Goal: Information Seeking & Learning: Learn about a topic

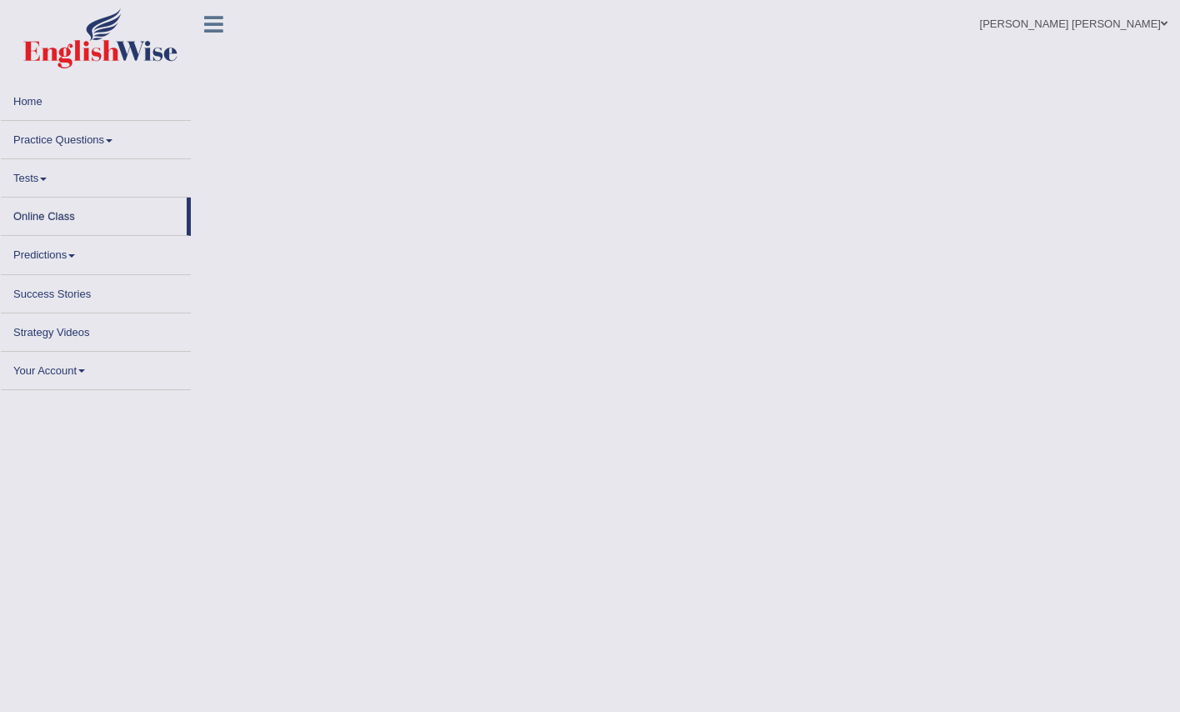
click at [87, 216] on link "Online Class" at bounding box center [94, 214] width 186 height 33
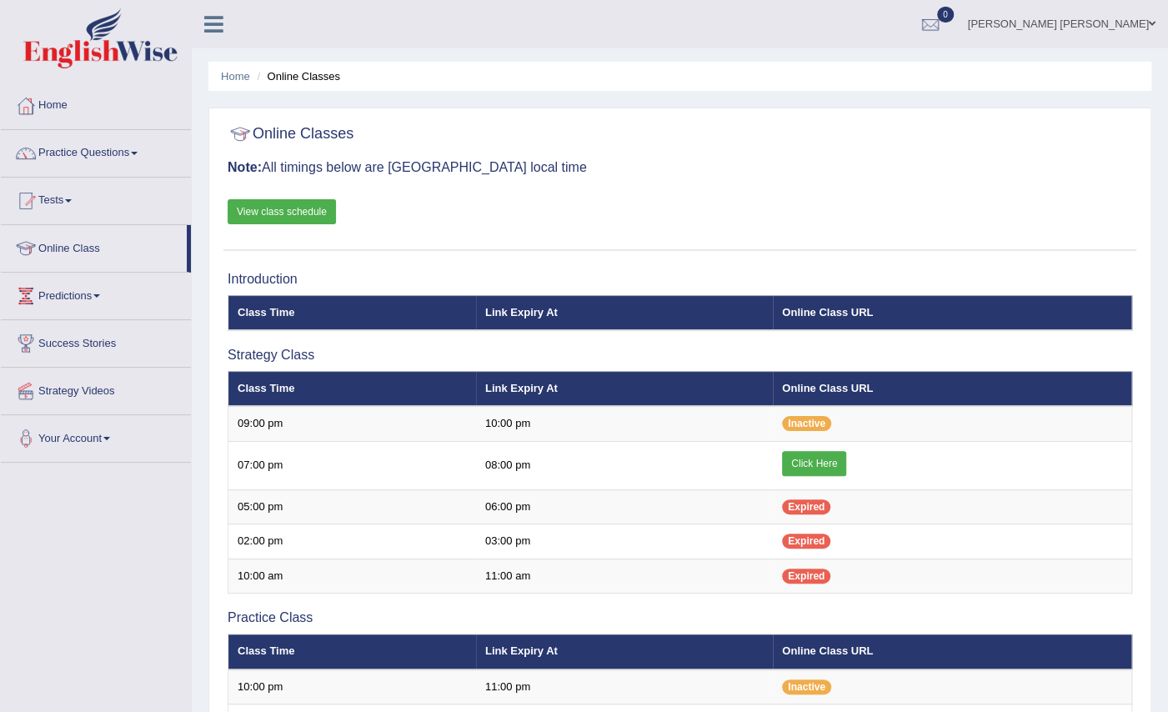
click at [270, 204] on link "View class schedule" at bounding box center [282, 211] width 108 height 25
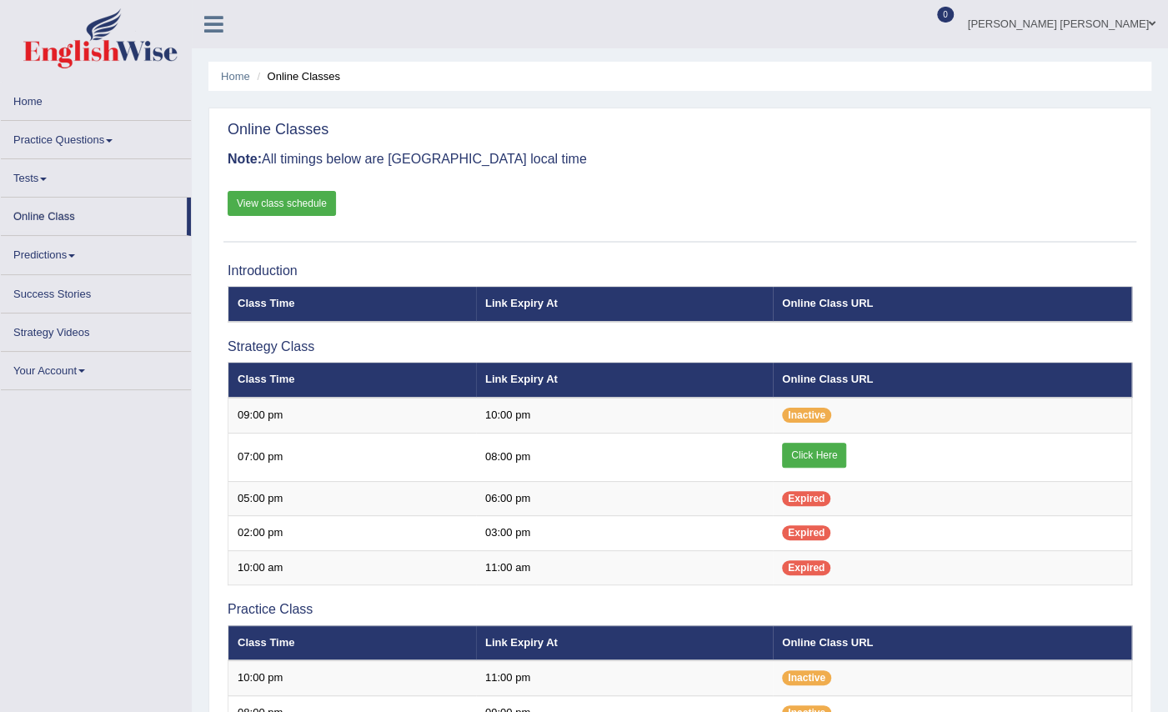
click at [89, 137] on link "Practice Questions" at bounding box center [96, 137] width 190 height 33
click at [117, 138] on link "Practice Questions" at bounding box center [96, 137] width 190 height 33
click at [72, 134] on link "Practice Questions" at bounding box center [96, 137] width 190 height 33
click at [102, 141] on link "Practice Questions" at bounding box center [96, 137] width 190 height 33
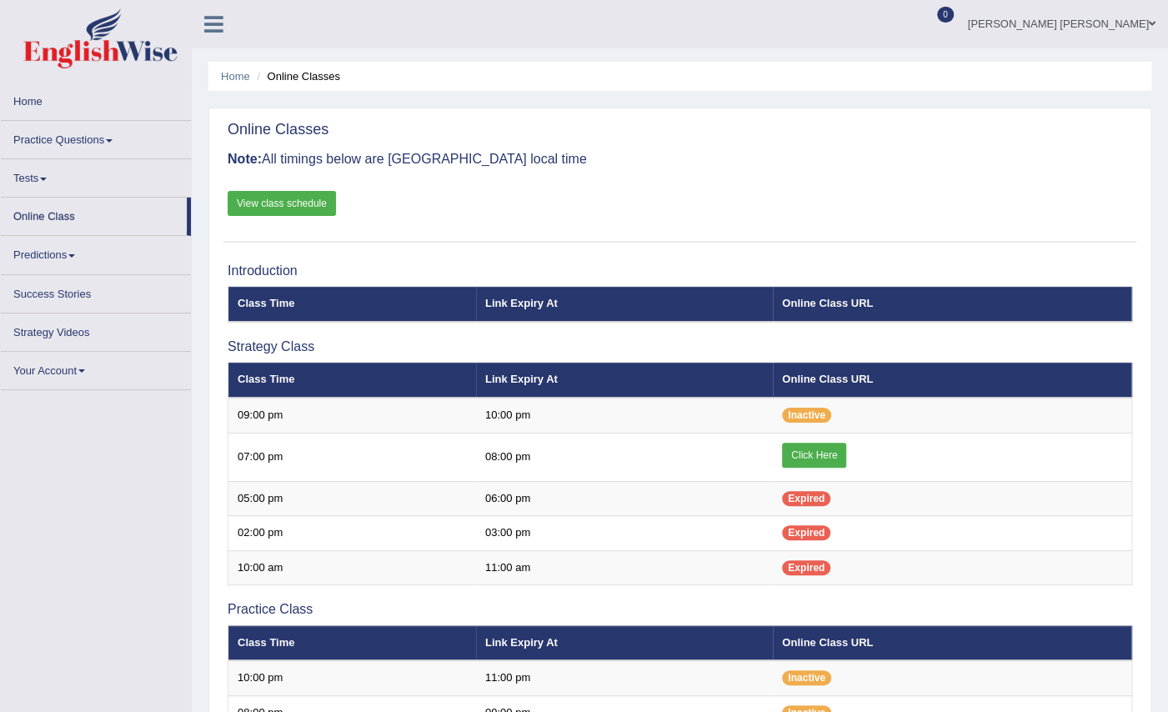
click at [78, 148] on link "Practice Questions" at bounding box center [96, 137] width 190 height 33
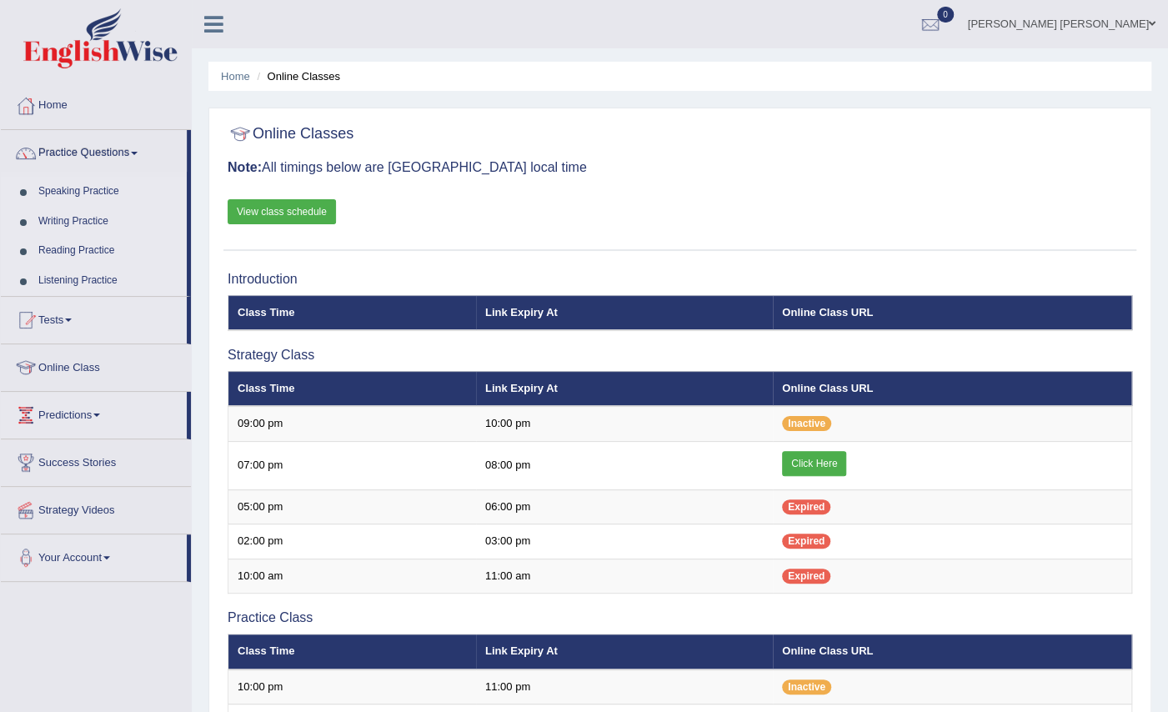
click at [80, 245] on link "Reading Practice" at bounding box center [109, 251] width 156 height 30
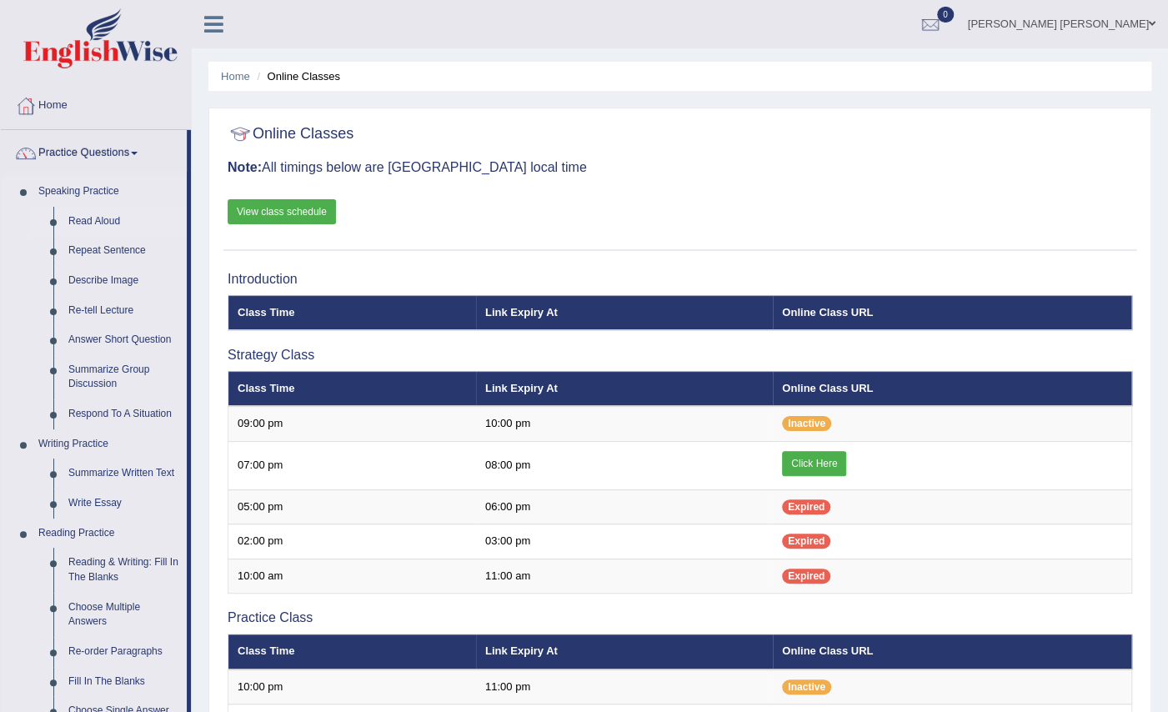
click at [85, 221] on link "Read Aloud" at bounding box center [124, 222] width 126 height 30
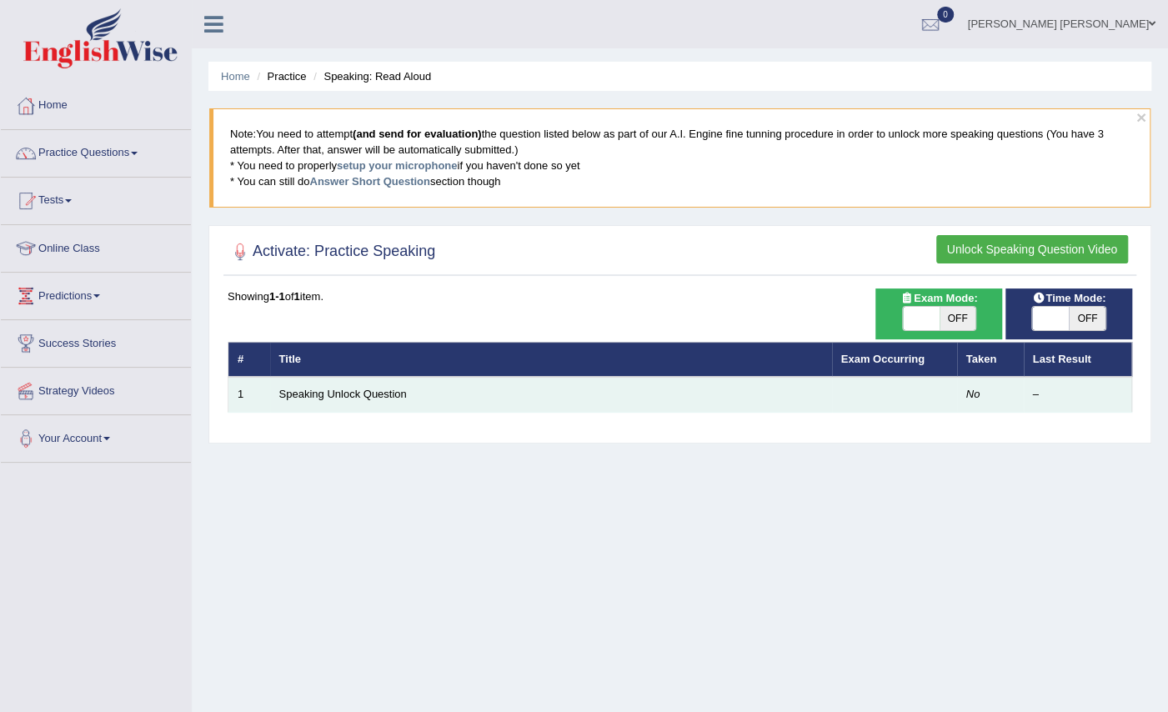
click at [425, 393] on td "Speaking Unlock Question" at bounding box center [551, 394] width 562 height 35
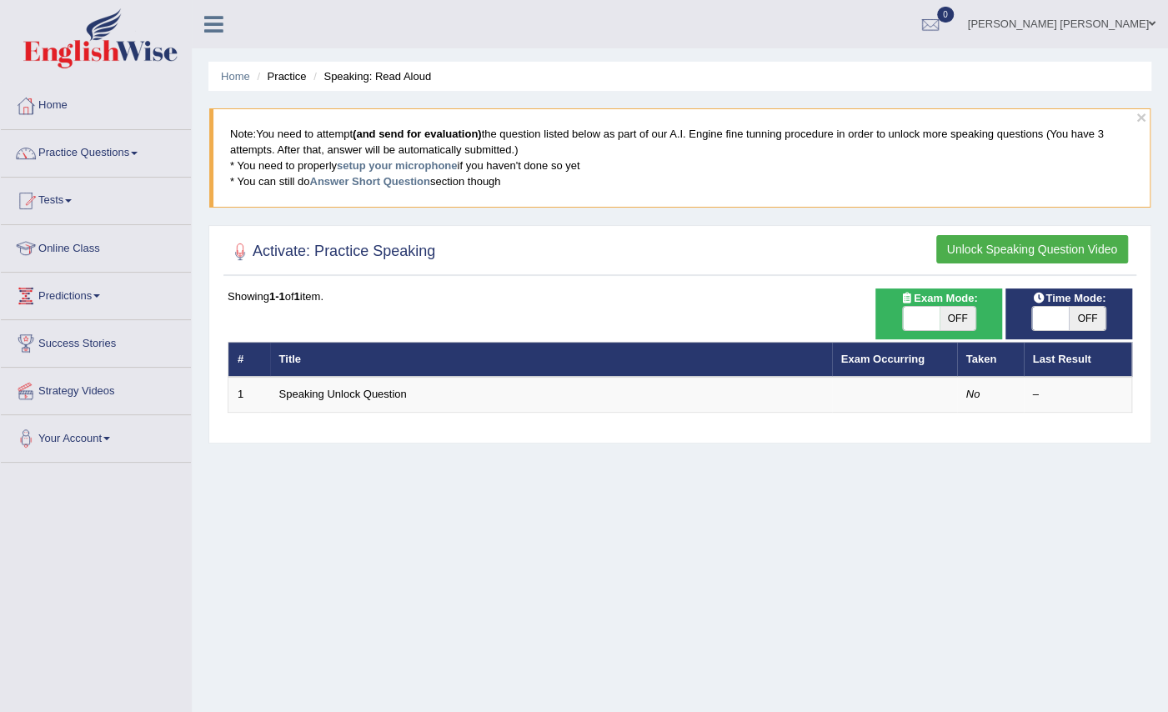
click at [1026, 243] on button "Unlock Speaking Question Video" at bounding box center [1032, 249] width 192 height 28
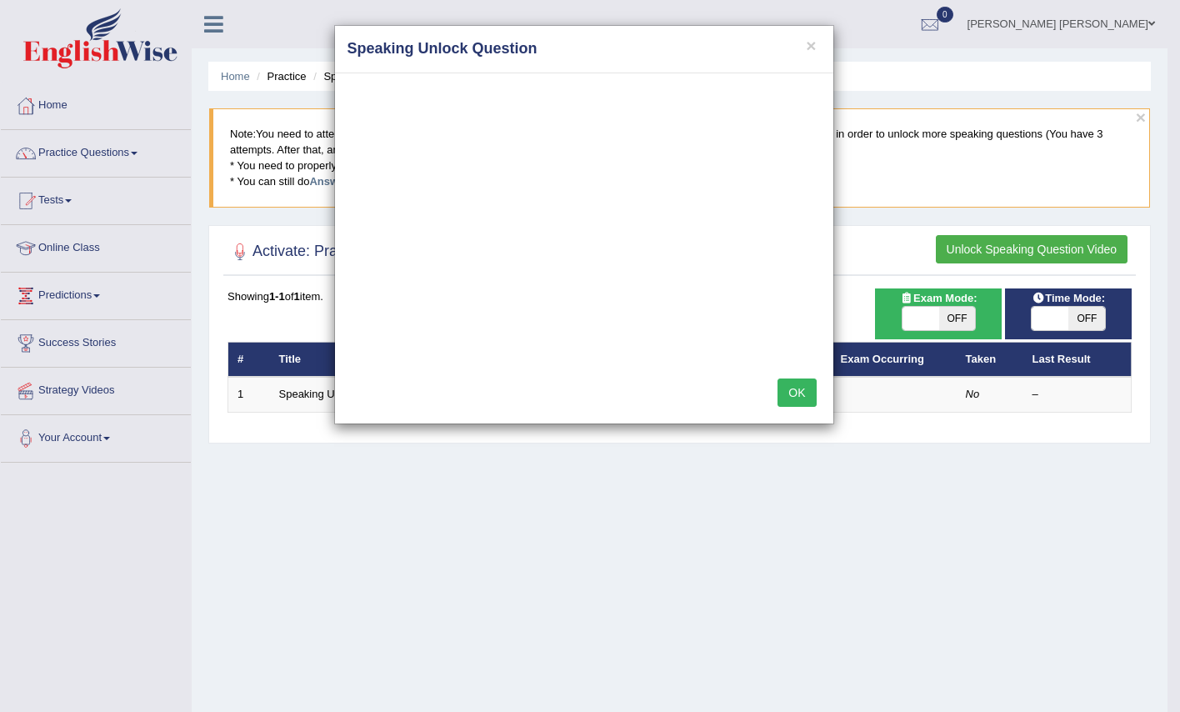
click at [790, 384] on button "OK" at bounding box center [797, 392] width 38 height 28
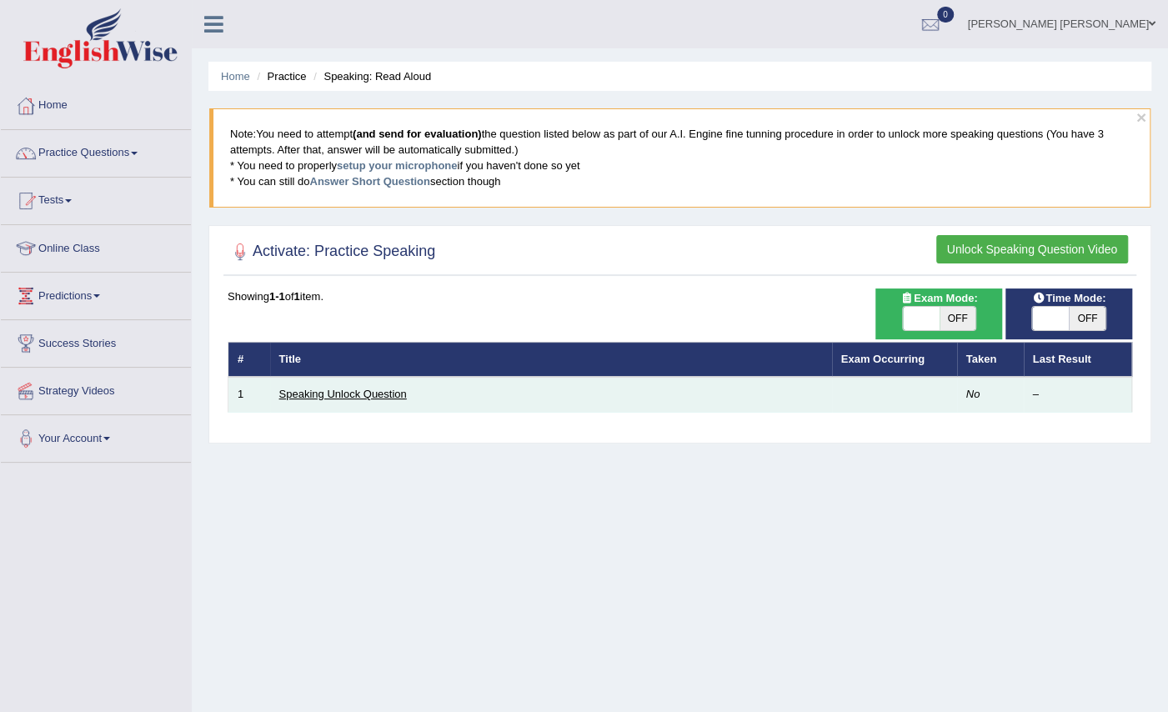
click at [313, 388] on link "Speaking Unlock Question" at bounding box center [343, 394] width 128 height 13
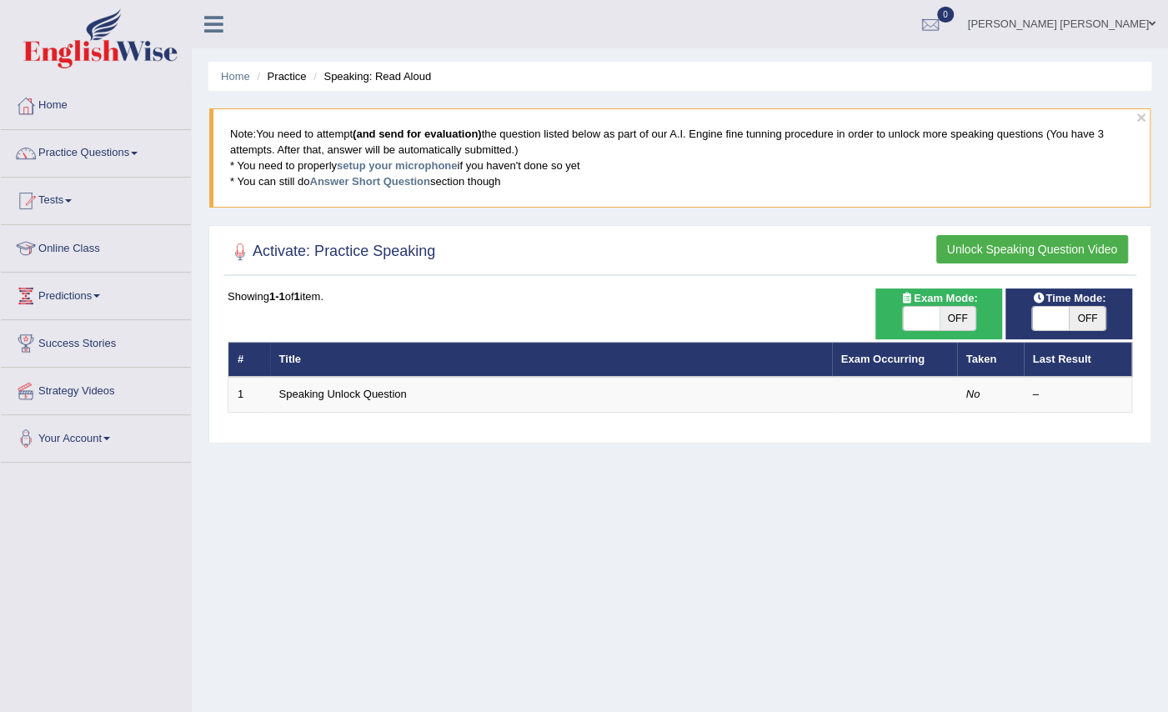
click at [301, 357] on th "Title" at bounding box center [551, 359] width 562 height 35
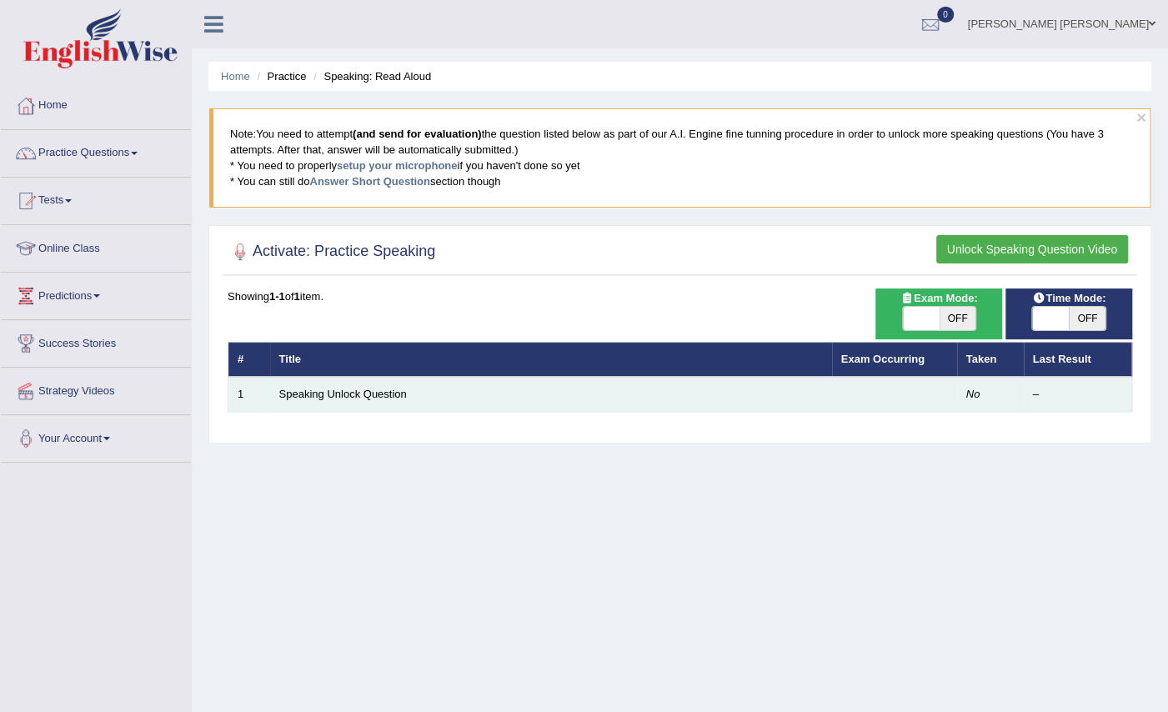
click at [339, 381] on td "Speaking Unlock Question" at bounding box center [551, 394] width 562 height 35
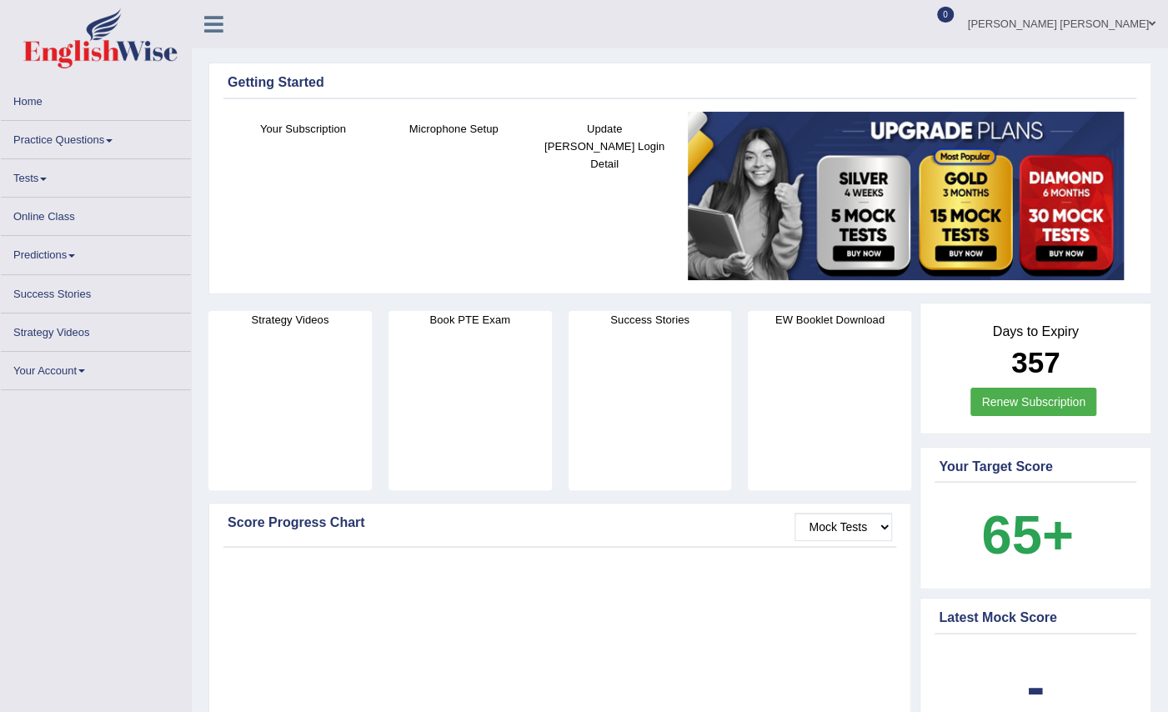
click at [83, 137] on link "Practice Questions" at bounding box center [96, 137] width 190 height 33
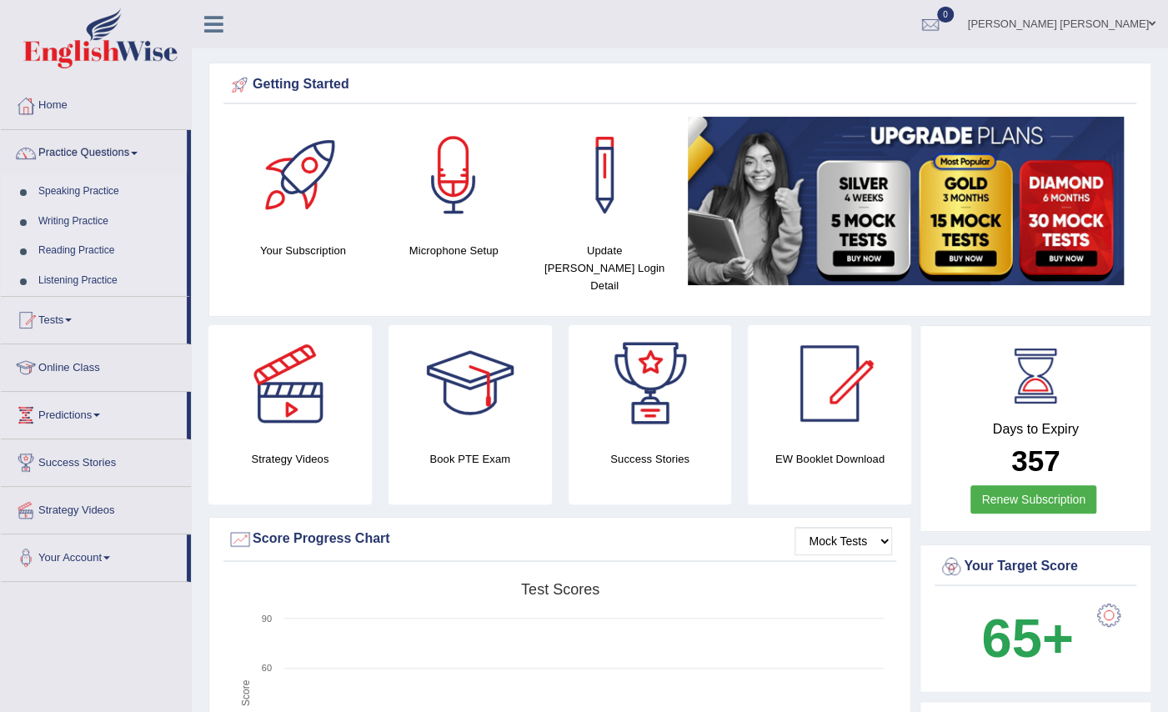
click at [127, 192] on link "Speaking Practice" at bounding box center [109, 192] width 156 height 30
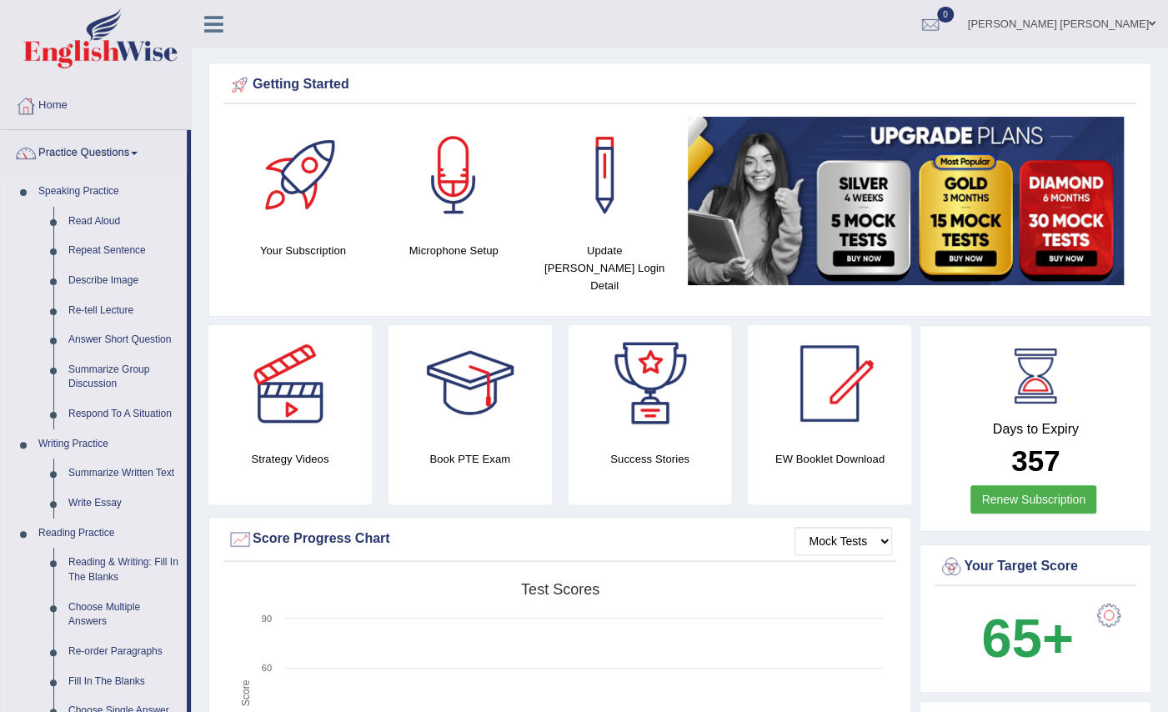
click at [97, 189] on link "Speaking Practice" at bounding box center [109, 192] width 156 height 30
click at [91, 248] on link "Repeat Sentence" at bounding box center [124, 251] width 126 height 30
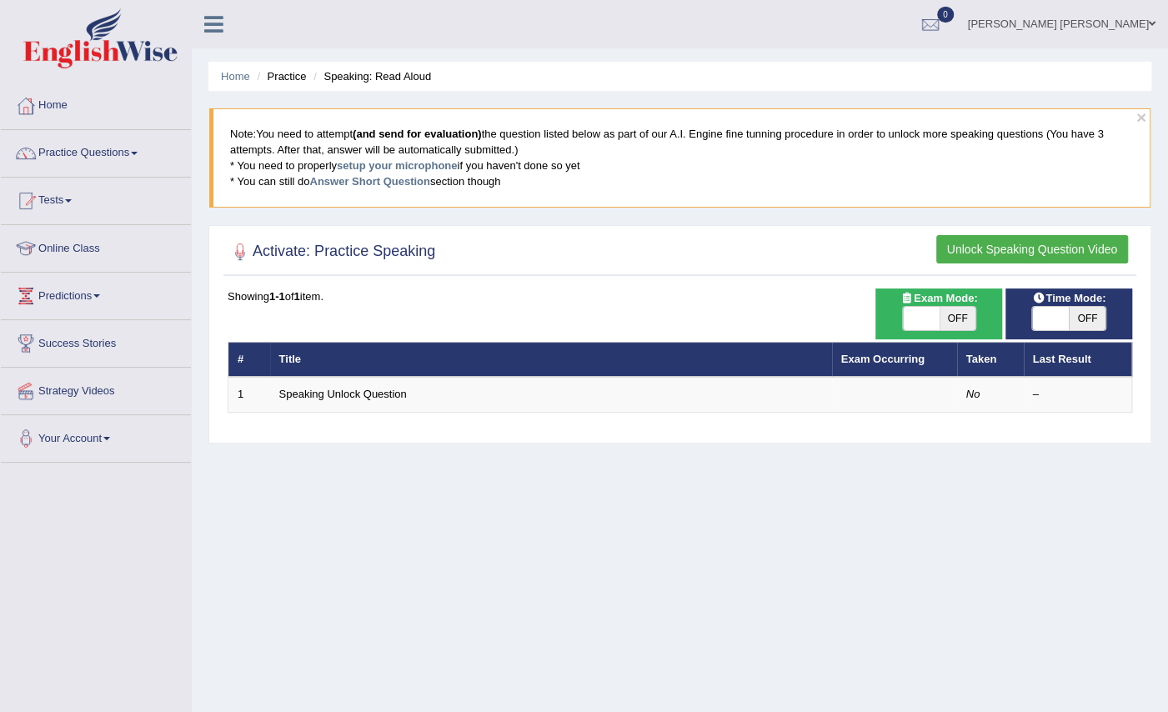
click at [1002, 236] on button "Unlock Speaking Question Video" at bounding box center [1032, 249] width 192 height 28
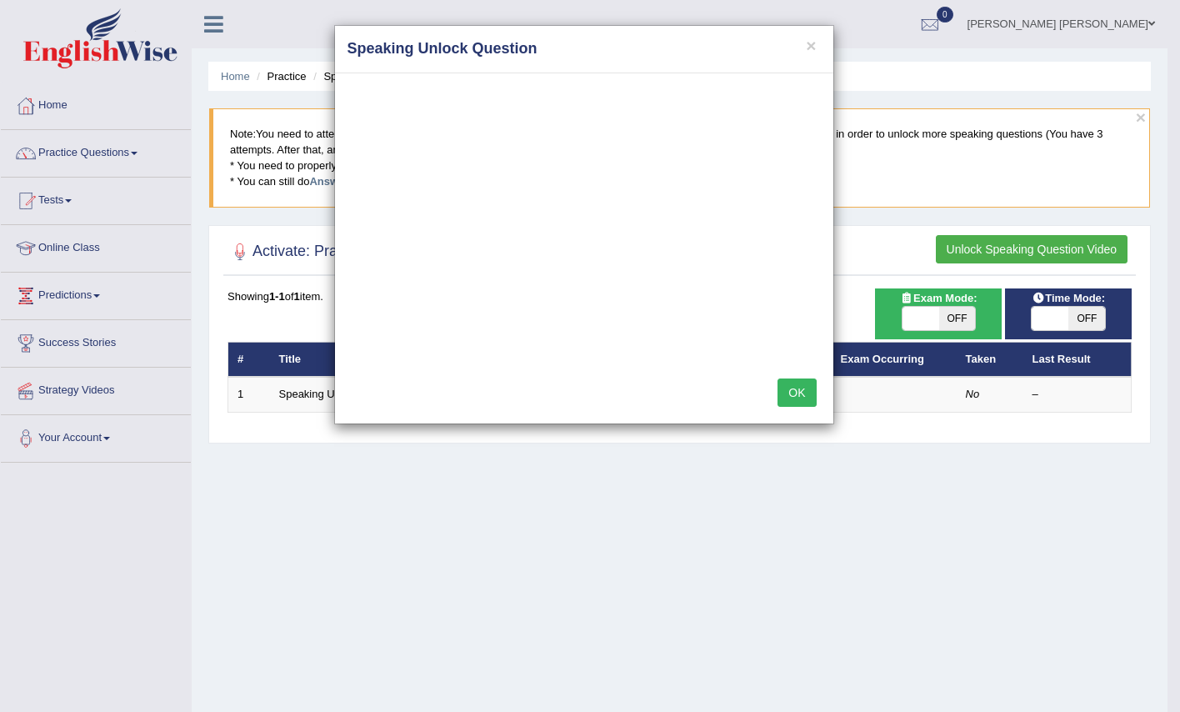
click at [907, 161] on div "× Speaking Unlock Question OK" at bounding box center [590, 356] width 1180 height 712
click at [792, 388] on button "OK" at bounding box center [797, 392] width 38 height 28
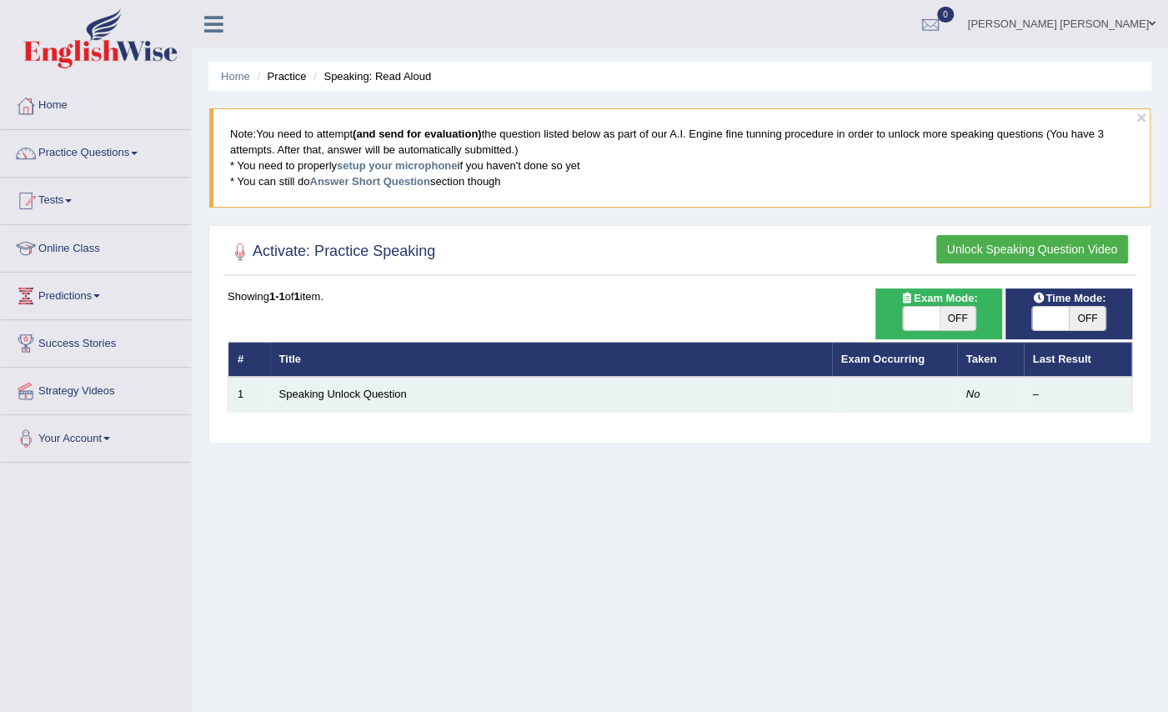
click at [405, 381] on td "Speaking Unlock Question" at bounding box center [551, 394] width 562 height 35
click at [392, 388] on link "Speaking Unlock Question" at bounding box center [343, 394] width 128 height 13
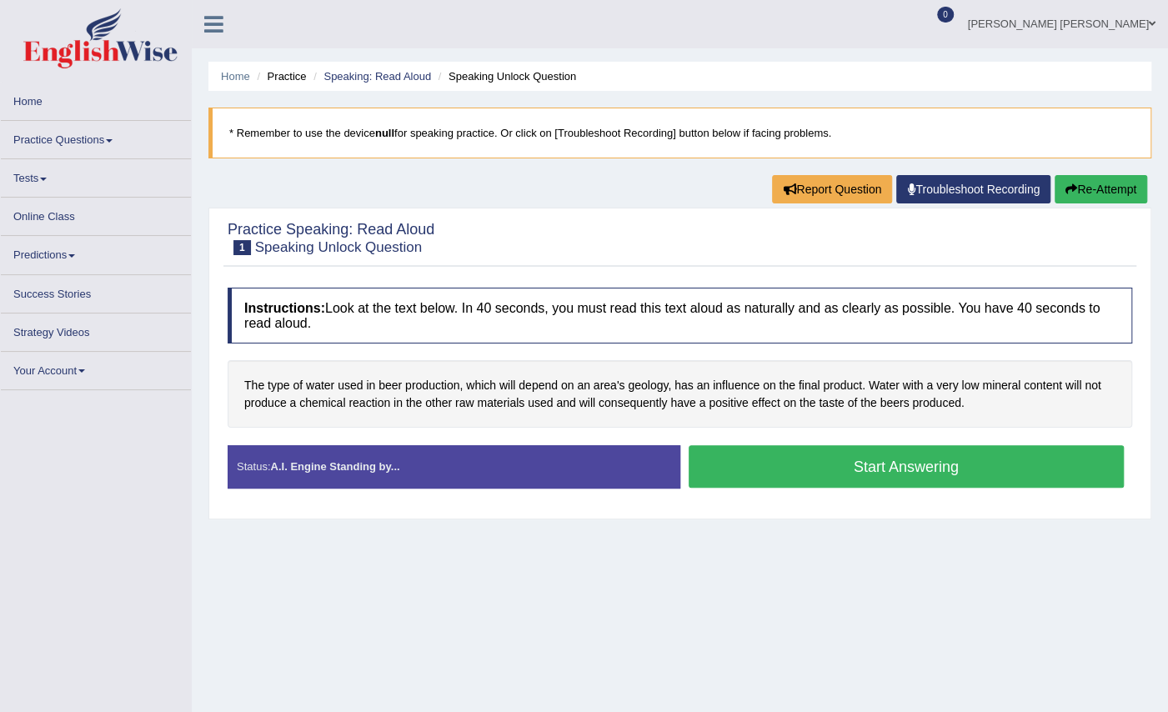
click at [862, 466] on button "Start Answering" at bounding box center [906, 466] width 436 height 43
click at [1000, 472] on button "Start Answering" at bounding box center [906, 466] width 436 height 43
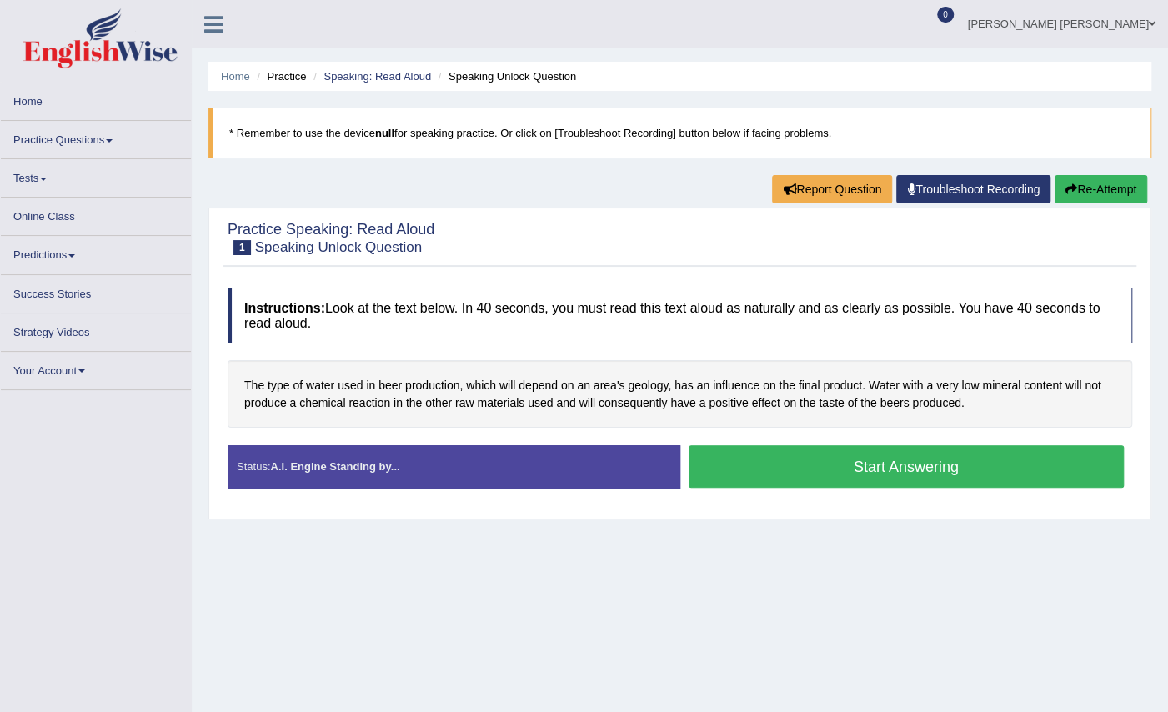
click at [972, 457] on button "Start Answering" at bounding box center [906, 466] width 436 height 43
click at [1033, 471] on button "Start Answering" at bounding box center [906, 466] width 436 height 43
click at [983, 186] on link "Troubleshoot Recording" at bounding box center [973, 189] width 154 height 28
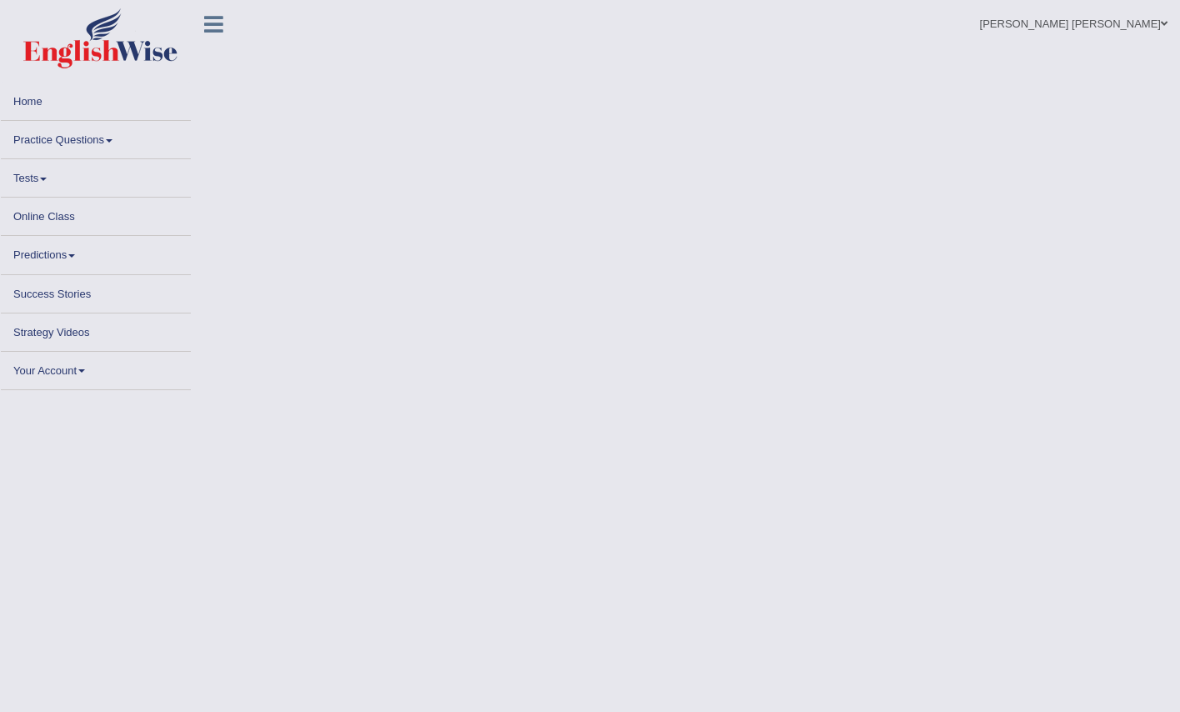
click at [23, 110] on link "Home" at bounding box center [96, 99] width 190 height 33
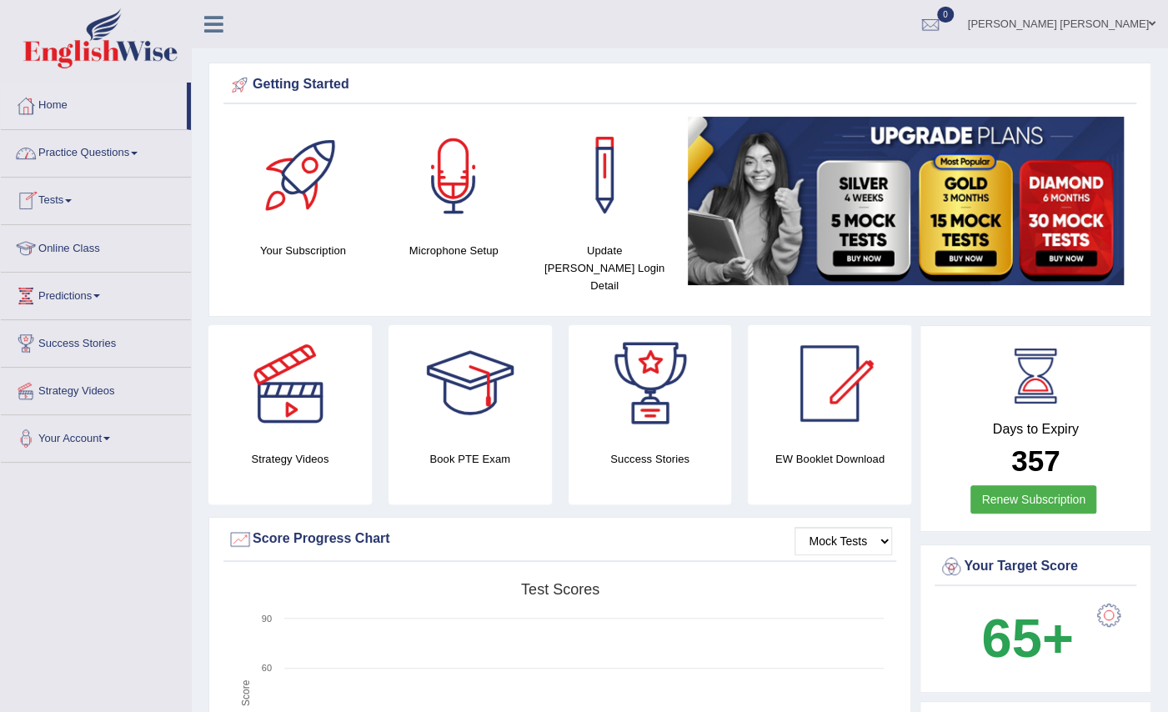
click at [452, 217] on div at bounding box center [453, 175] width 117 height 117
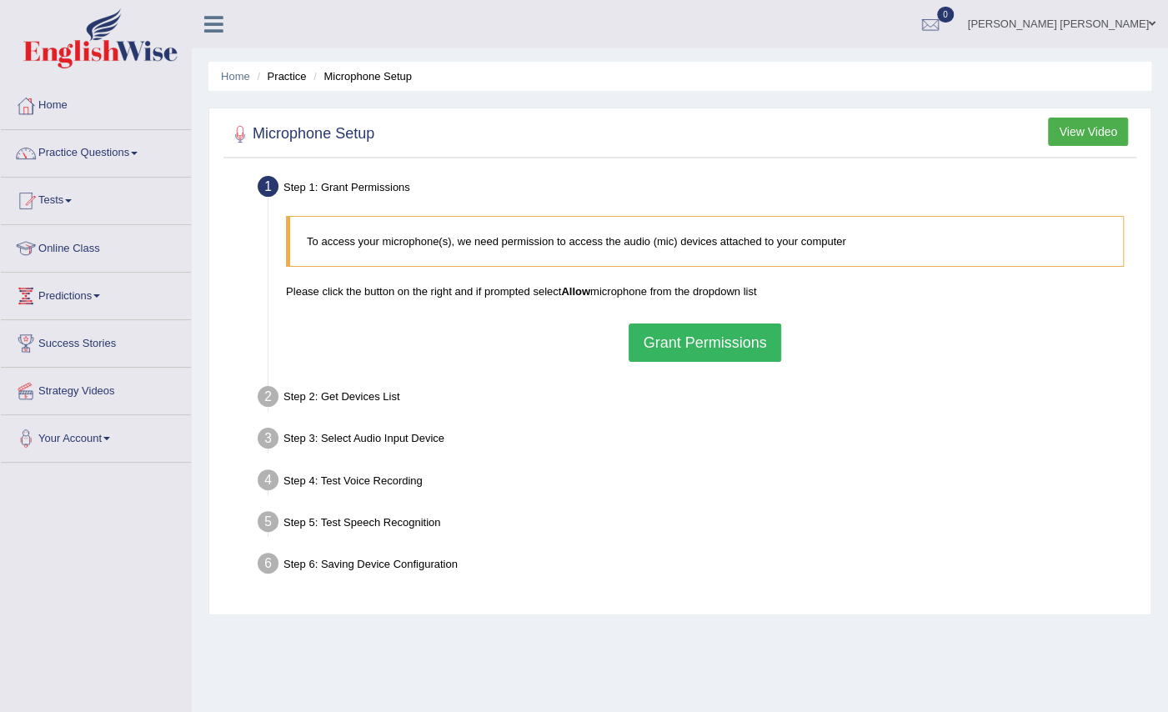
click at [707, 331] on button "Grant Permissions" at bounding box center [704, 342] width 152 height 38
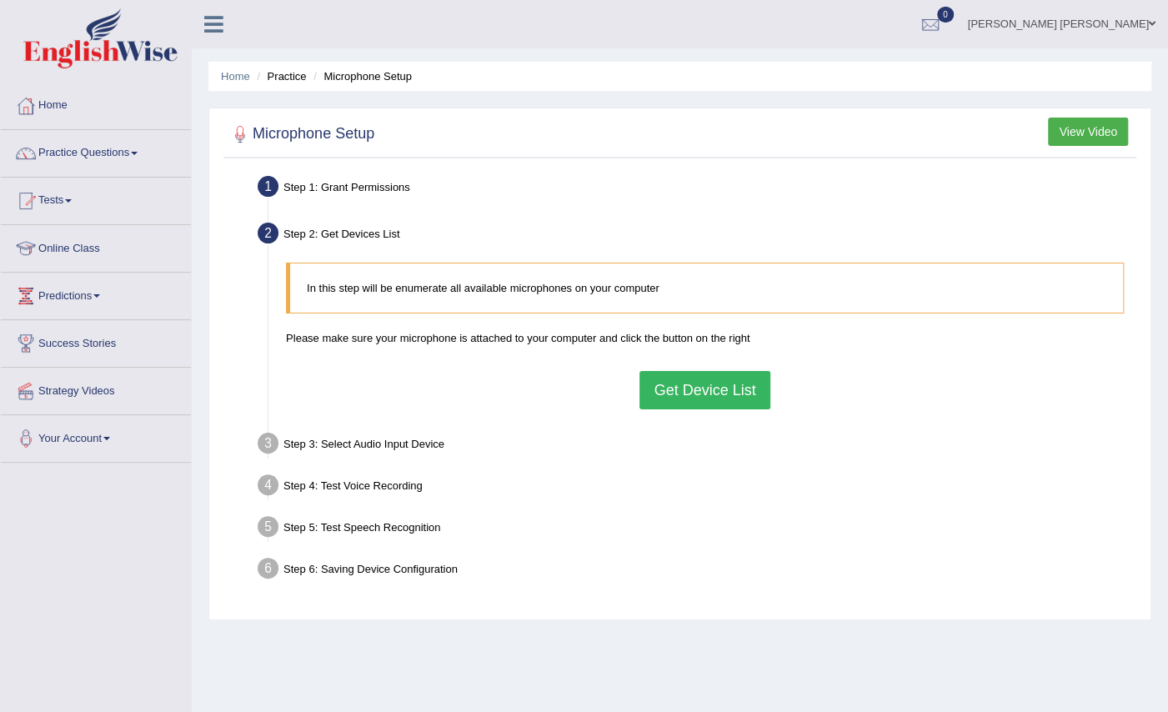
click at [695, 378] on button "Get Device List" at bounding box center [704, 390] width 130 height 38
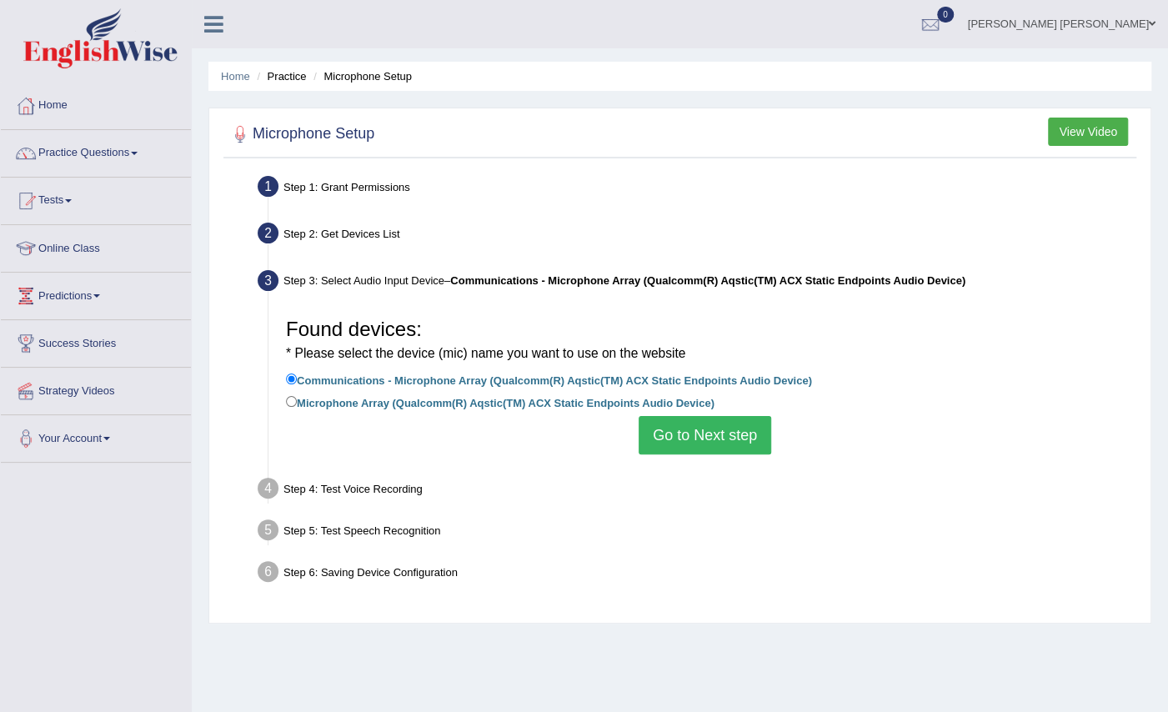
click at [698, 435] on button "Go to Next step" at bounding box center [704, 435] width 133 height 38
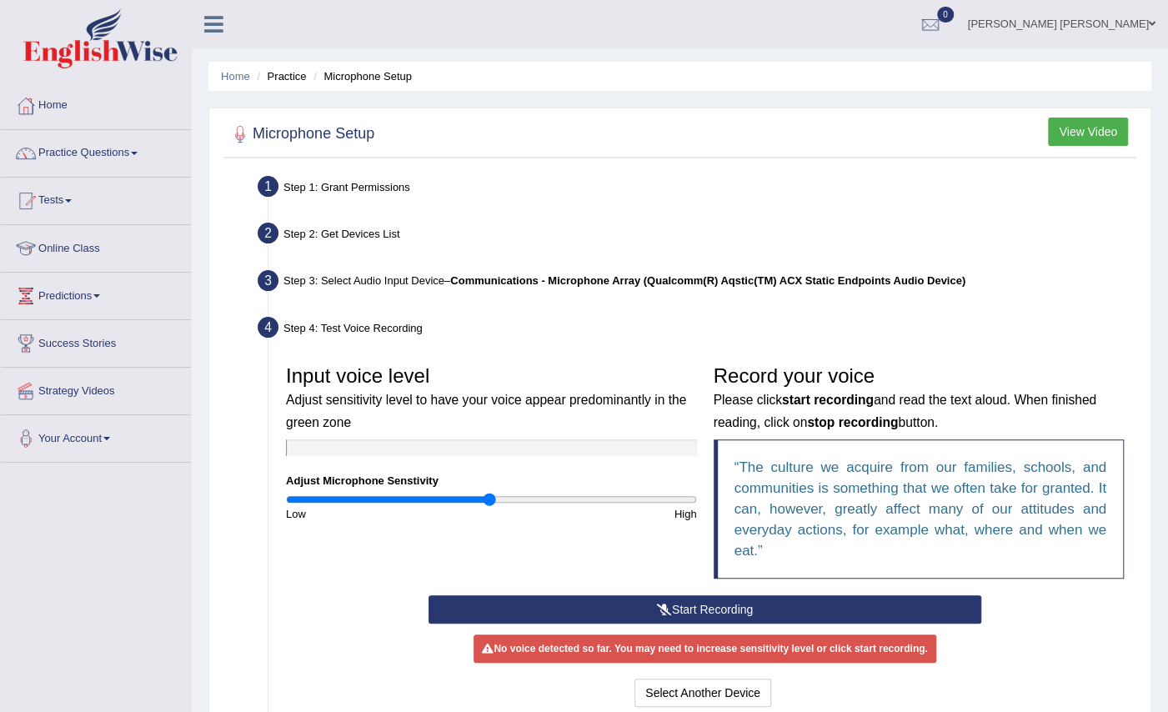
click at [735, 601] on button "Start Recording" at bounding box center [704, 609] width 553 height 28
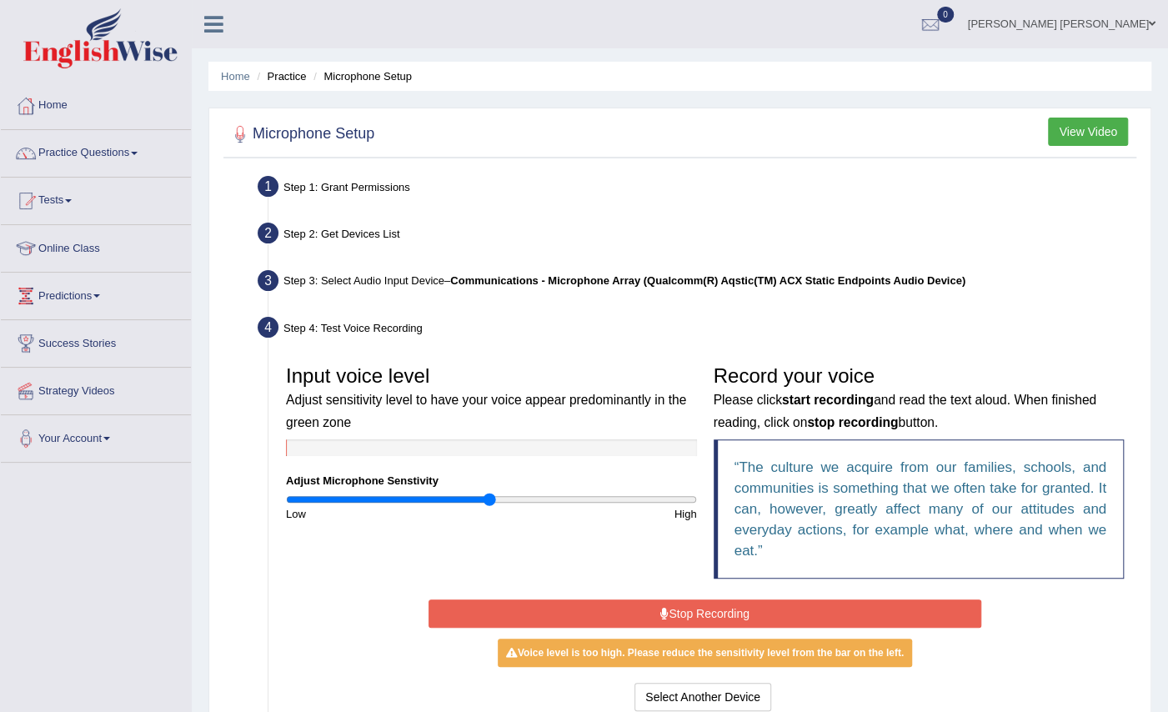
click at [735, 601] on button "Stop Recording" at bounding box center [704, 613] width 553 height 28
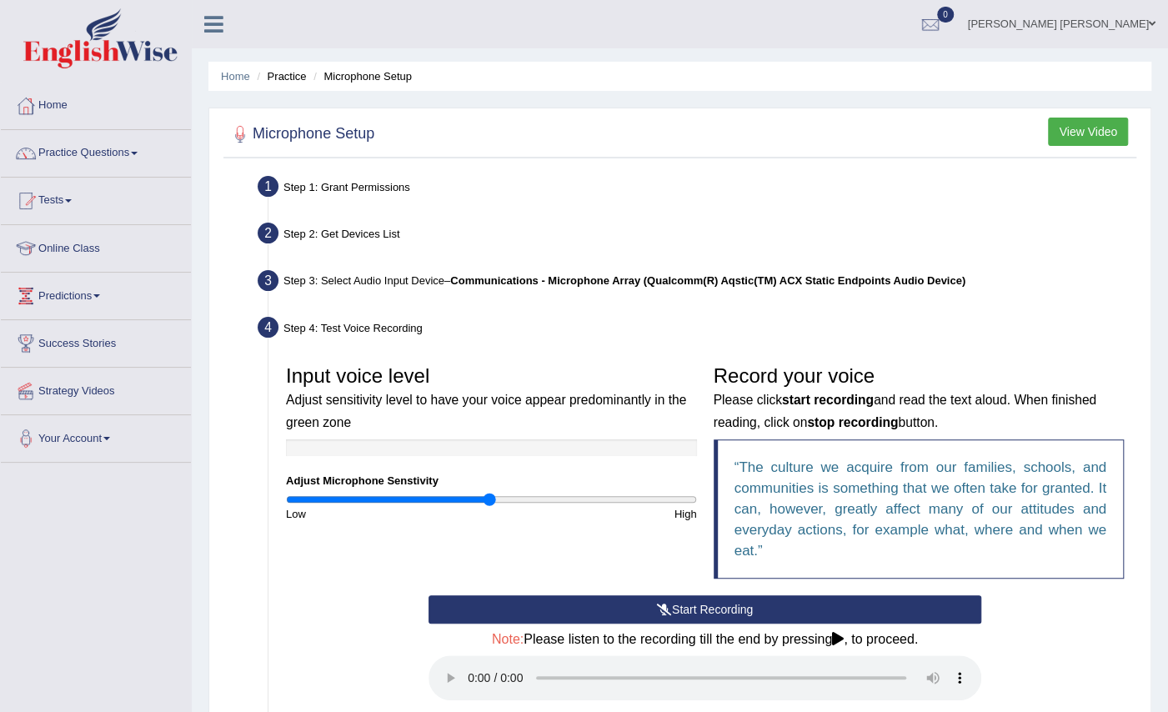
click at [735, 601] on button "Start Recording" at bounding box center [704, 609] width 553 height 28
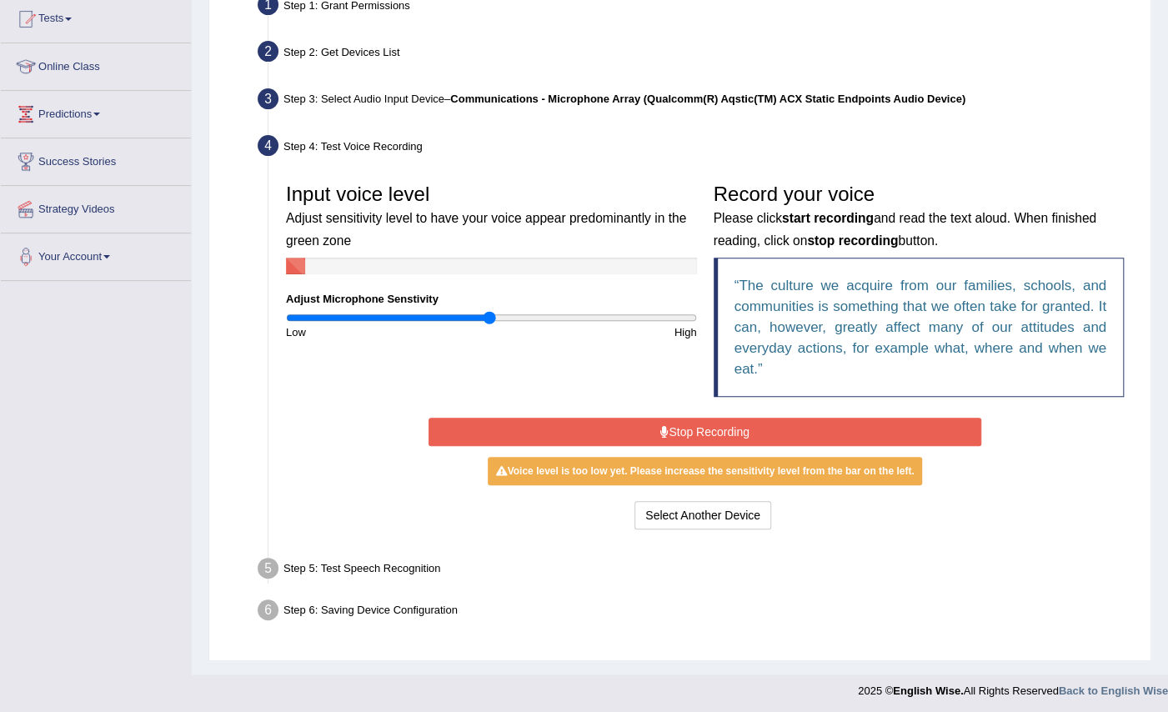
scroll to position [183, 0]
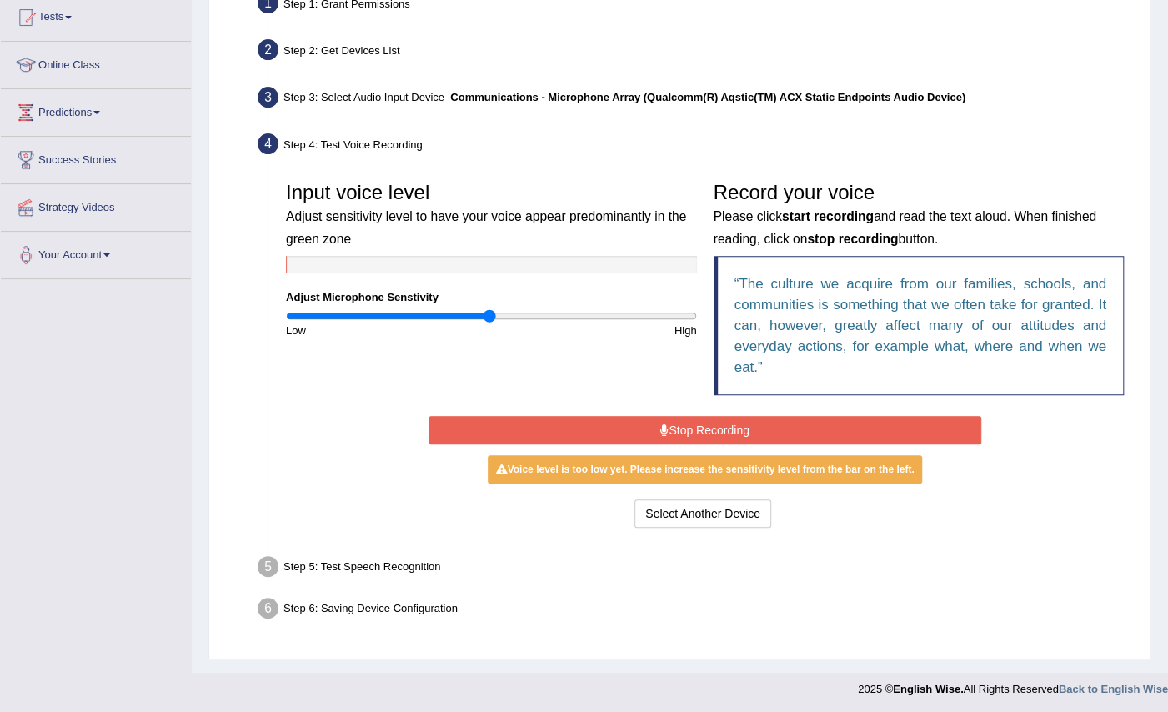
click at [739, 426] on button "Stop Recording" at bounding box center [704, 430] width 553 height 28
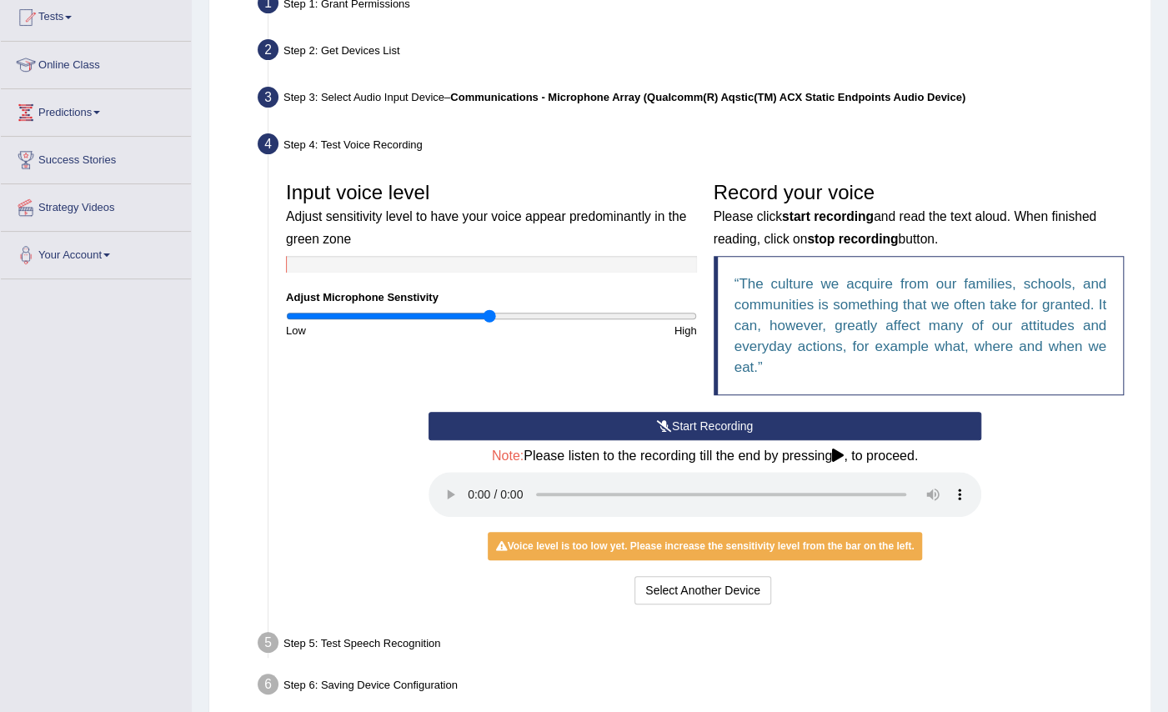
click at [739, 426] on button "Start Recording" at bounding box center [704, 426] width 553 height 28
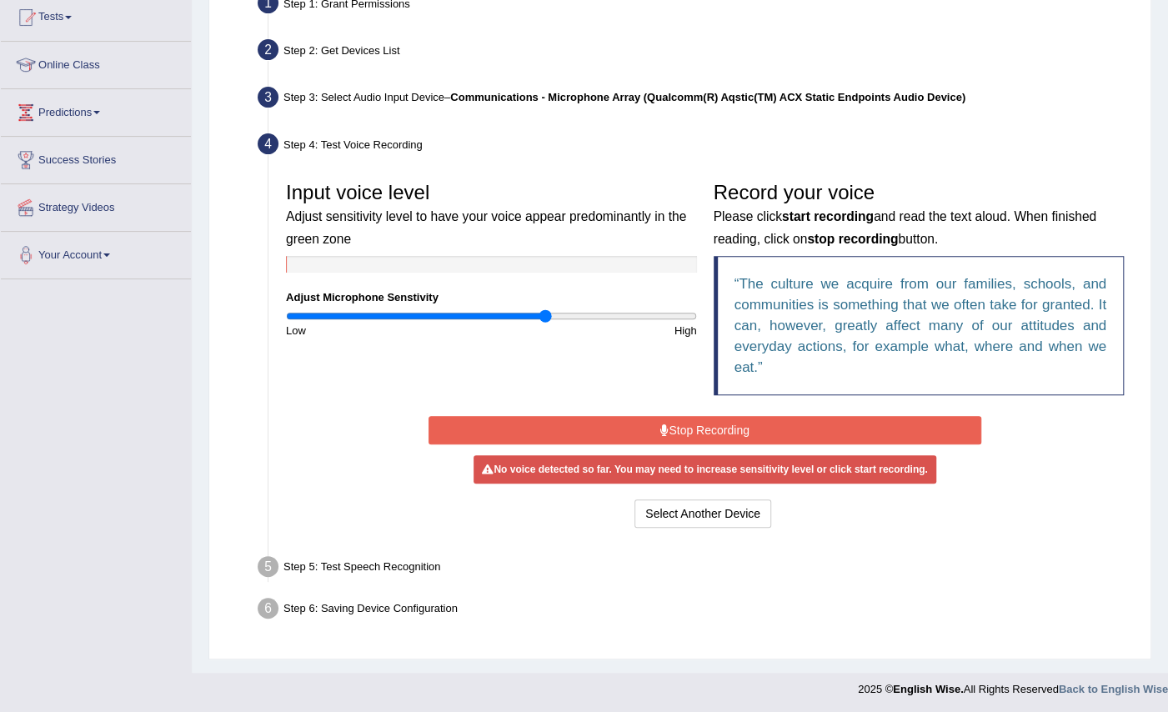
type input "1.28"
click at [547, 313] on input "range" at bounding box center [491, 315] width 411 height 13
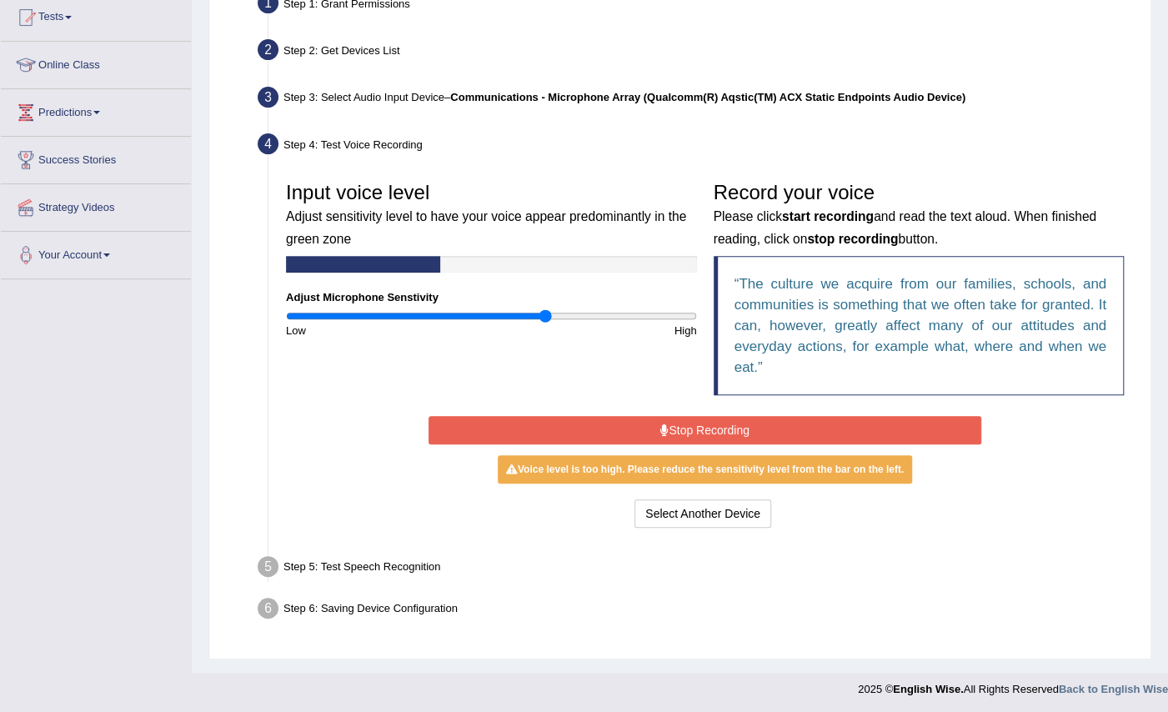
click at [763, 432] on button "Stop Recording" at bounding box center [704, 430] width 553 height 28
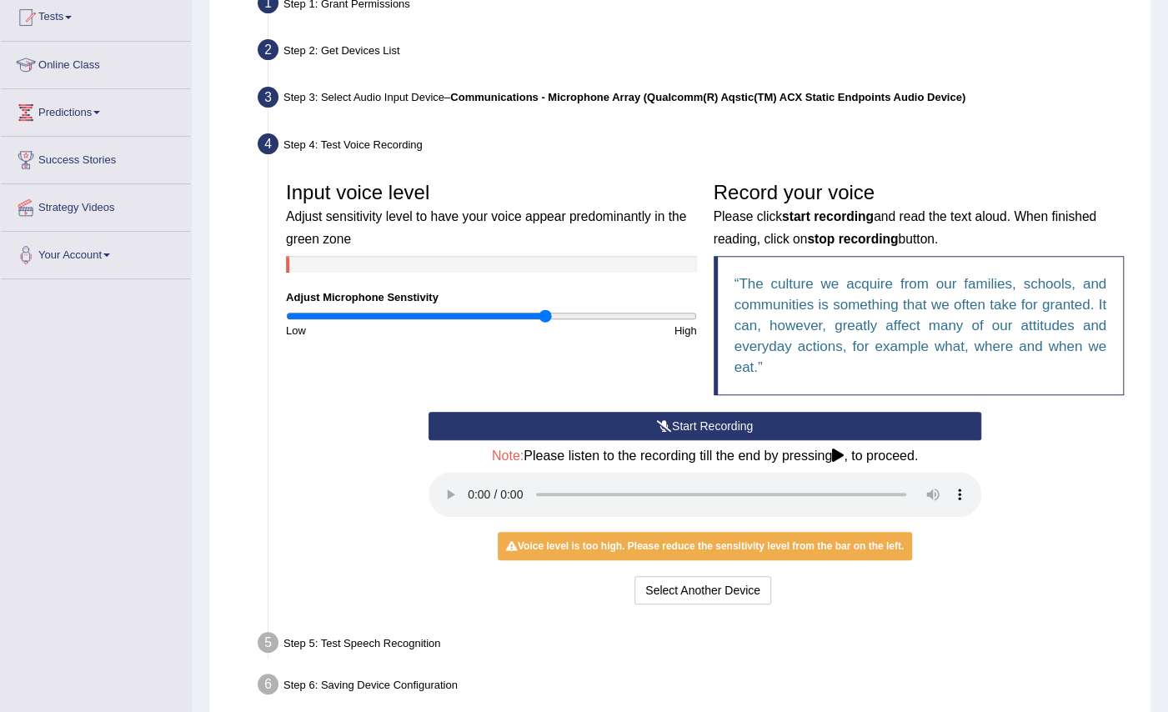
click at [711, 423] on button "Start Recording" at bounding box center [704, 426] width 553 height 28
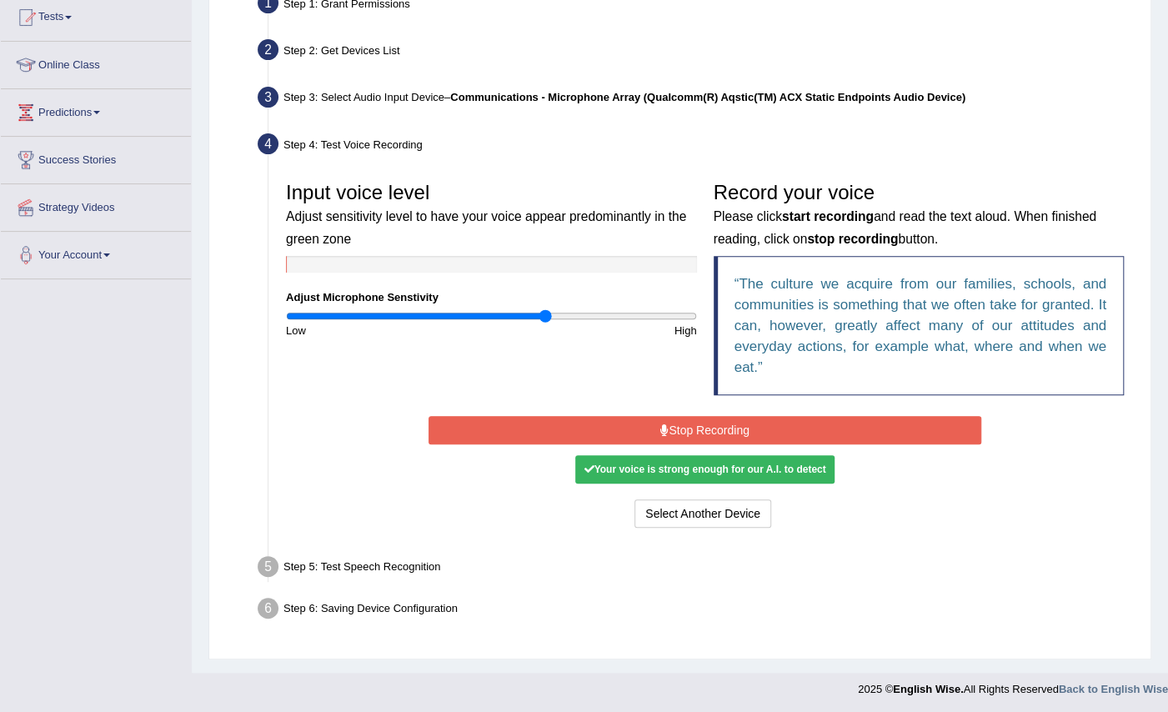
click at [711, 423] on button "Stop Recording" at bounding box center [704, 430] width 553 height 28
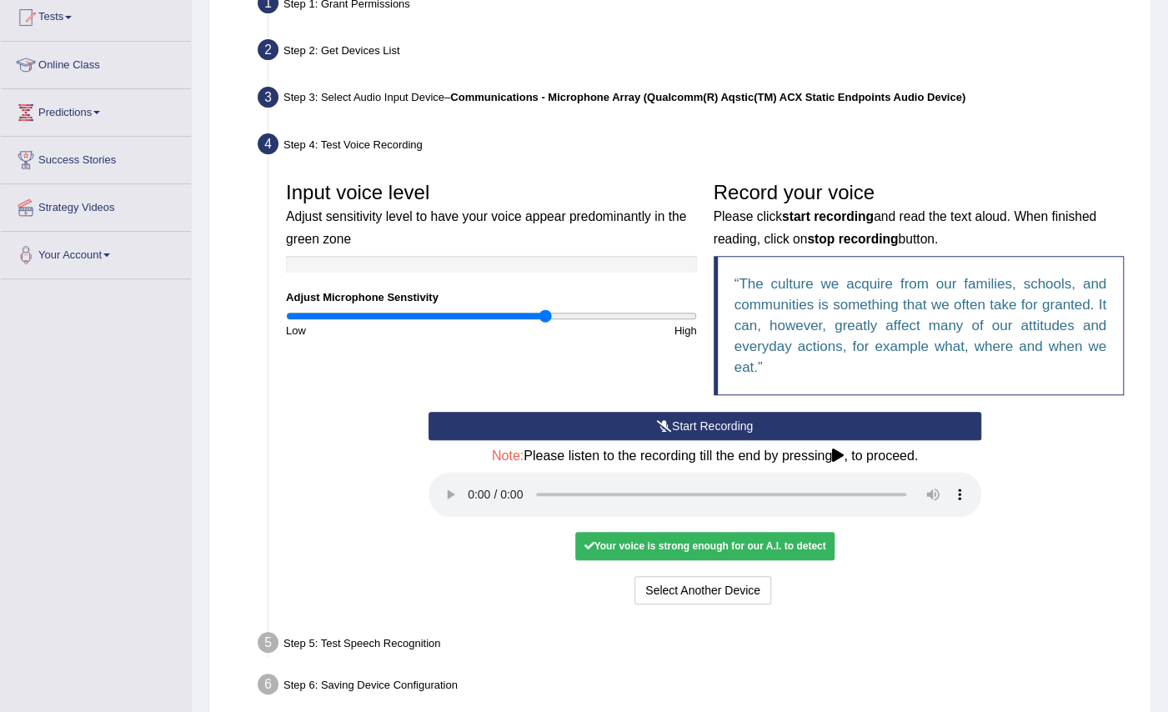
click at [707, 416] on button "Start Recording" at bounding box center [704, 426] width 553 height 28
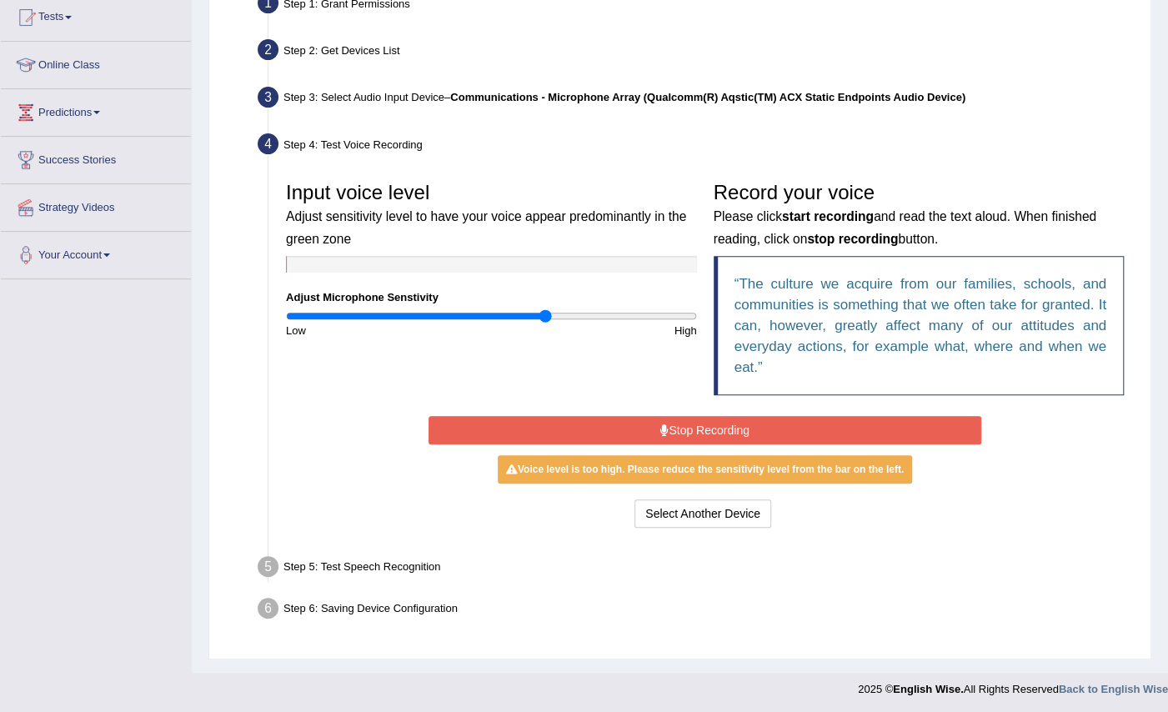
click at [712, 430] on button "Stop Recording" at bounding box center [704, 430] width 553 height 28
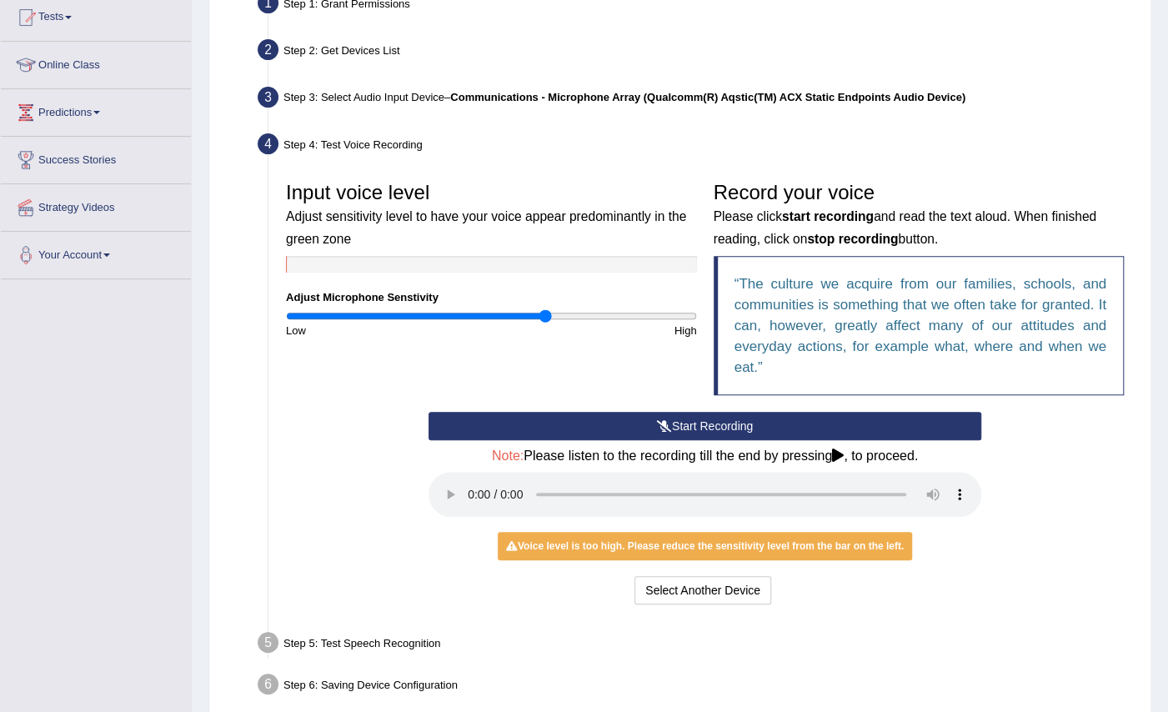
click at [712, 430] on button "Start Recording" at bounding box center [704, 426] width 553 height 28
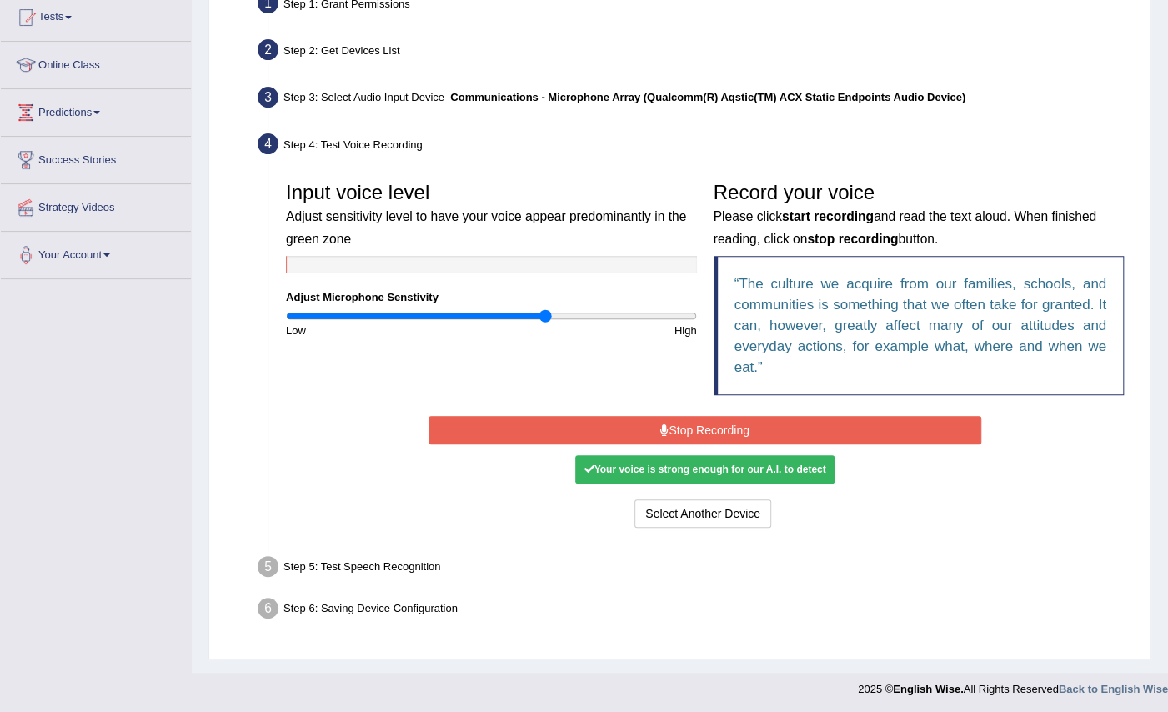
click at [712, 430] on button "Stop Recording" at bounding box center [704, 430] width 553 height 28
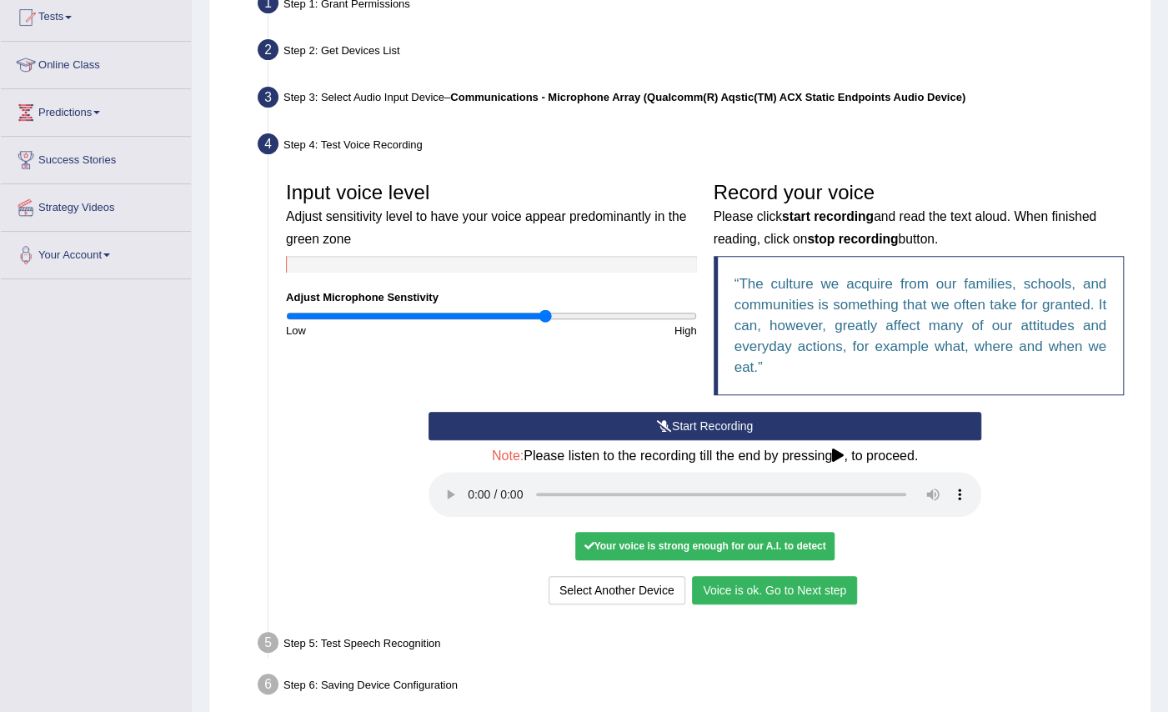
click at [743, 585] on button "Voice is ok. Go to Next step" at bounding box center [774, 590] width 165 height 28
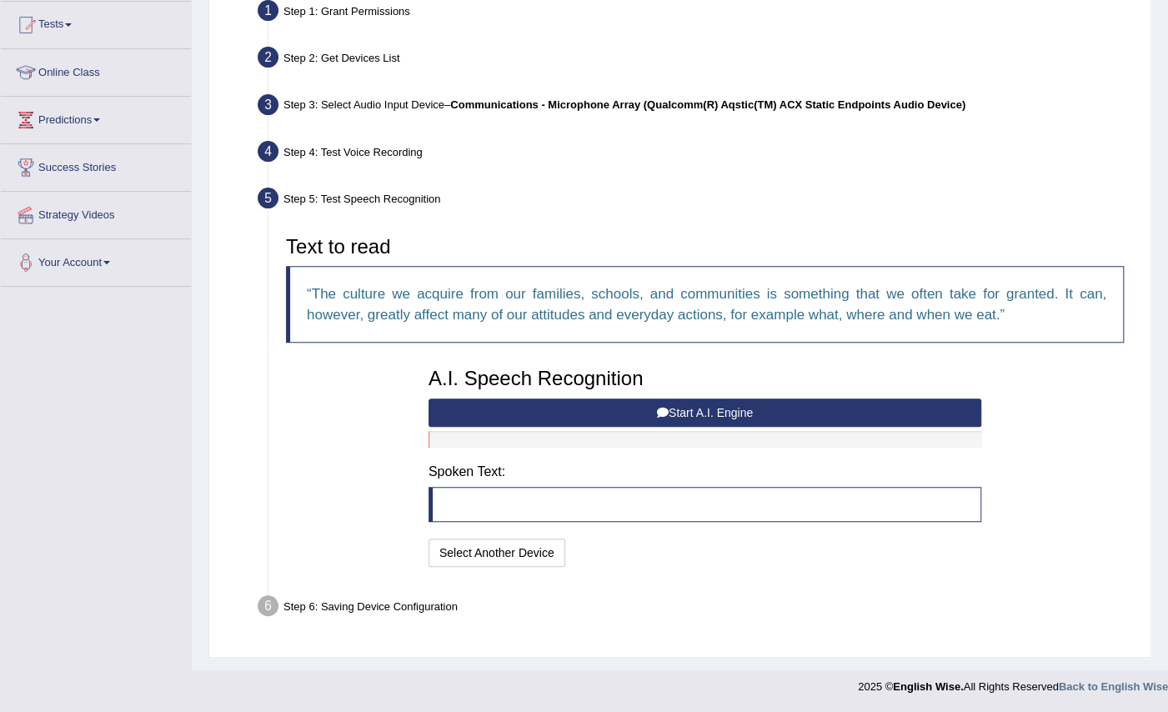
scroll to position [173, 0]
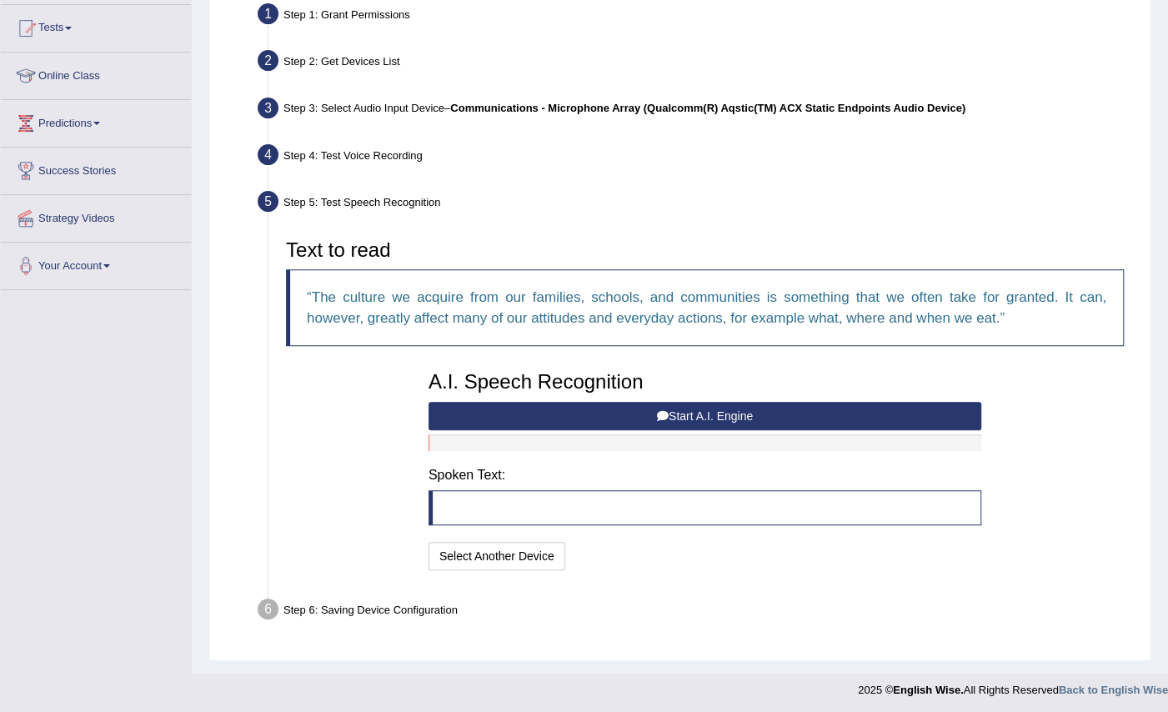
click at [698, 407] on button "Start A.I. Engine" at bounding box center [704, 416] width 553 height 28
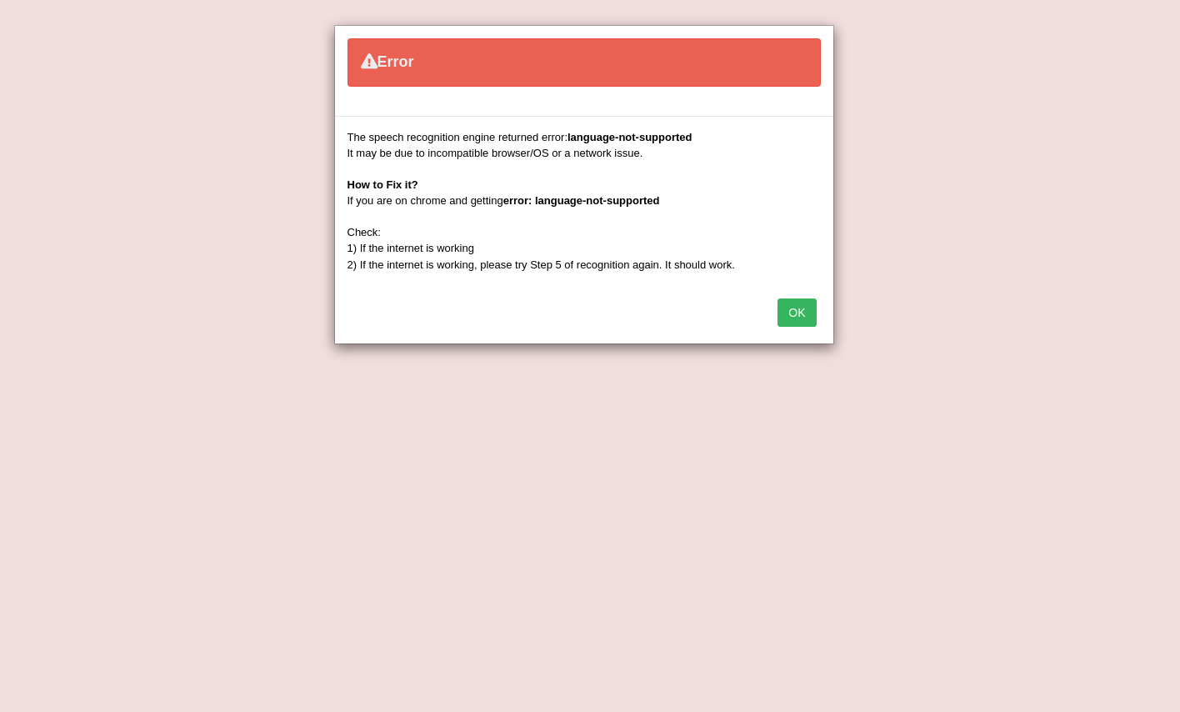
click at [798, 305] on button "OK" at bounding box center [797, 312] width 38 height 28
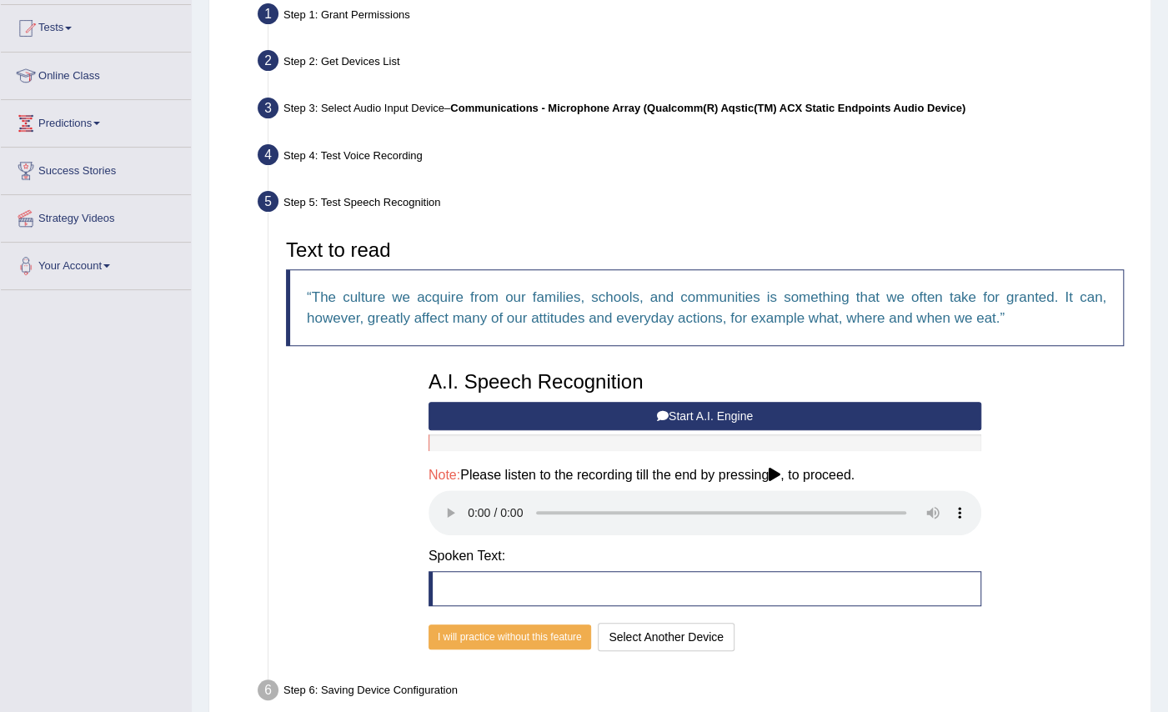
click at [780, 473] on icon at bounding box center [774, 474] width 12 height 13
click at [528, 638] on button "I will practice without this feature" at bounding box center [509, 636] width 163 height 25
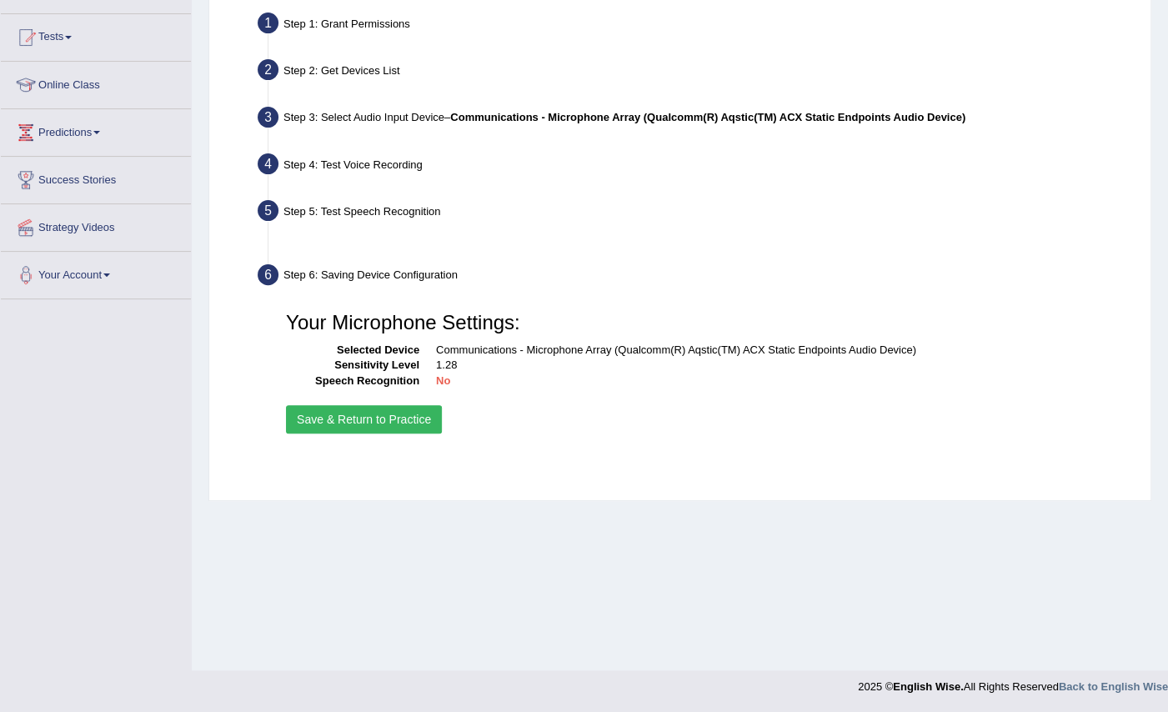
scroll to position [163, 0]
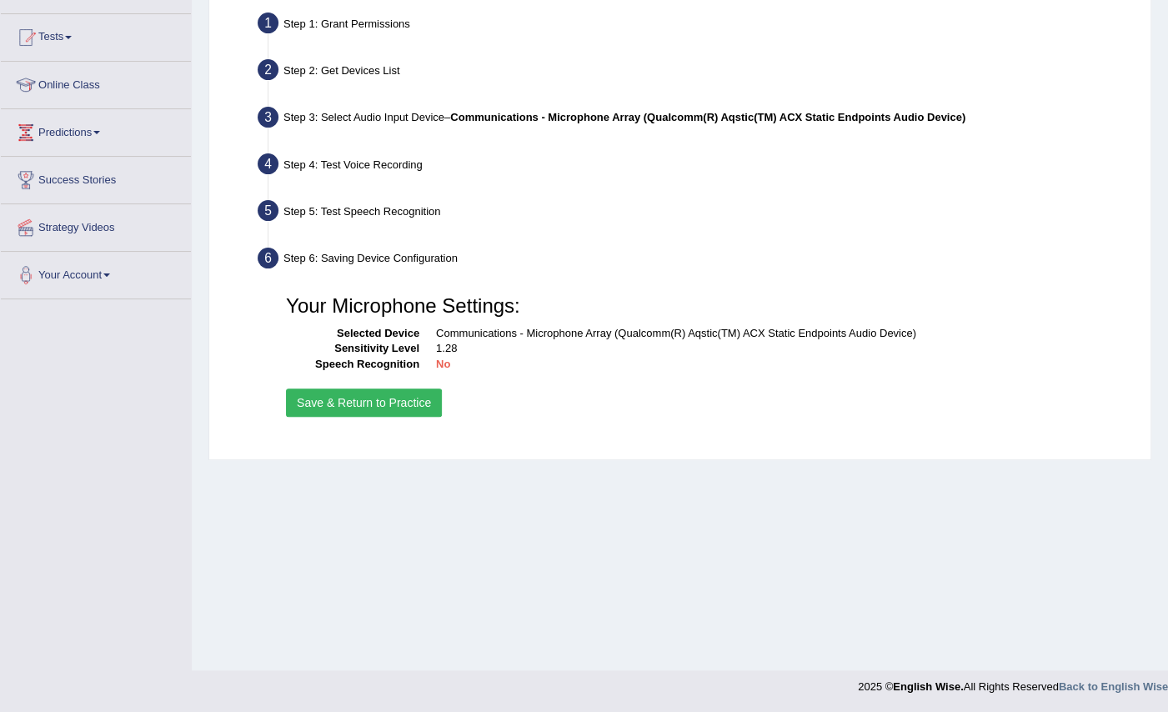
click at [403, 393] on button "Save & Return to Practice" at bounding box center [364, 402] width 156 height 28
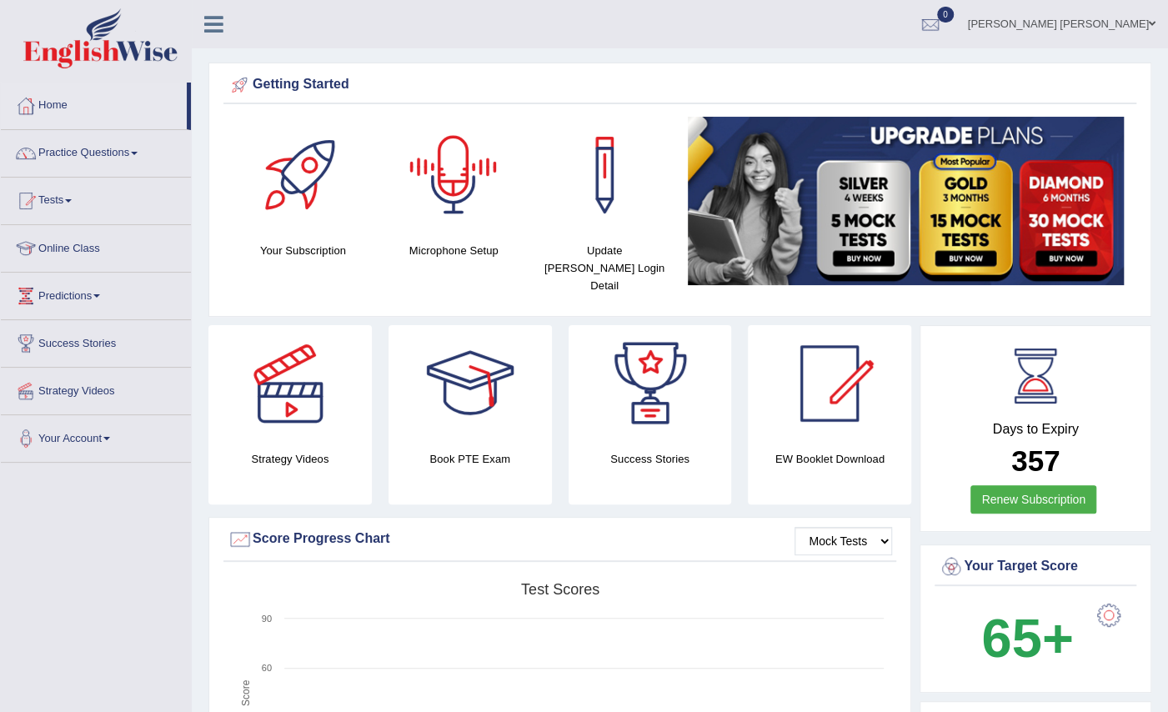
click at [472, 223] on div at bounding box center [453, 175] width 117 height 117
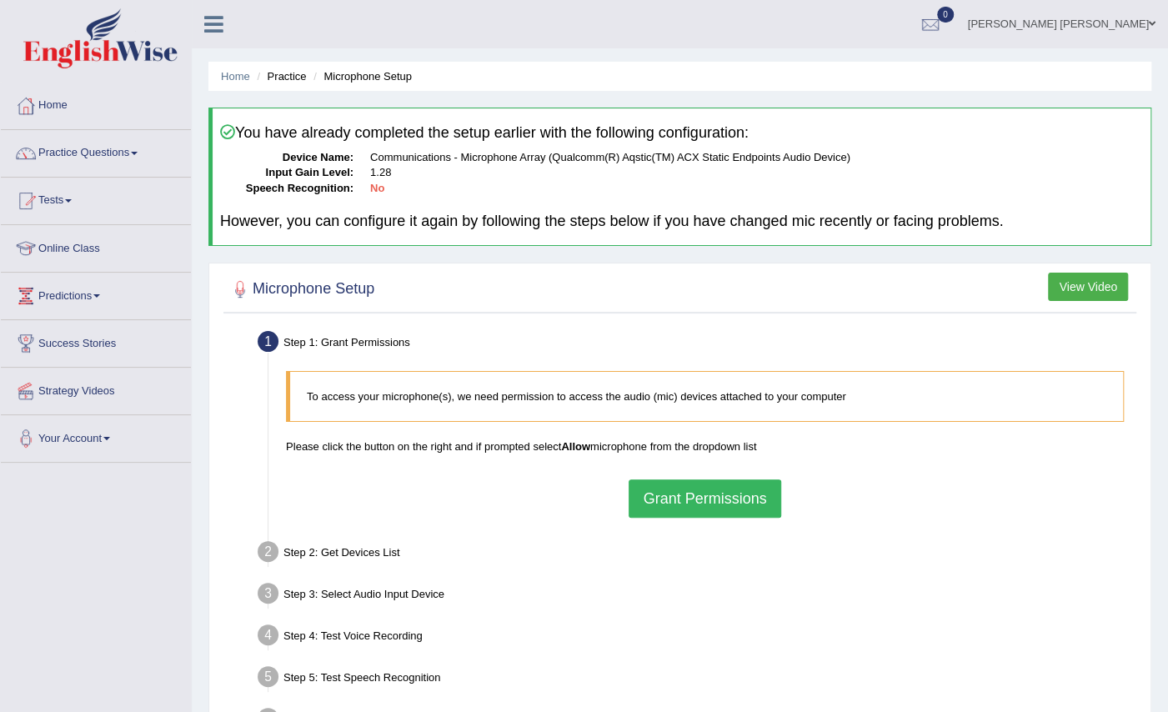
click at [670, 497] on button "Grant Permissions" at bounding box center [704, 498] width 152 height 38
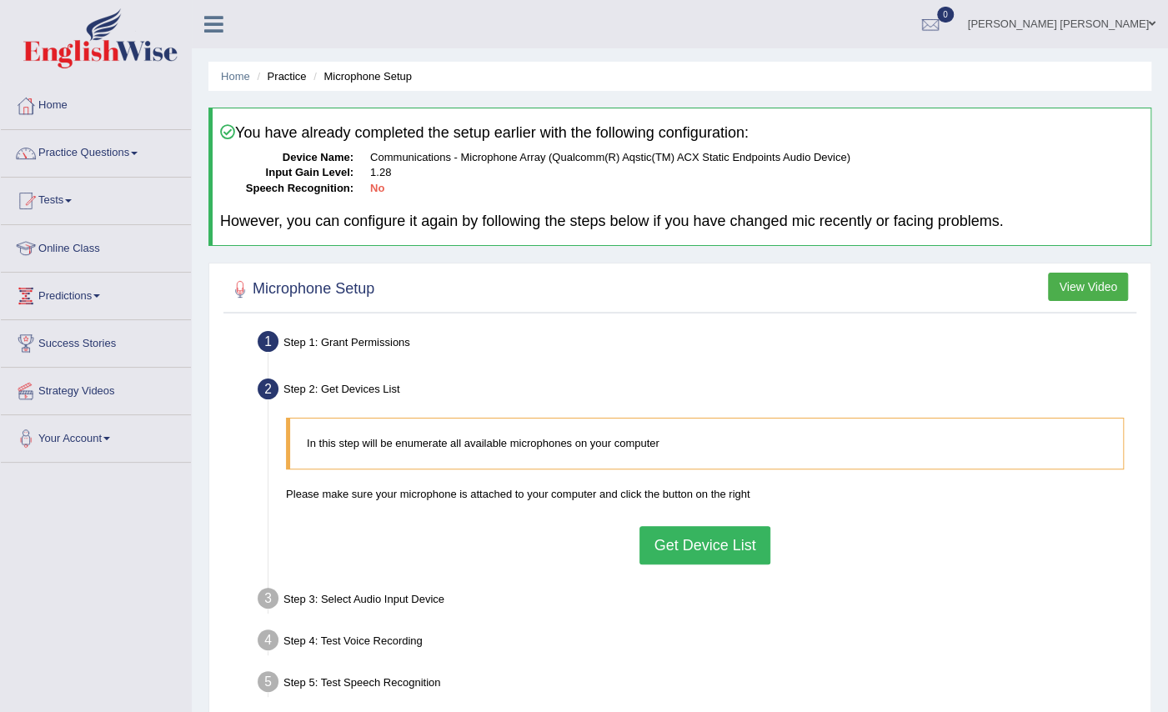
click at [680, 552] on button "Get Device List" at bounding box center [704, 545] width 130 height 38
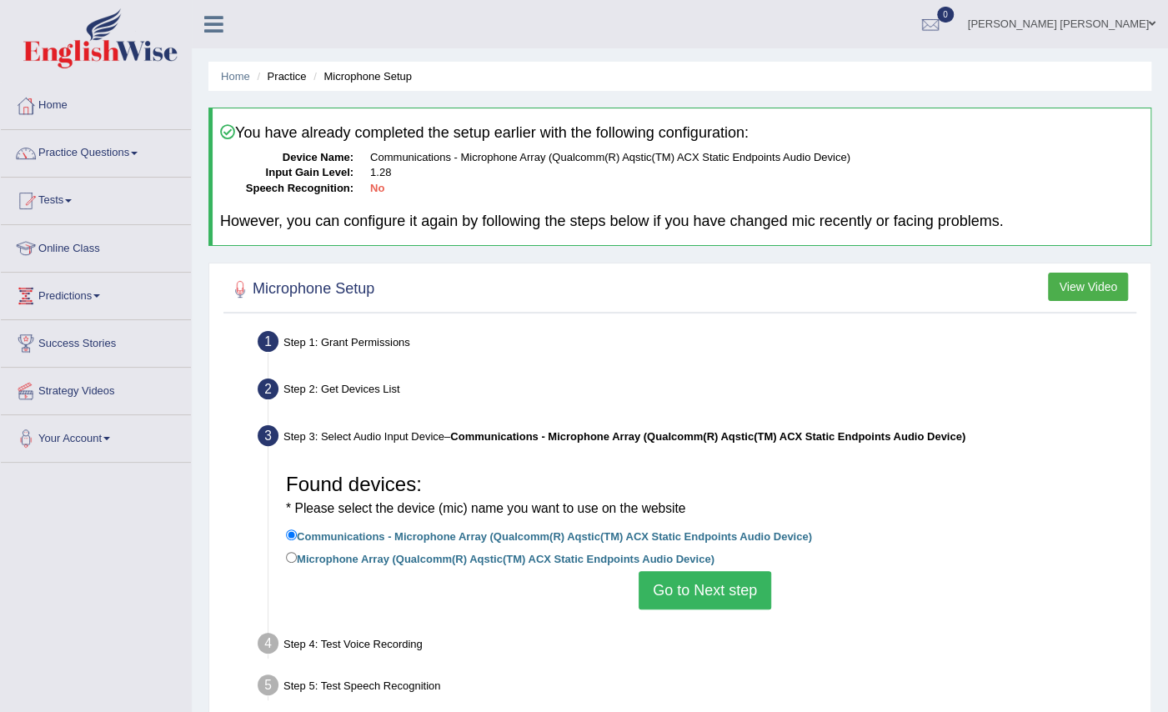
click at [688, 588] on button "Go to Next step" at bounding box center [704, 590] width 133 height 38
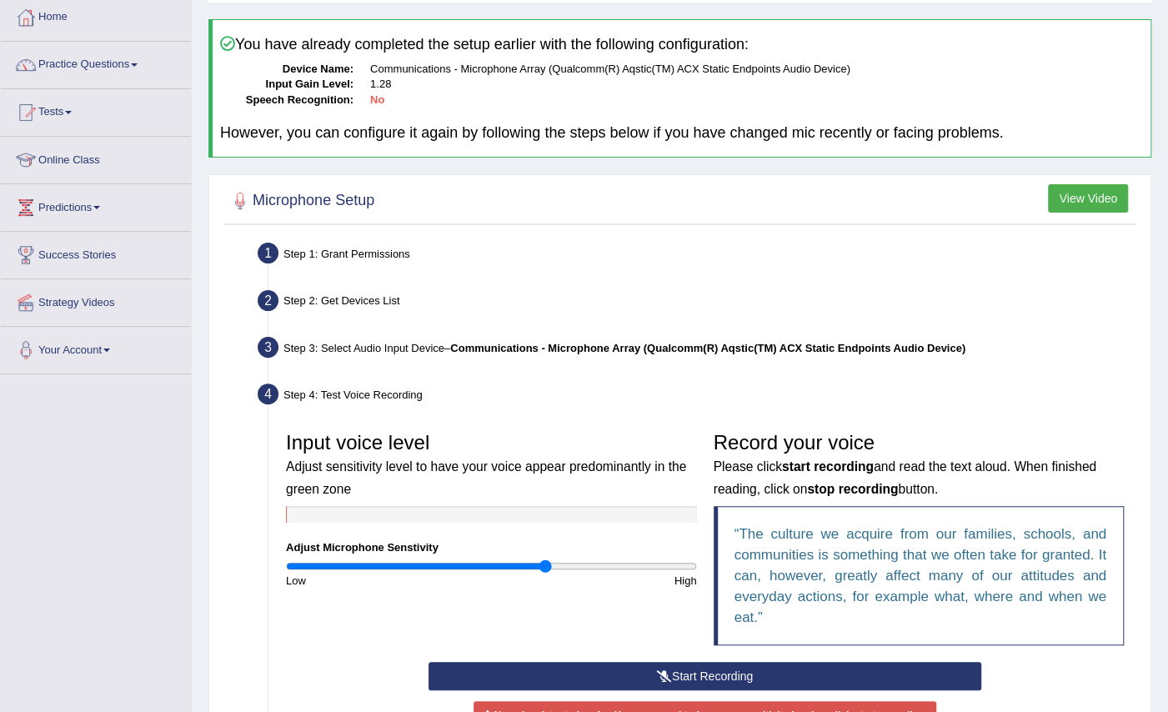
scroll to position [178, 0]
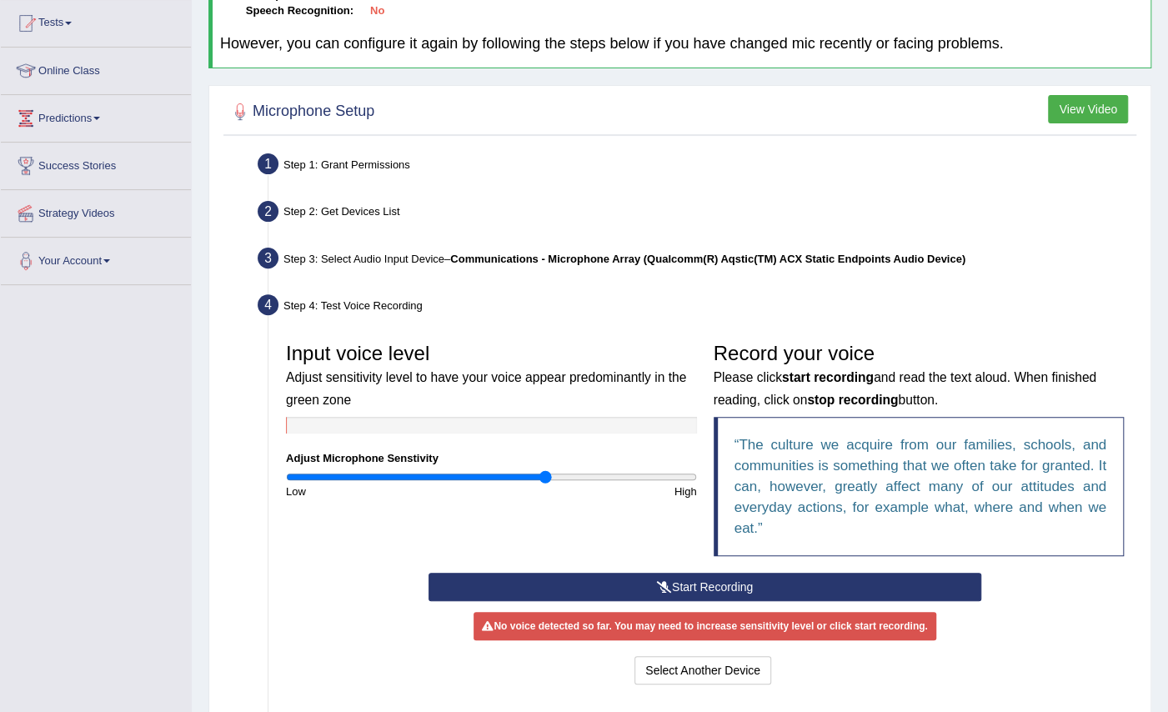
click at [866, 583] on button "Start Recording" at bounding box center [704, 587] width 553 height 28
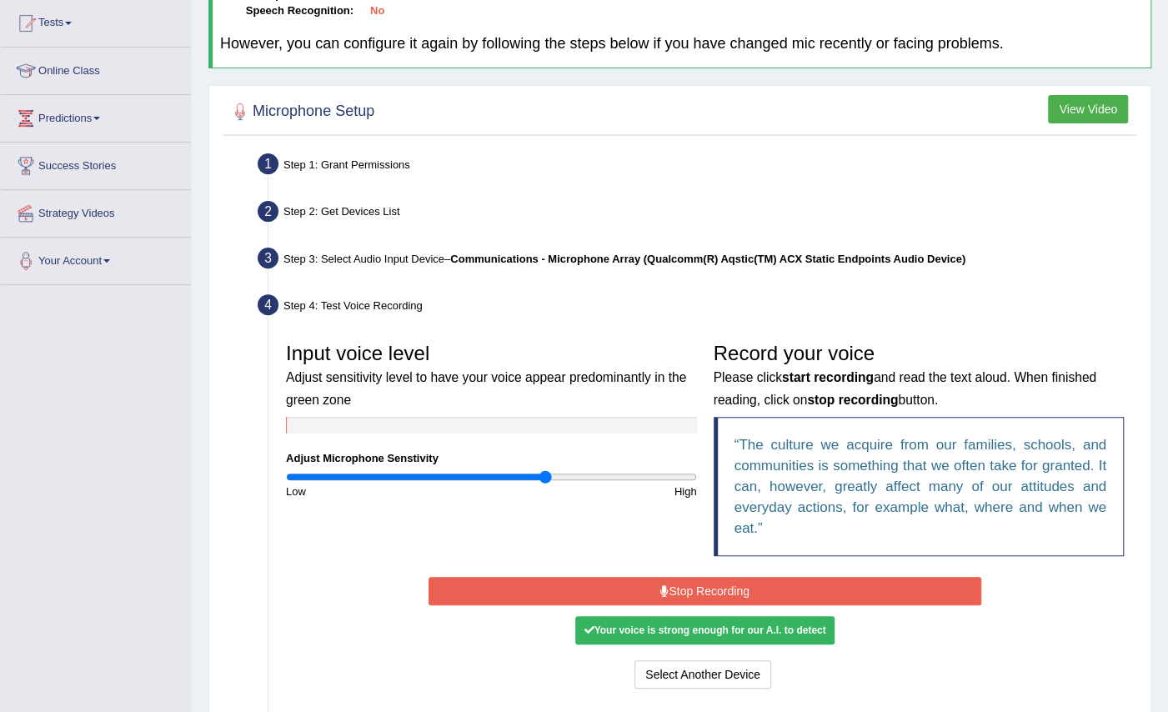
click at [866, 583] on button "Stop Recording" at bounding box center [704, 591] width 553 height 28
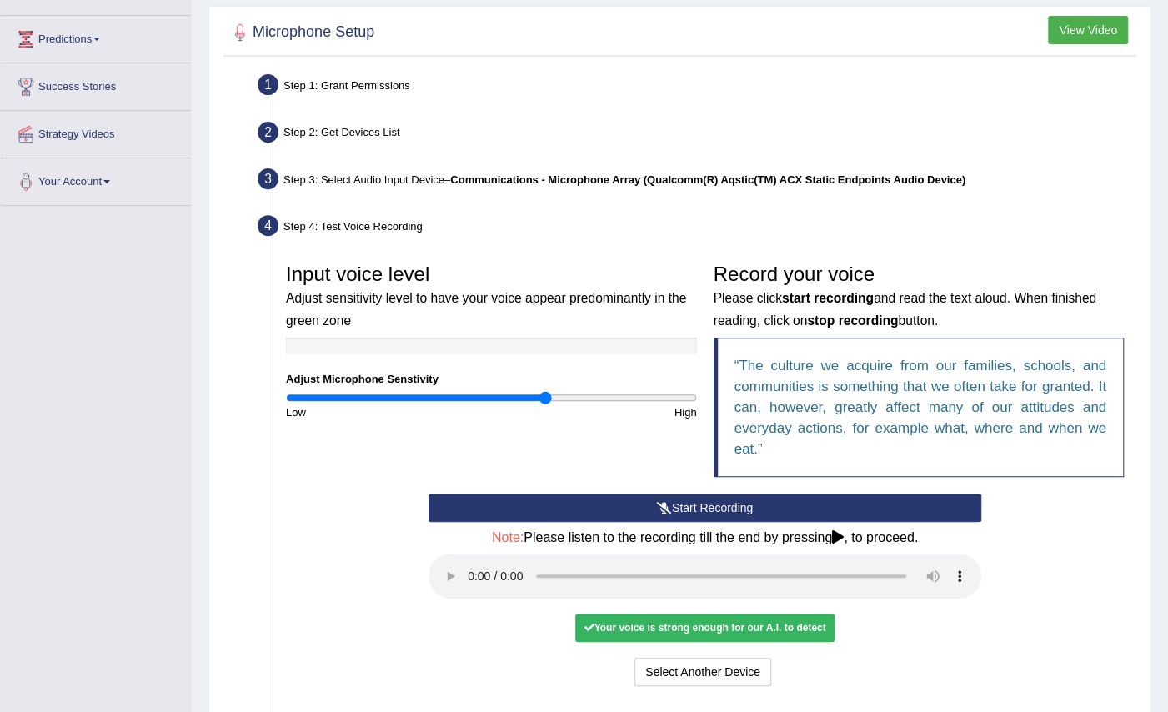
scroll to position [267, 0]
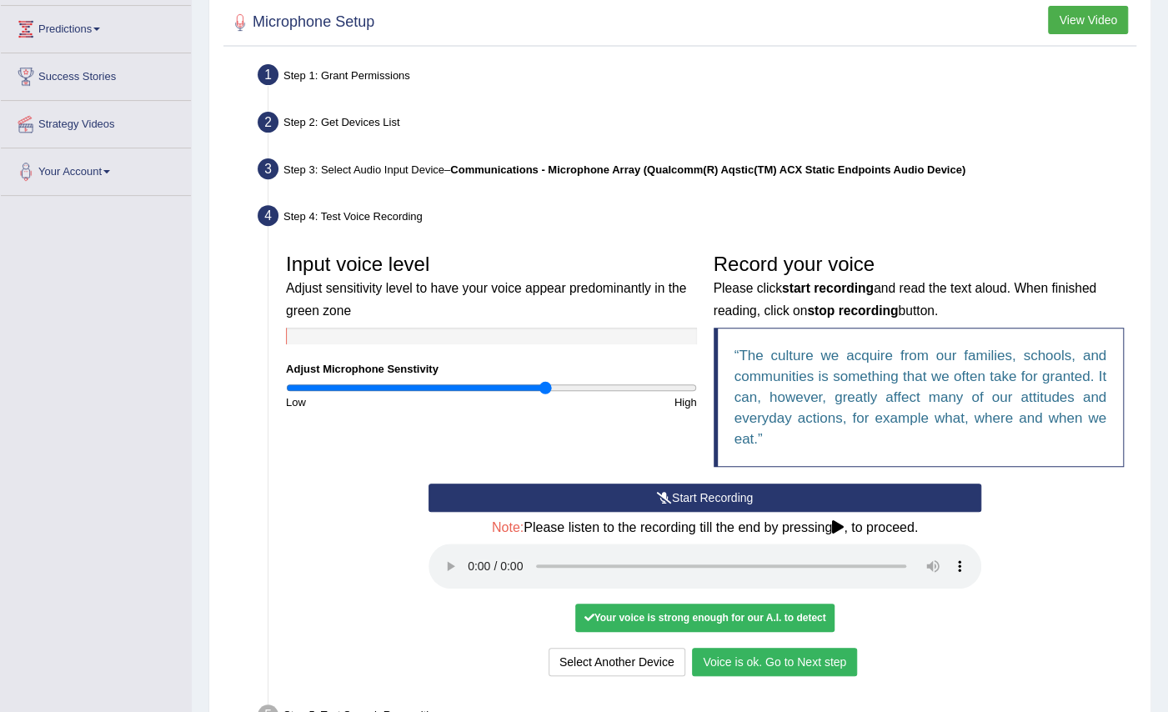
click at [810, 655] on button "Voice is ok. Go to Next step" at bounding box center [774, 662] width 165 height 28
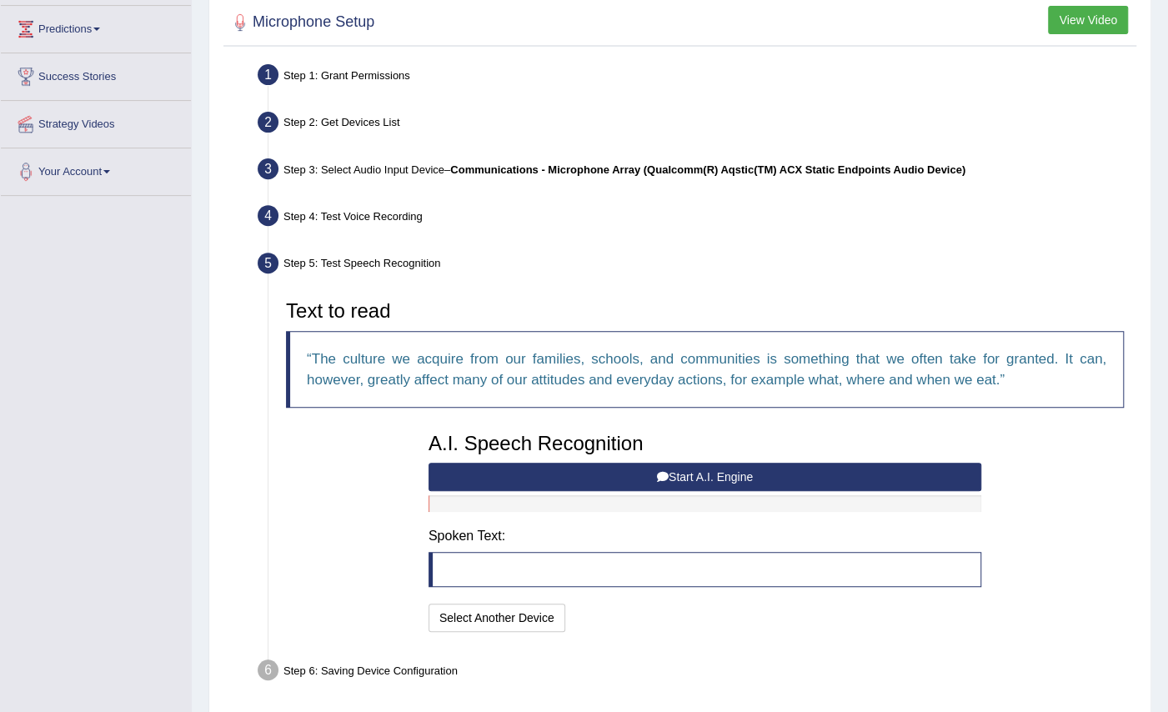
click at [697, 472] on button "Start A.I. Engine" at bounding box center [704, 477] width 553 height 28
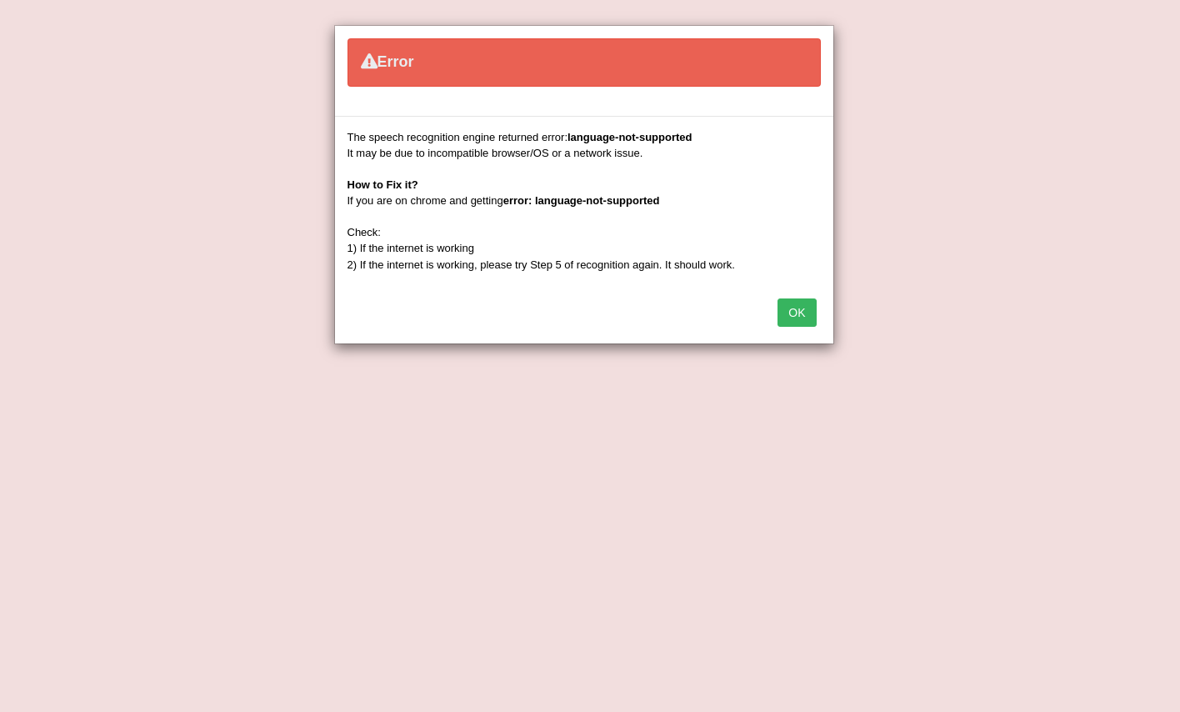
click at [805, 303] on button "OK" at bounding box center [797, 312] width 38 height 28
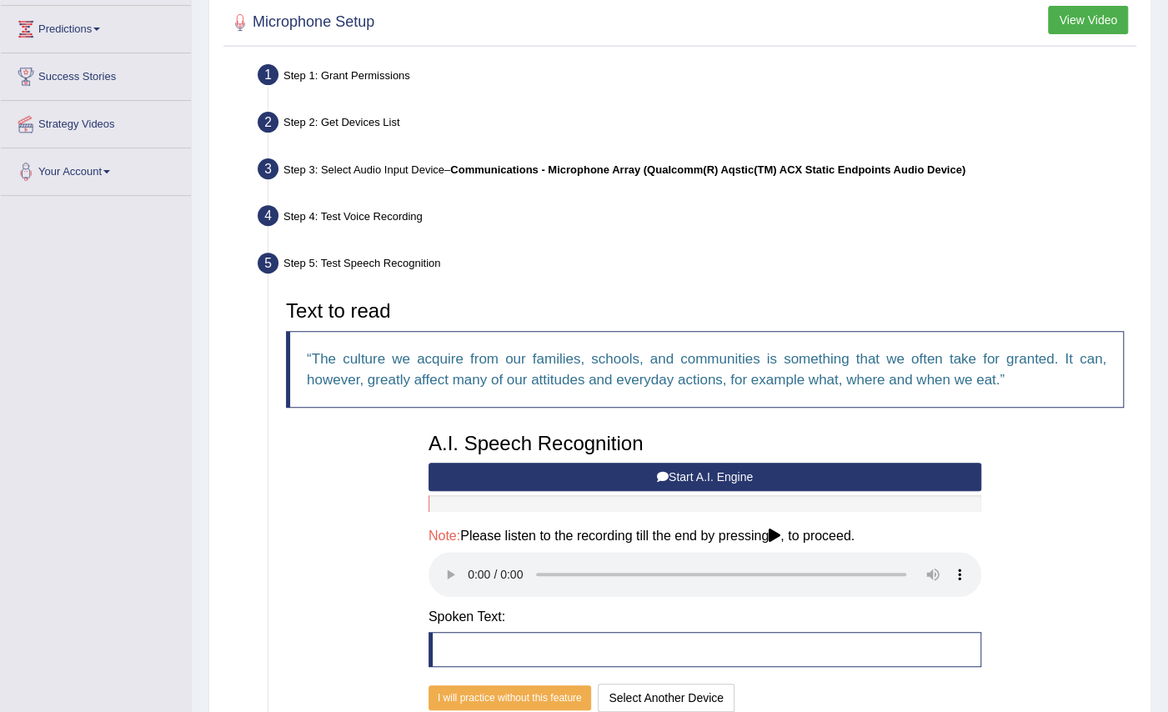
click at [693, 471] on button "Start A.I. Engine" at bounding box center [704, 477] width 553 height 28
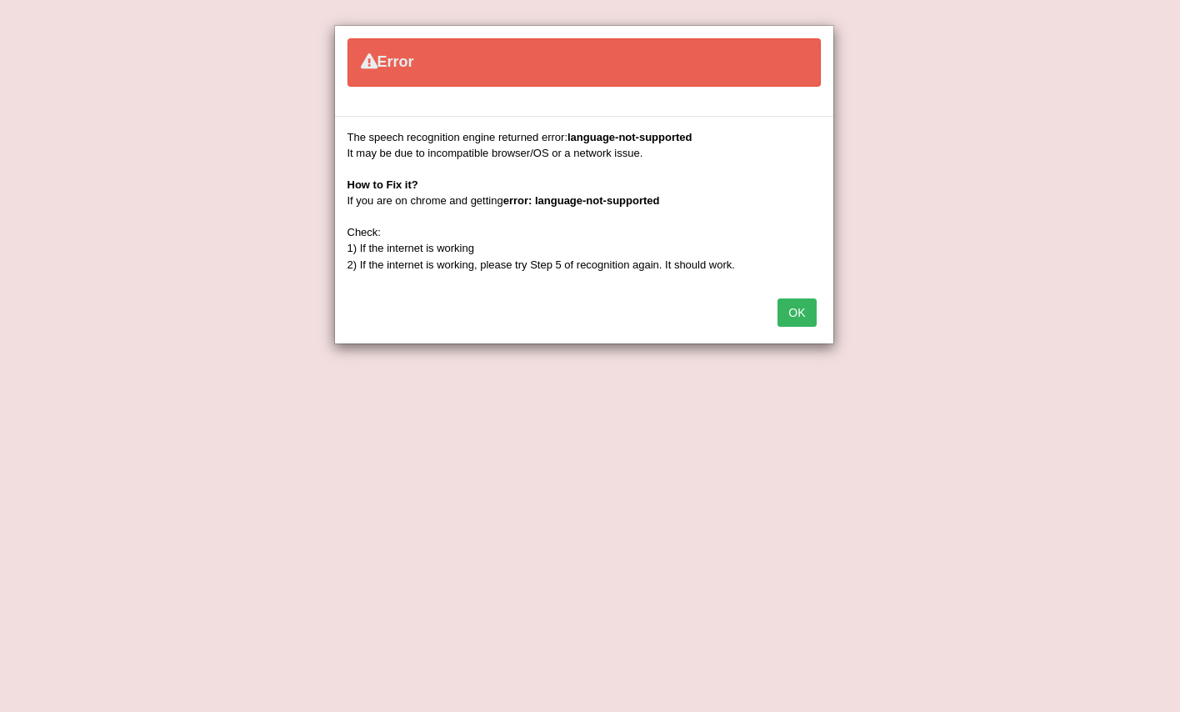
click at [809, 303] on button "OK" at bounding box center [797, 312] width 38 height 28
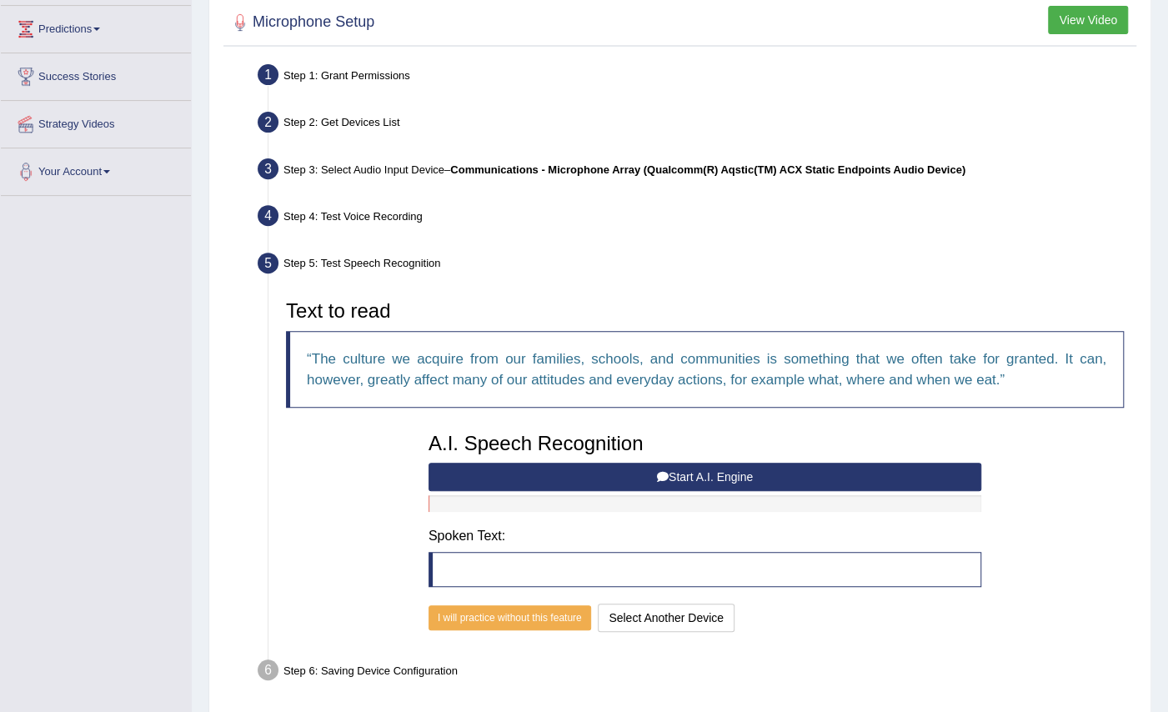
click at [717, 468] on button "Start A.I. Engine" at bounding box center [704, 477] width 553 height 28
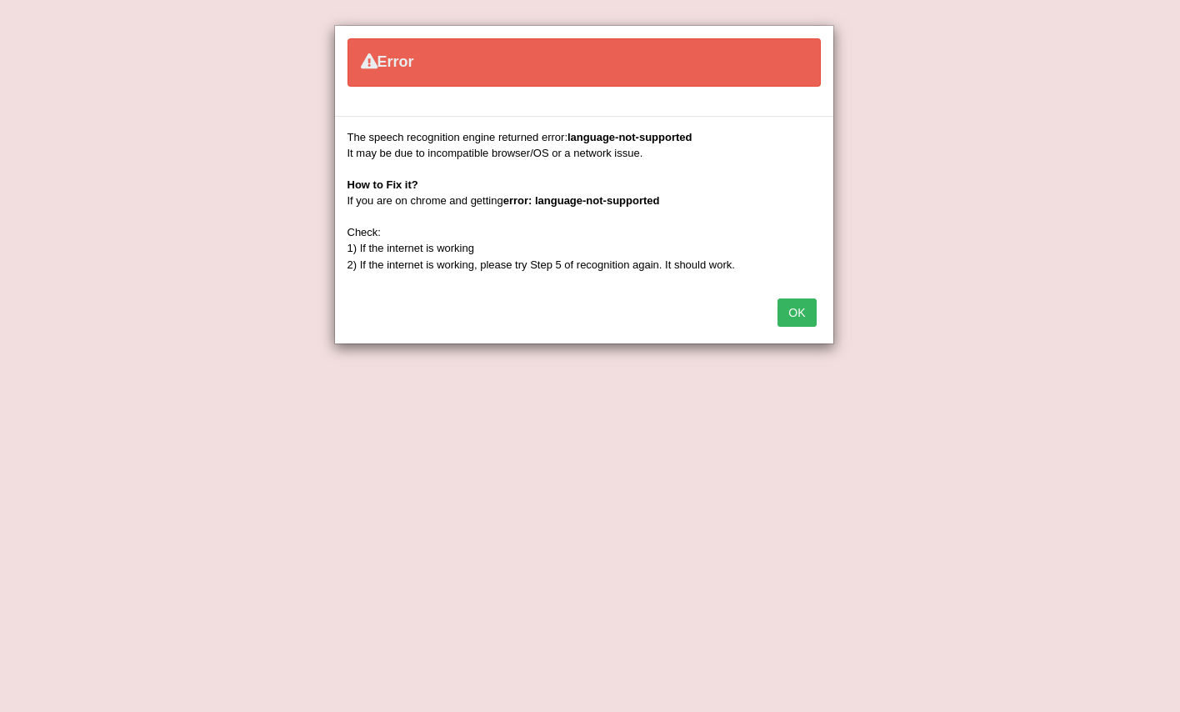
click at [797, 305] on button "OK" at bounding box center [797, 312] width 38 height 28
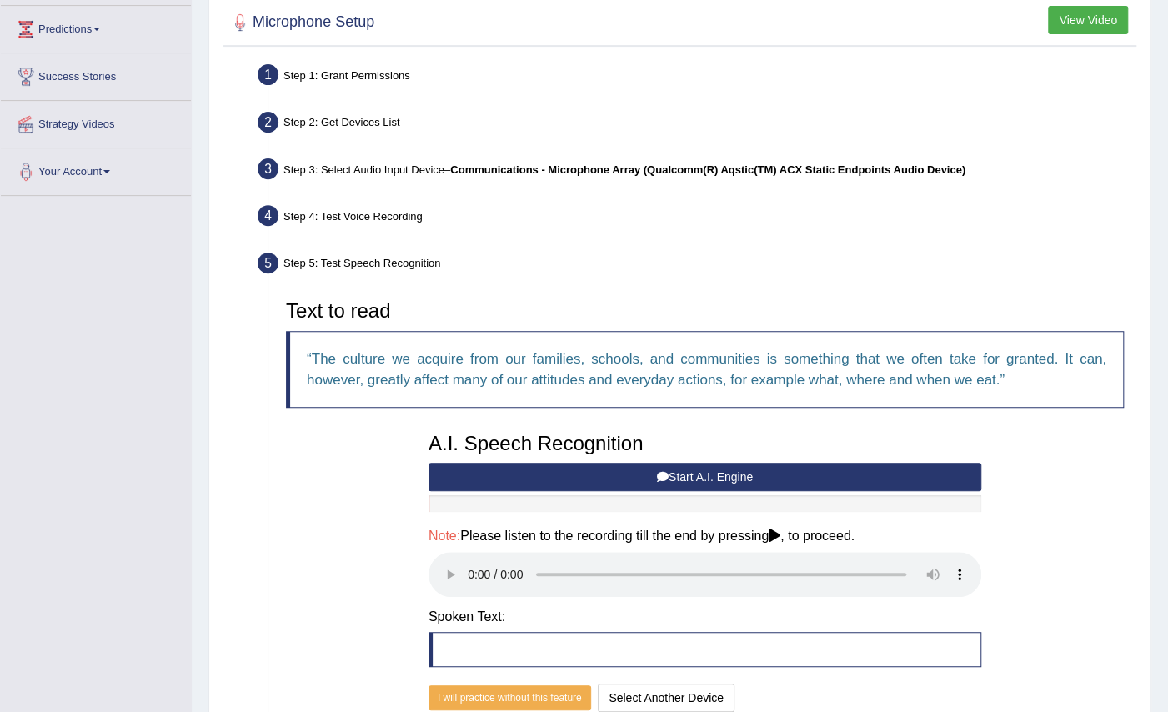
click at [780, 532] on icon at bounding box center [774, 534] width 12 height 13
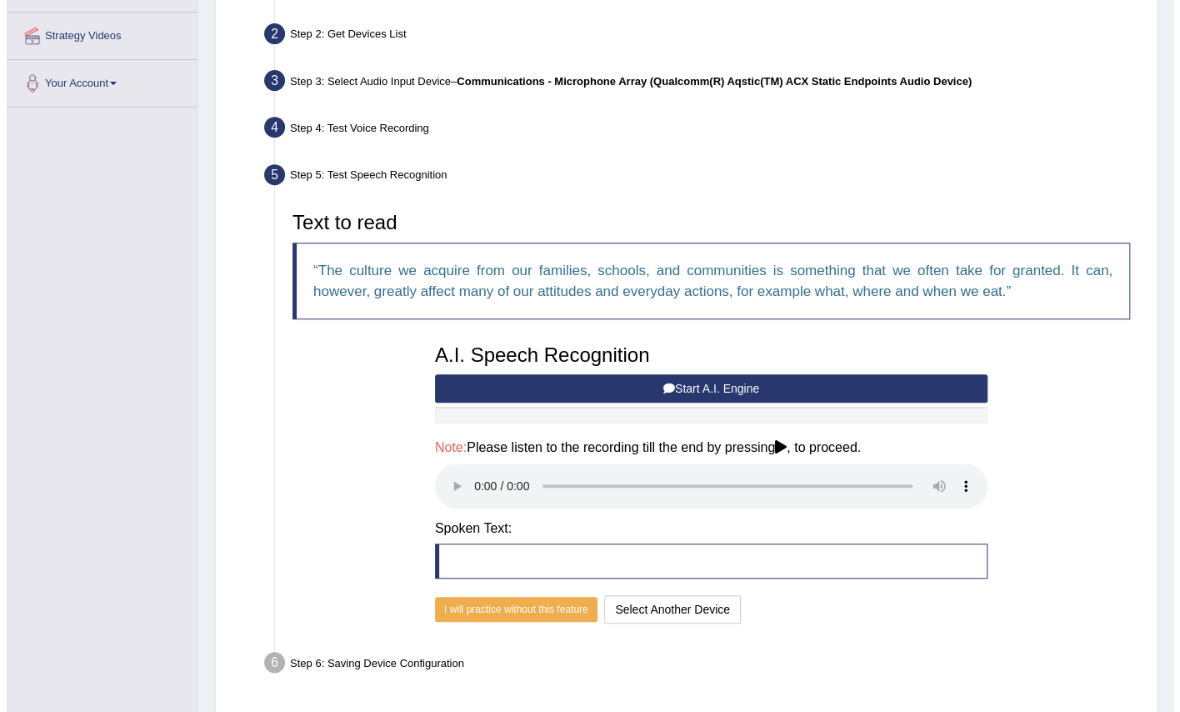
scroll to position [356, 0]
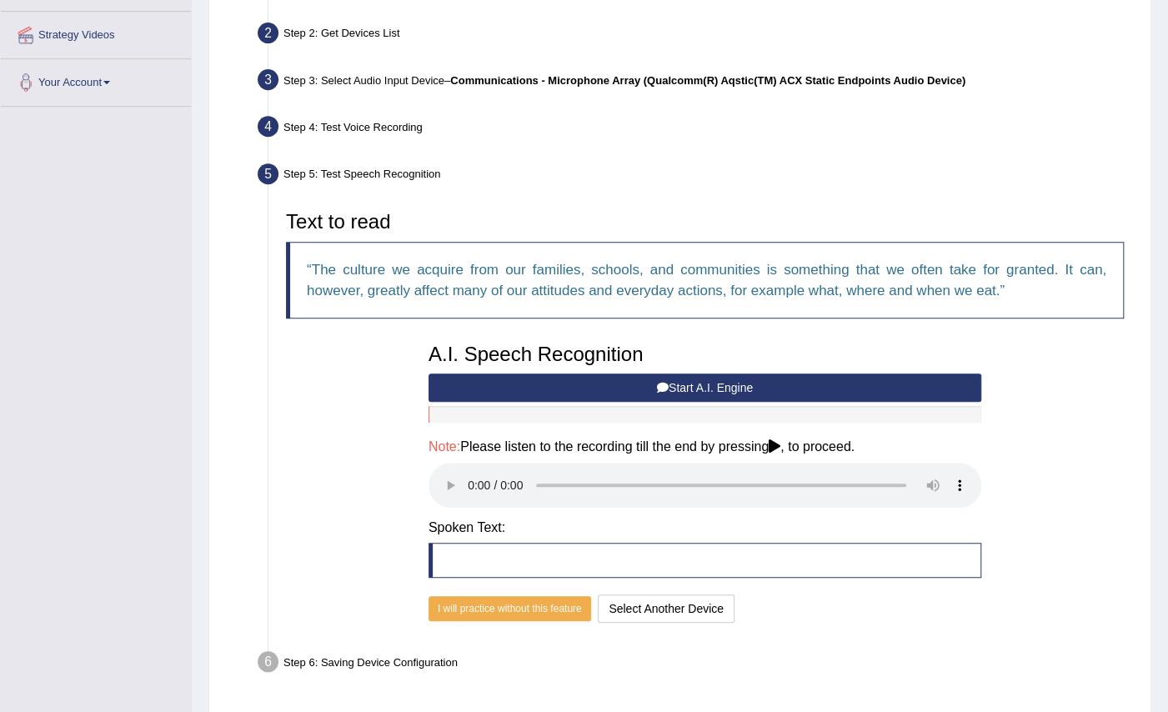
click at [688, 380] on button "Start A.I. Engine" at bounding box center [704, 387] width 553 height 28
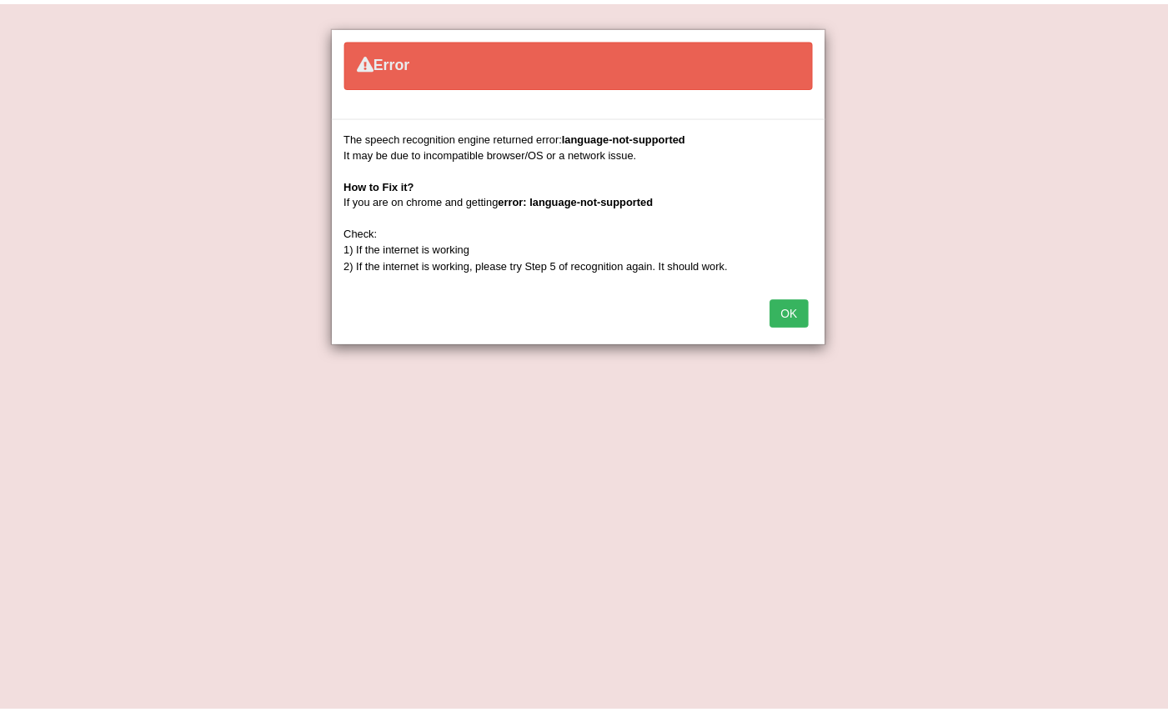
scroll to position [327, 0]
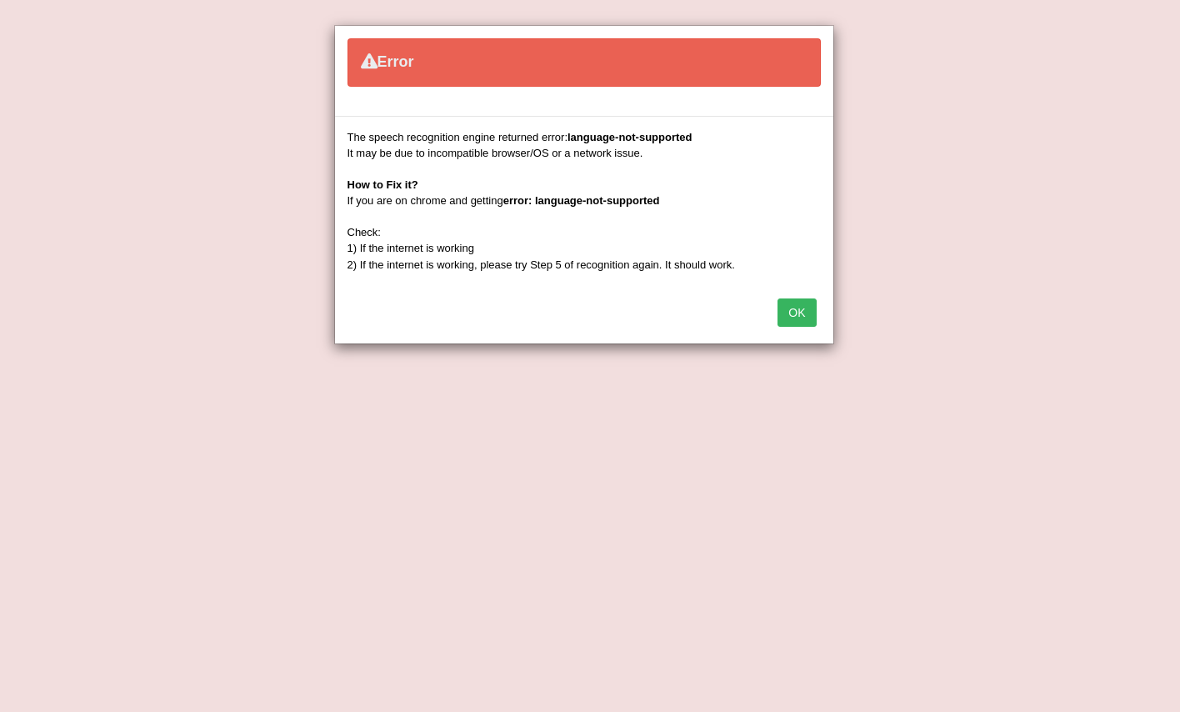
click at [808, 310] on button "OK" at bounding box center [797, 312] width 38 height 28
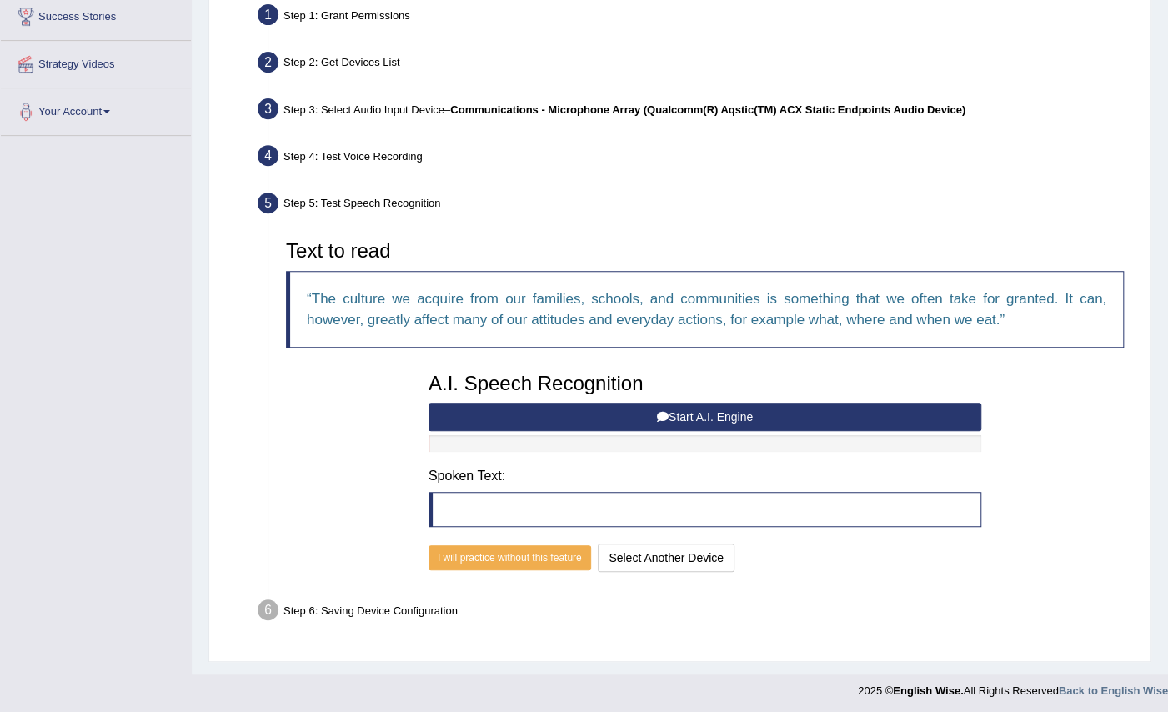
click at [671, 407] on button "Start A.I. Engine" at bounding box center [704, 417] width 553 height 28
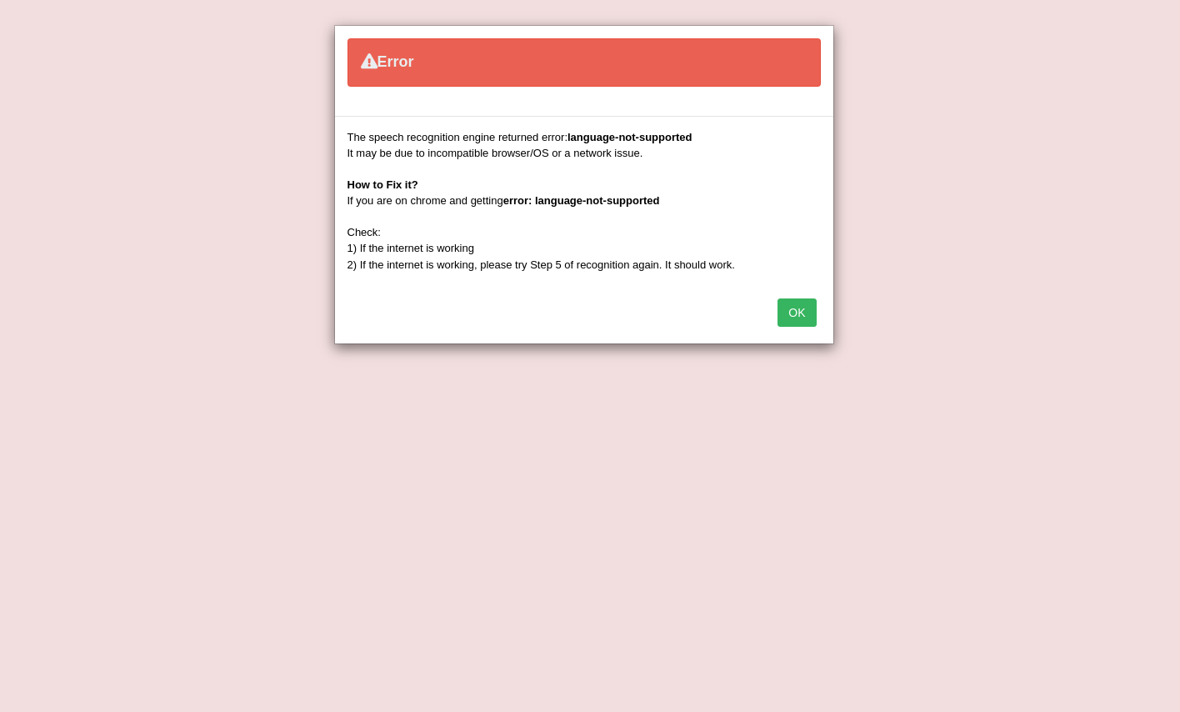
click at [789, 311] on button "OK" at bounding box center [797, 312] width 38 height 28
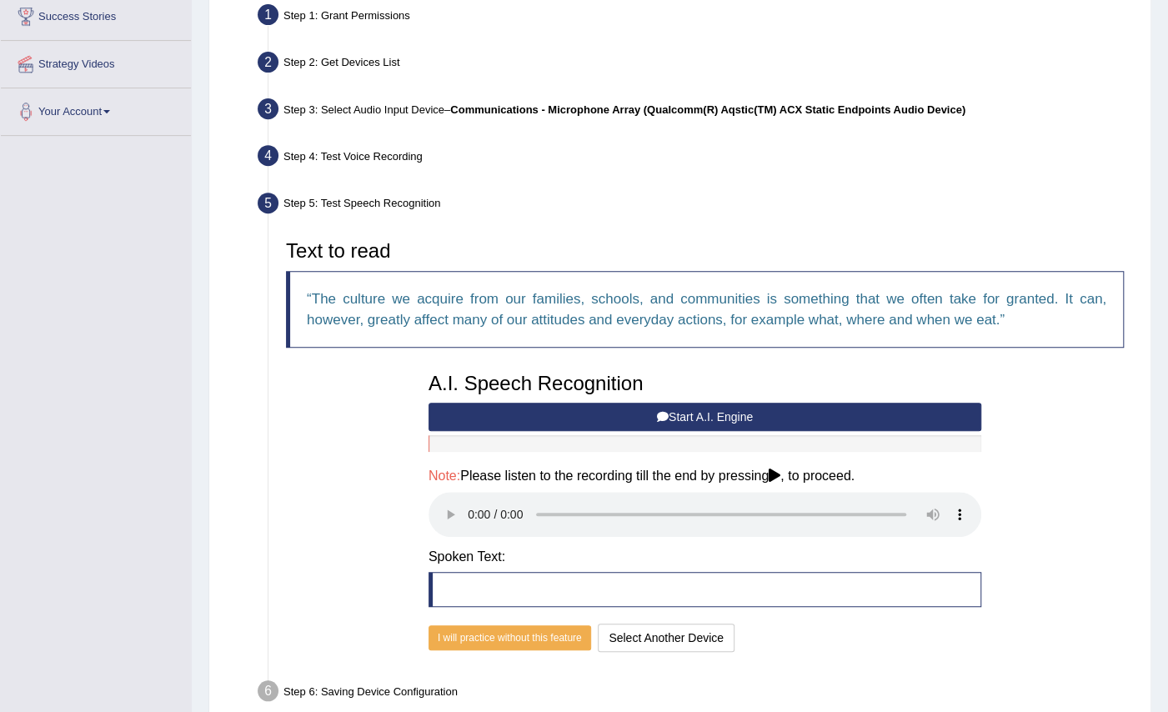
click at [727, 413] on button "Start A.I. Engine" at bounding box center [704, 417] width 553 height 28
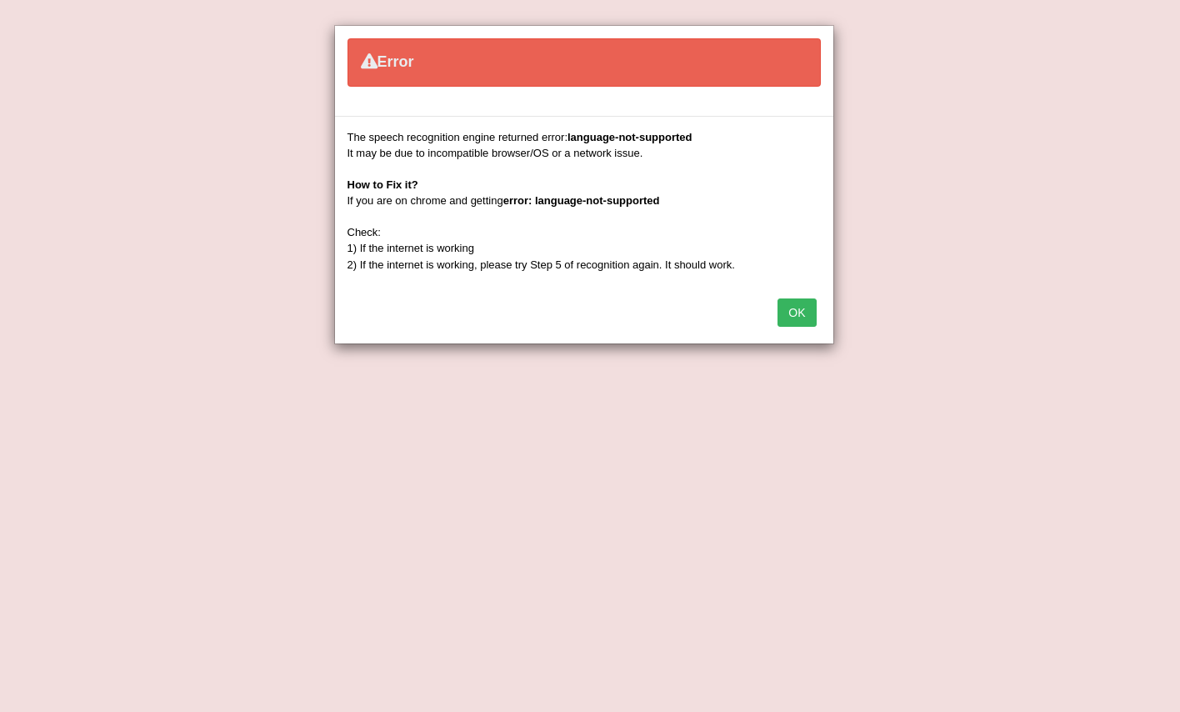
click at [805, 309] on button "OK" at bounding box center [797, 312] width 38 height 28
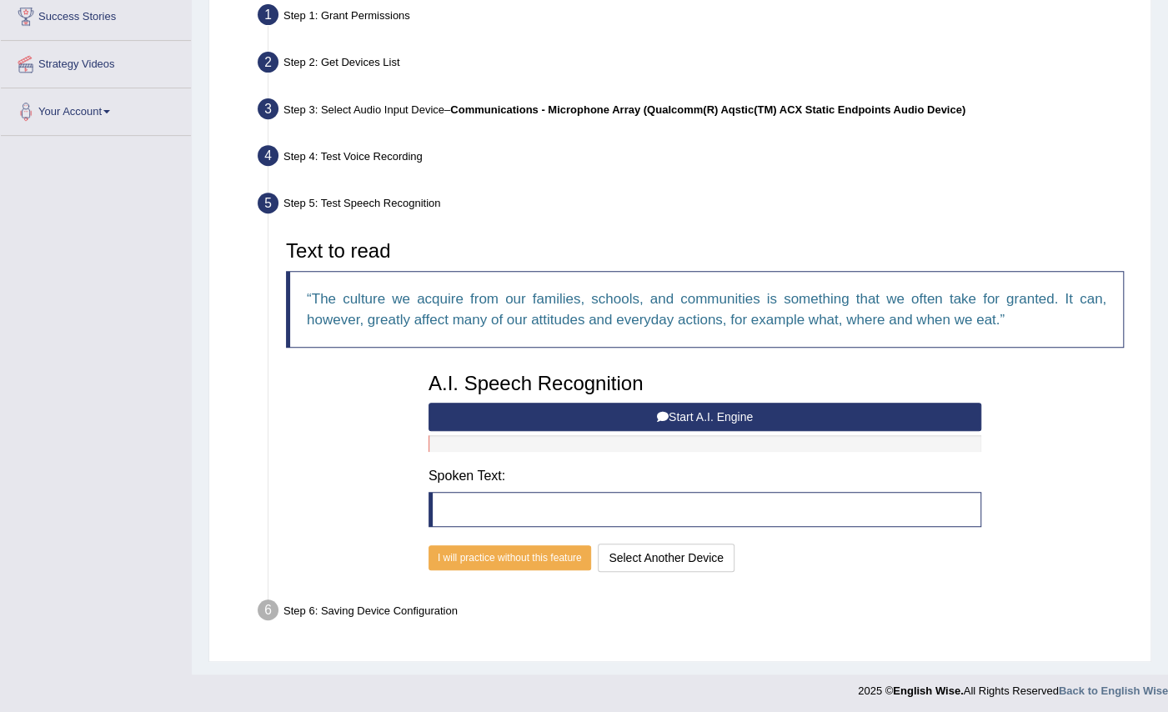
click at [668, 412] on button "Start A.I. Engine" at bounding box center [704, 417] width 553 height 28
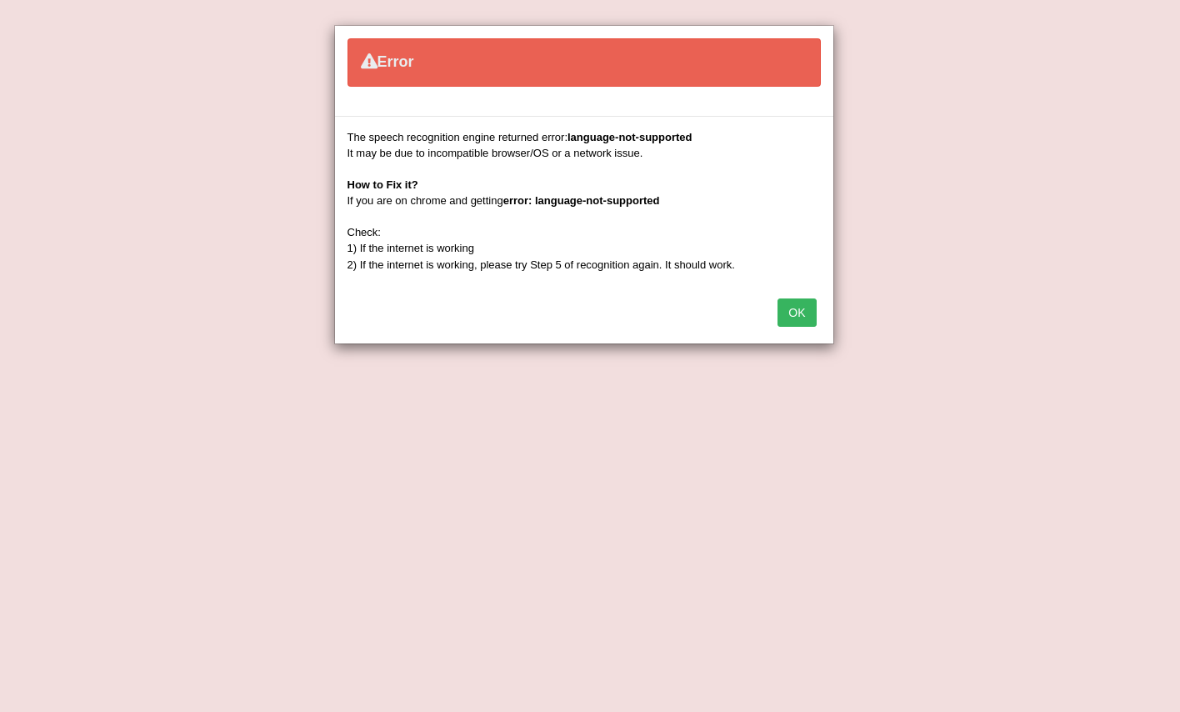
click at [795, 307] on button "OK" at bounding box center [797, 312] width 38 height 28
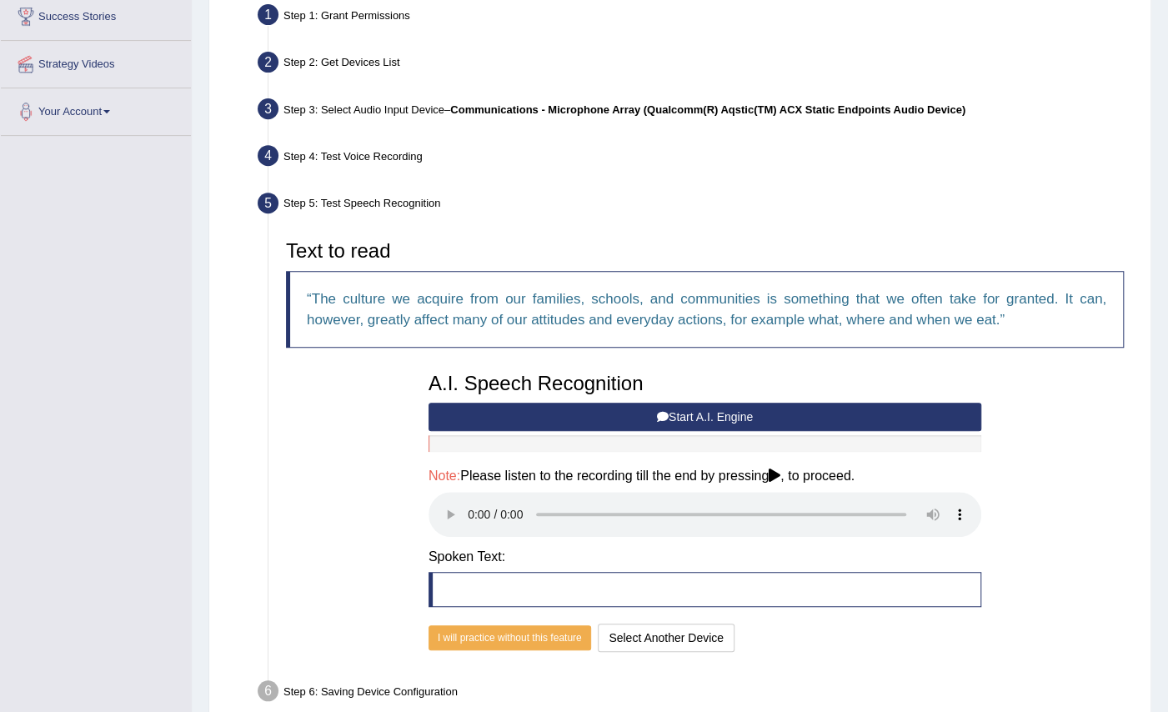
click at [700, 407] on button "Start A.I. Engine" at bounding box center [704, 417] width 553 height 28
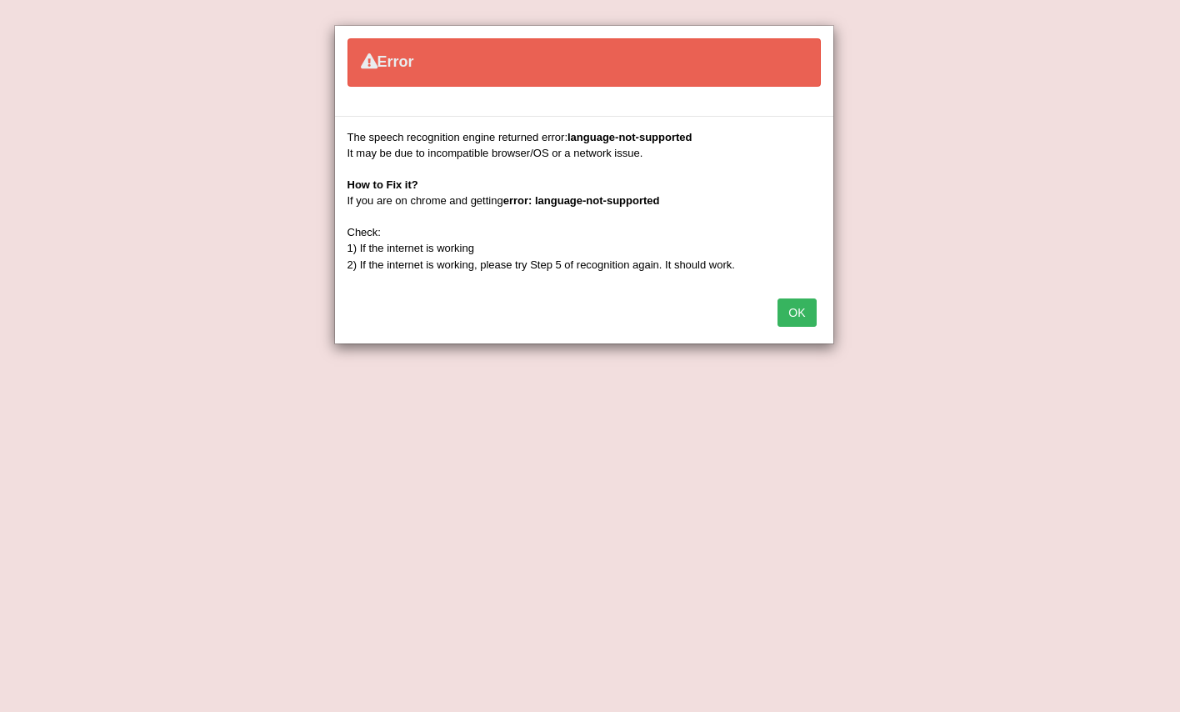
click at [801, 301] on button "OK" at bounding box center [797, 312] width 38 height 28
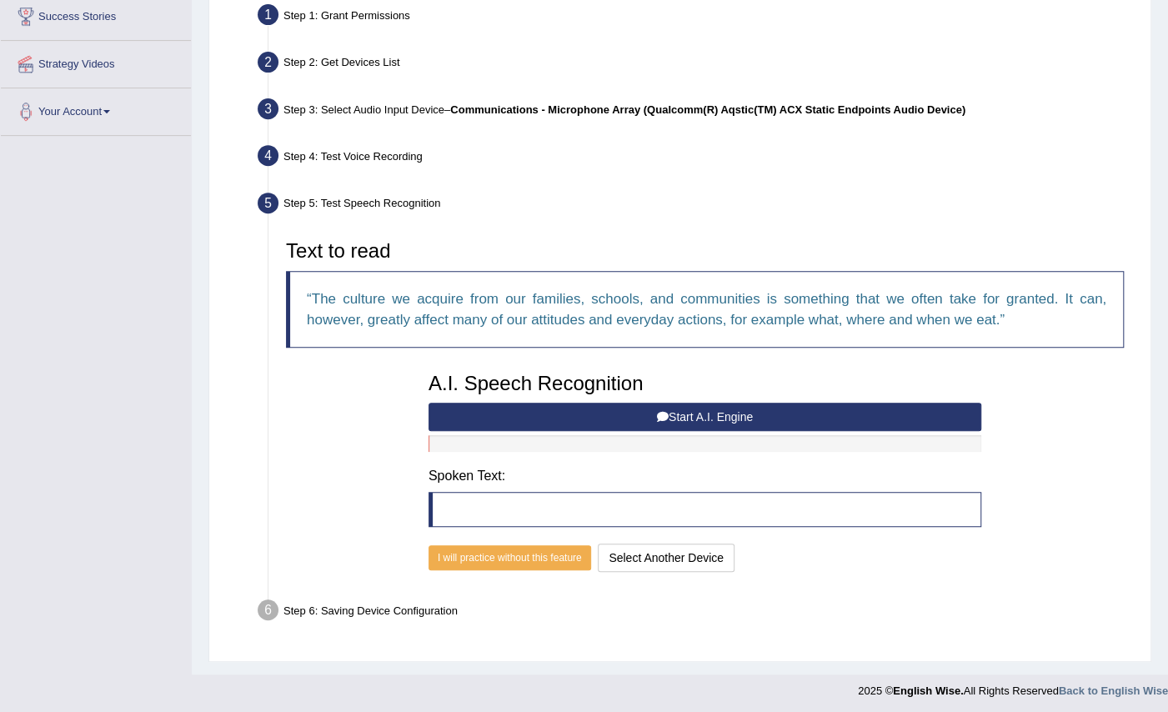
click at [706, 408] on button "Start A.I. Engine" at bounding box center [704, 417] width 553 height 28
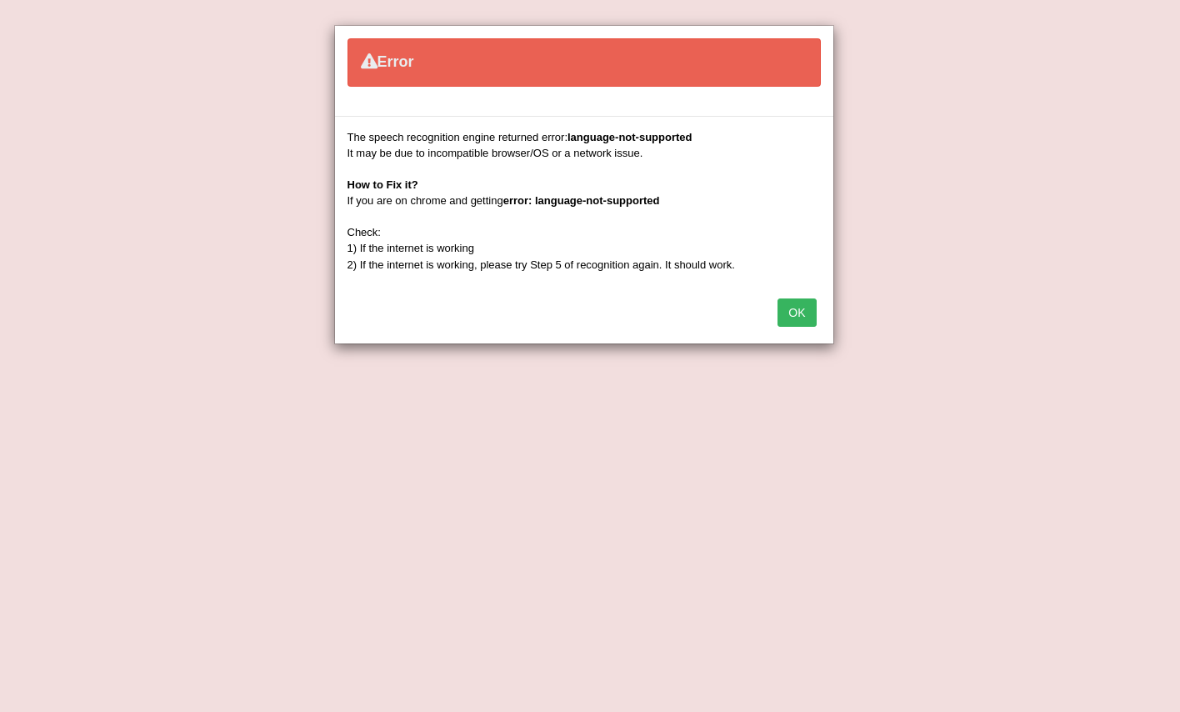
click at [786, 308] on button "OK" at bounding box center [797, 312] width 38 height 28
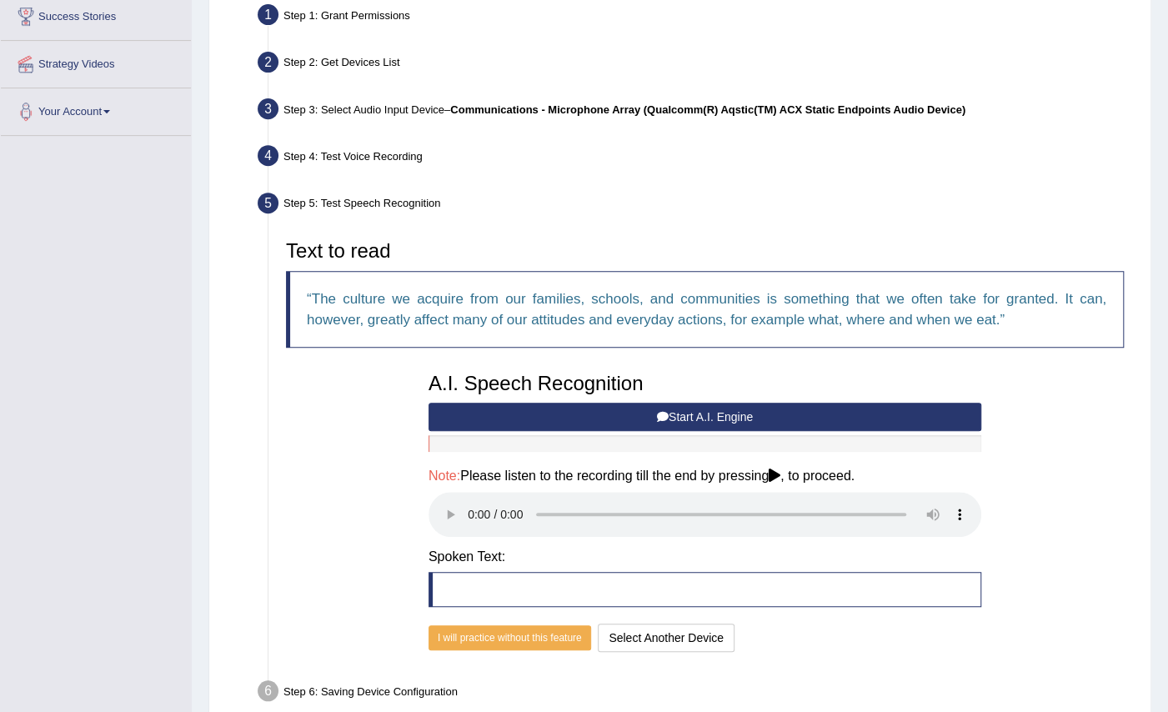
click at [780, 473] on icon at bounding box center [774, 474] width 12 height 13
click at [447, 480] on div "Note: Please listen to the recording till the end by pressing , to proceed." at bounding box center [704, 504] width 553 height 73
click at [468, 583] on blockquote at bounding box center [704, 589] width 553 height 35
click at [473, 549] on h4 "Spoken Text:" at bounding box center [704, 556] width 553 height 15
click at [510, 628] on button "I will practice without this feature" at bounding box center [509, 637] width 163 height 25
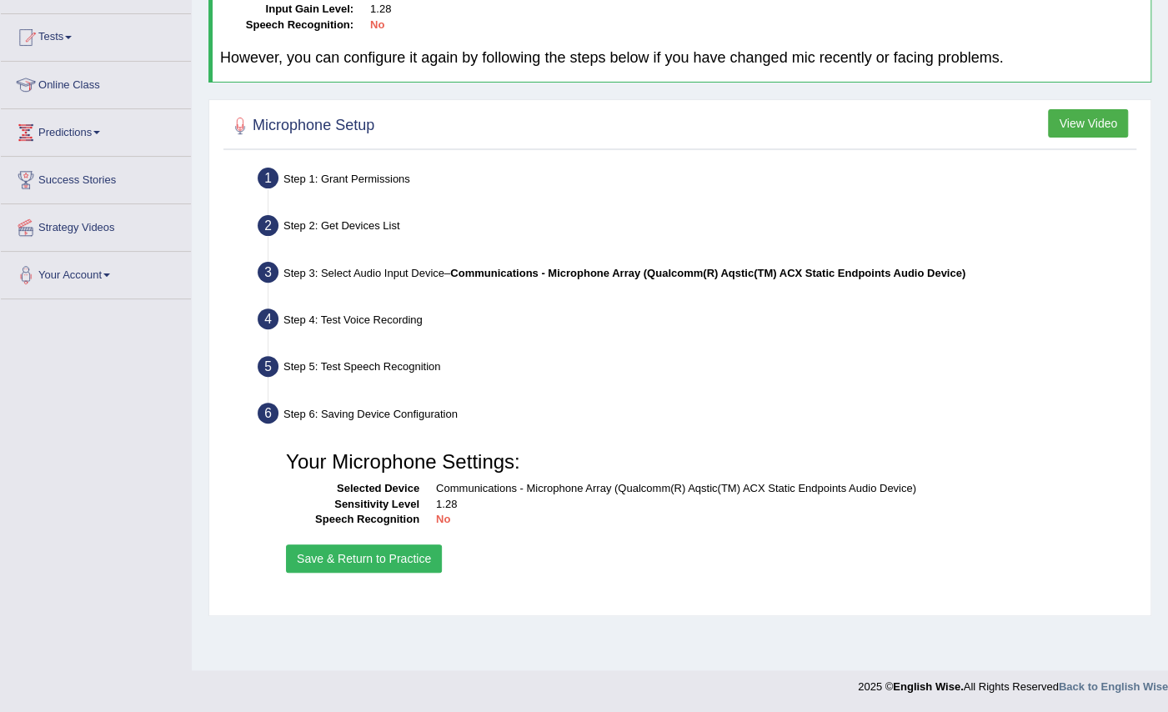
scroll to position [163, 0]
click at [393, 562] on button "Save & Return to Practice" at bounding box center [364, 558] width 156 height 28
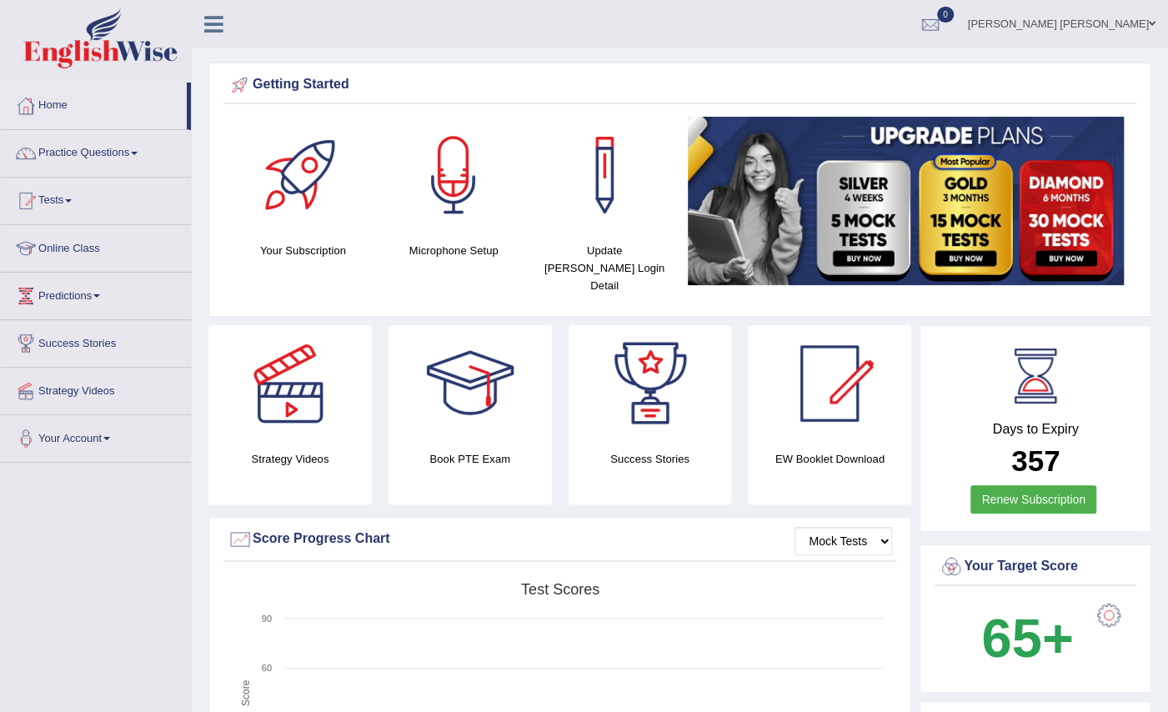
click at [444, 218] on div at bounding box center [453, 175] width 117 height 117
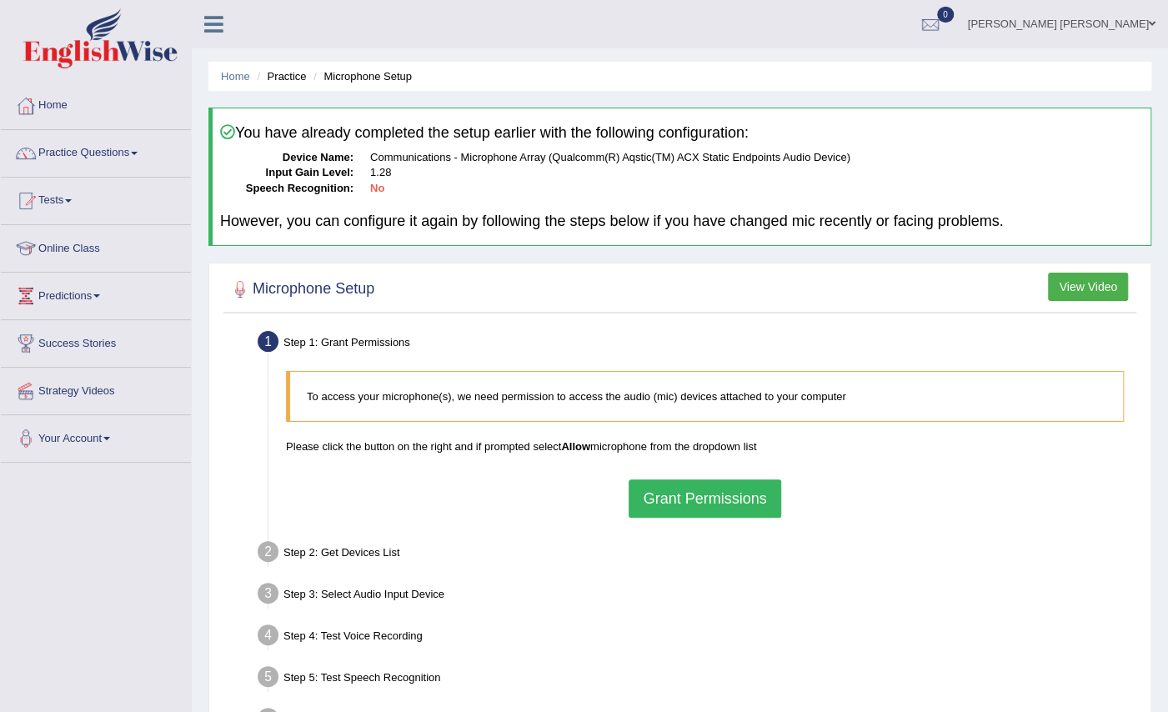
click at [683, 496] on button "Grant Permissions" at bounding box center [704, 498] width 152 height 38
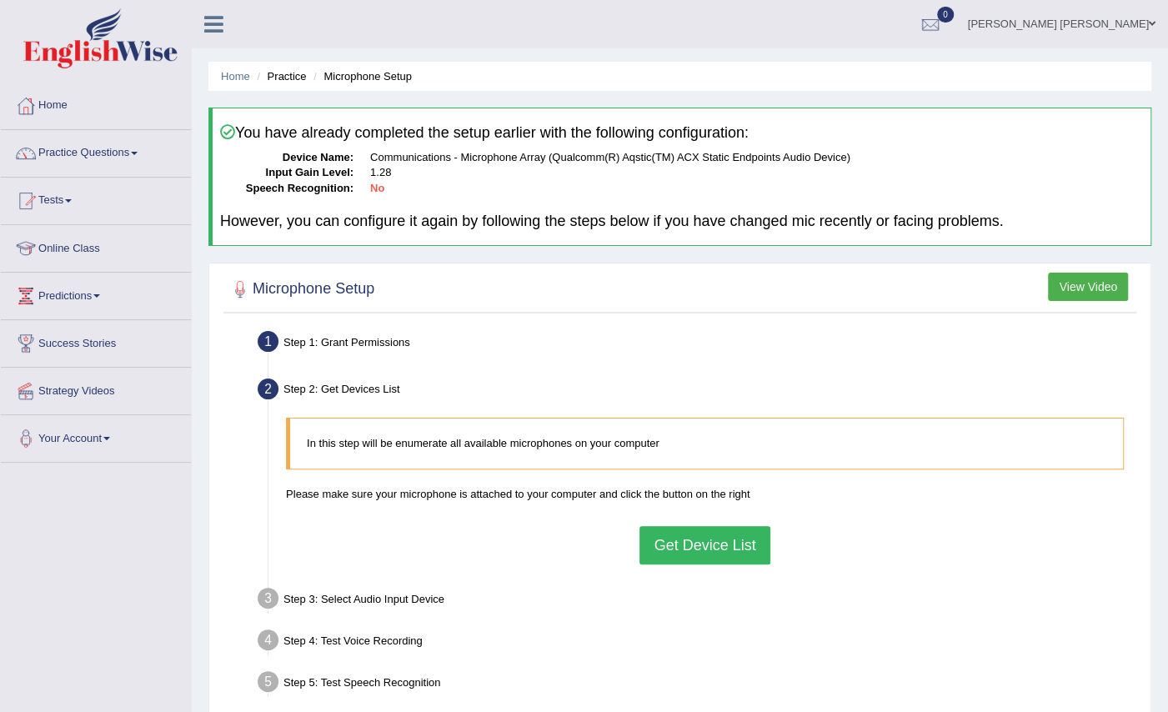
click at [700, 537] on button "Get Device List" at bounding box center [704, 545] width 130 height 38
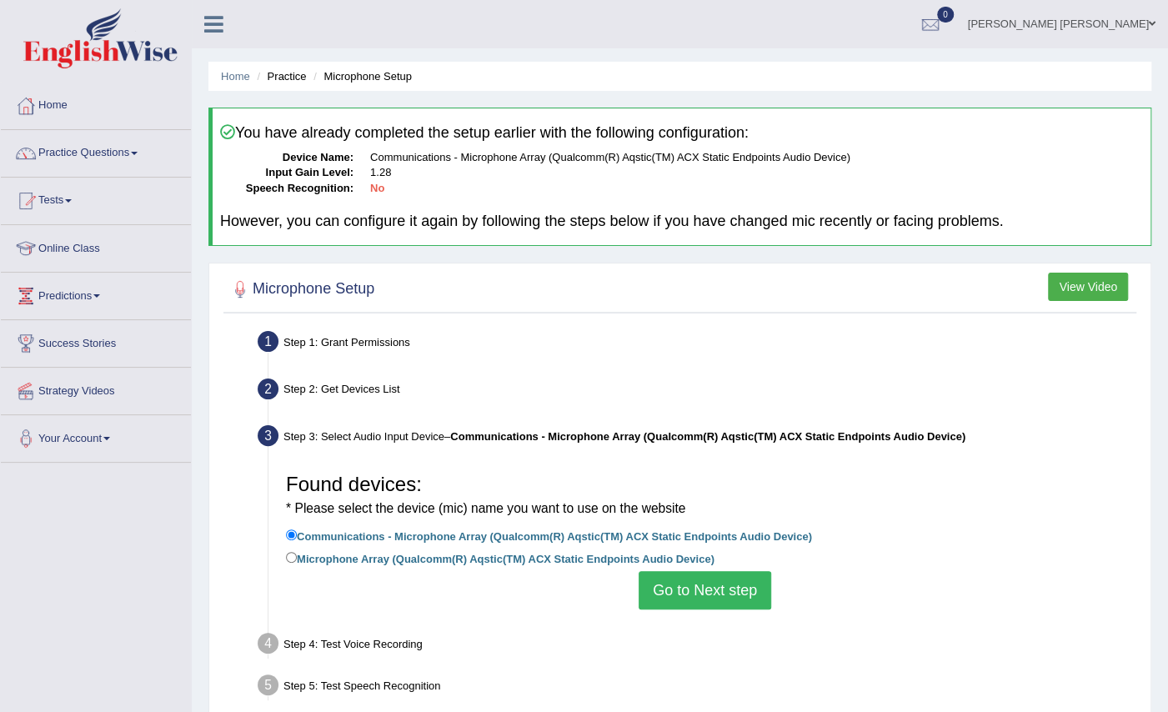
click at [702, 593] on button "Go to Next step" at bounding box center [704, 590] width 133 height 38
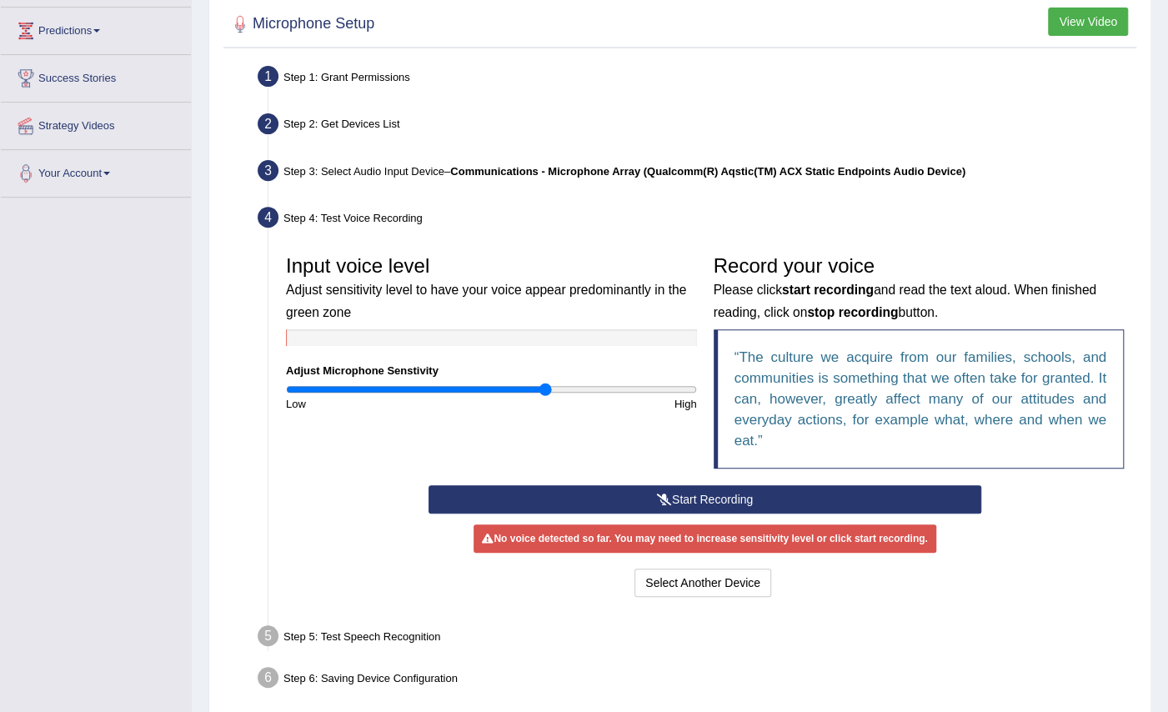
scroll to position [267, 0]
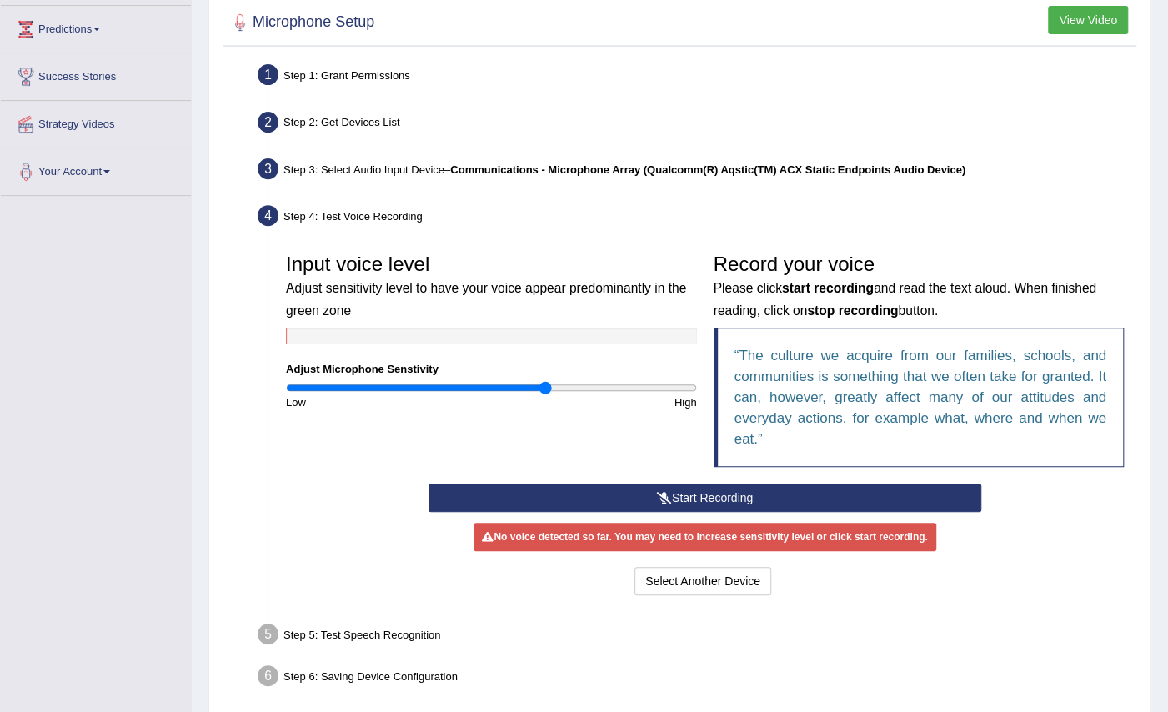
click at [895, 502] on button "Start Recording" at bounding box center [704, 497] width 553 height 28
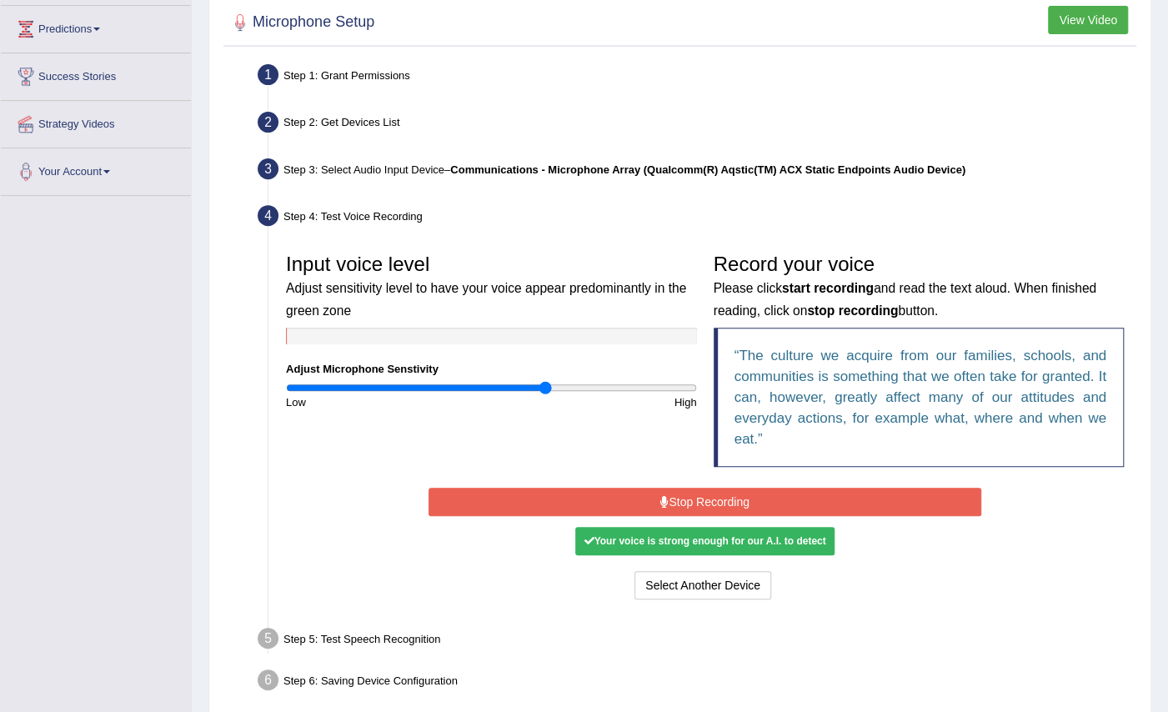
click at [752, 508] on button "Stop Recording" at bounding box center [704, 502] width 553 height 28
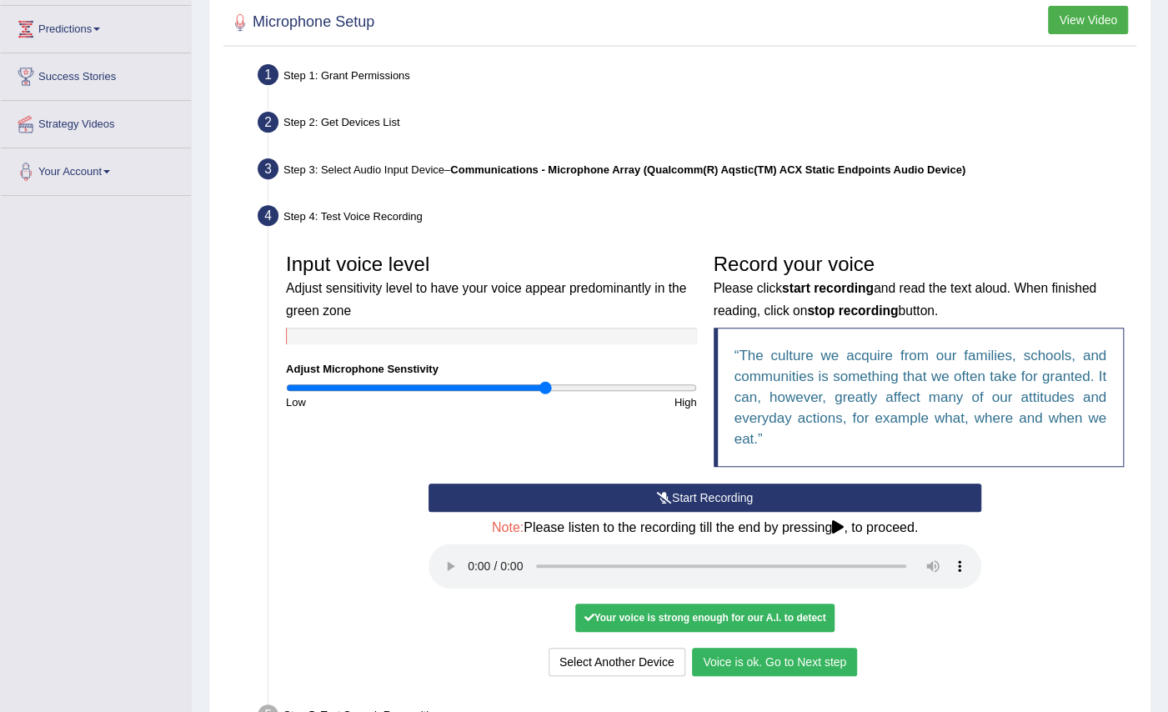
click at [623, 607] on div "Your voice is strong enough for our A.I. to detect" at bounding box center [704, 617] width 258 height 28
click at [767, 659] on button "Voice is ok. Go to Next step" at bounding box center [774, 662] width 165 height 28
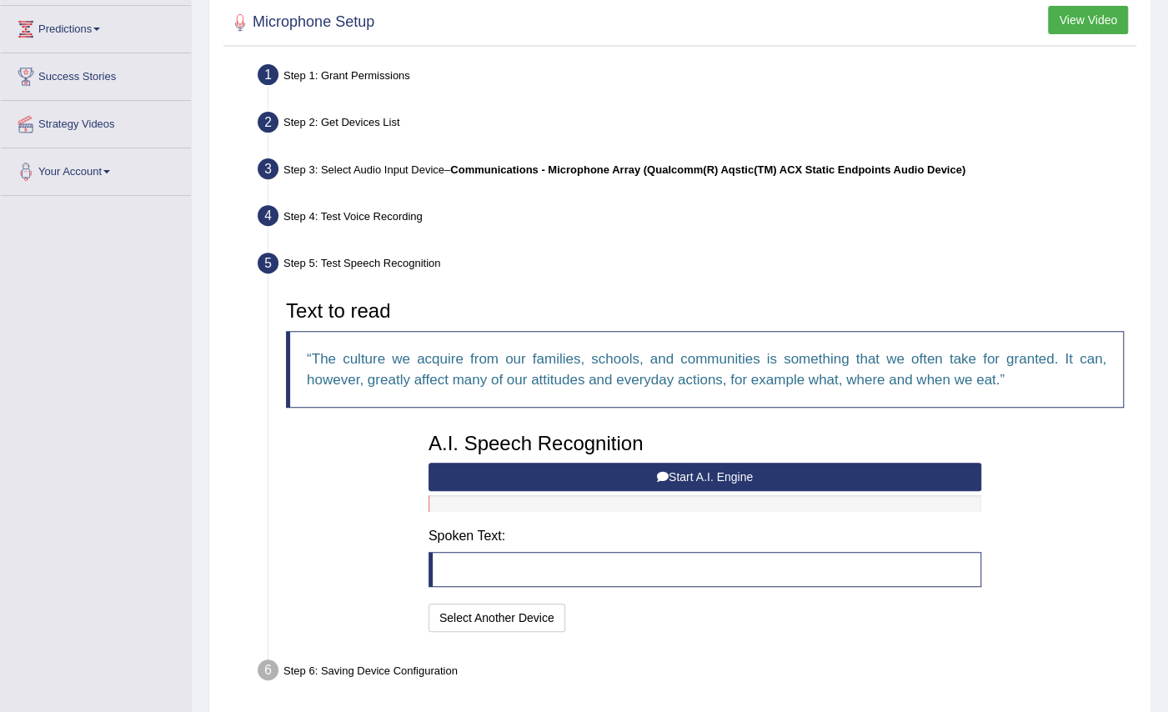
click at [669, 475] on button "Start A.I. Engine" at bounding box center [704, 477] width 553 height 28
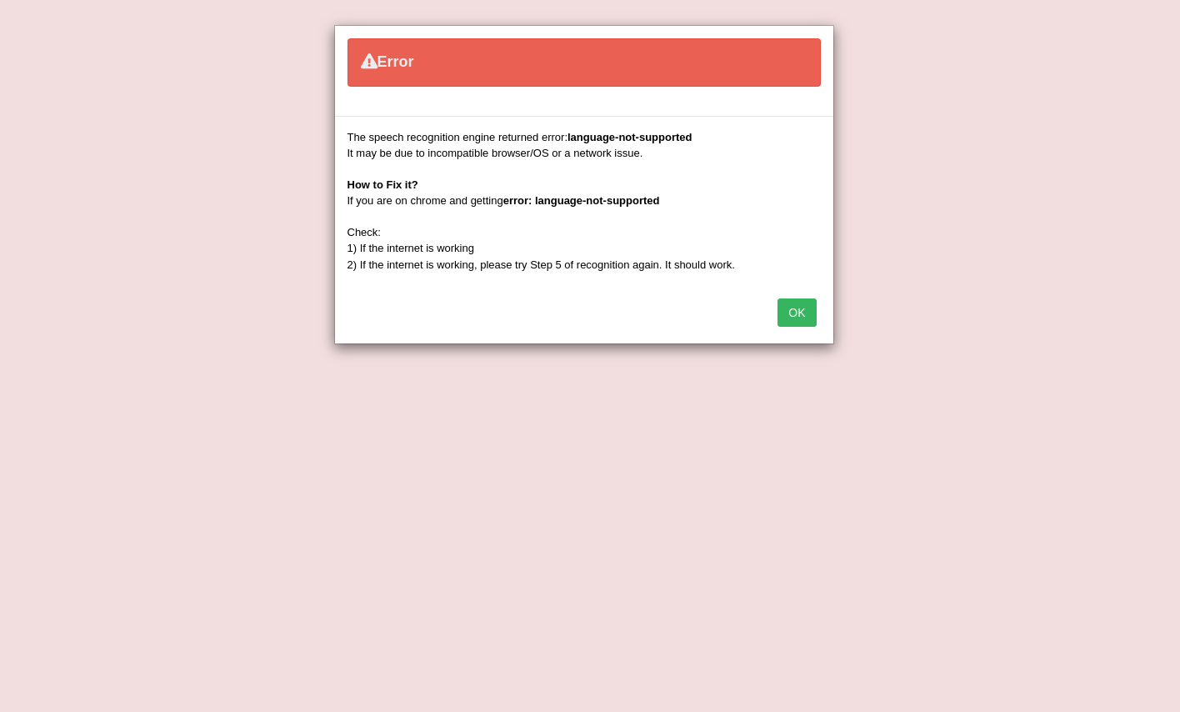
click at [795, 301] on button "OK" at bounding box center [797, 312] width 38 height 28
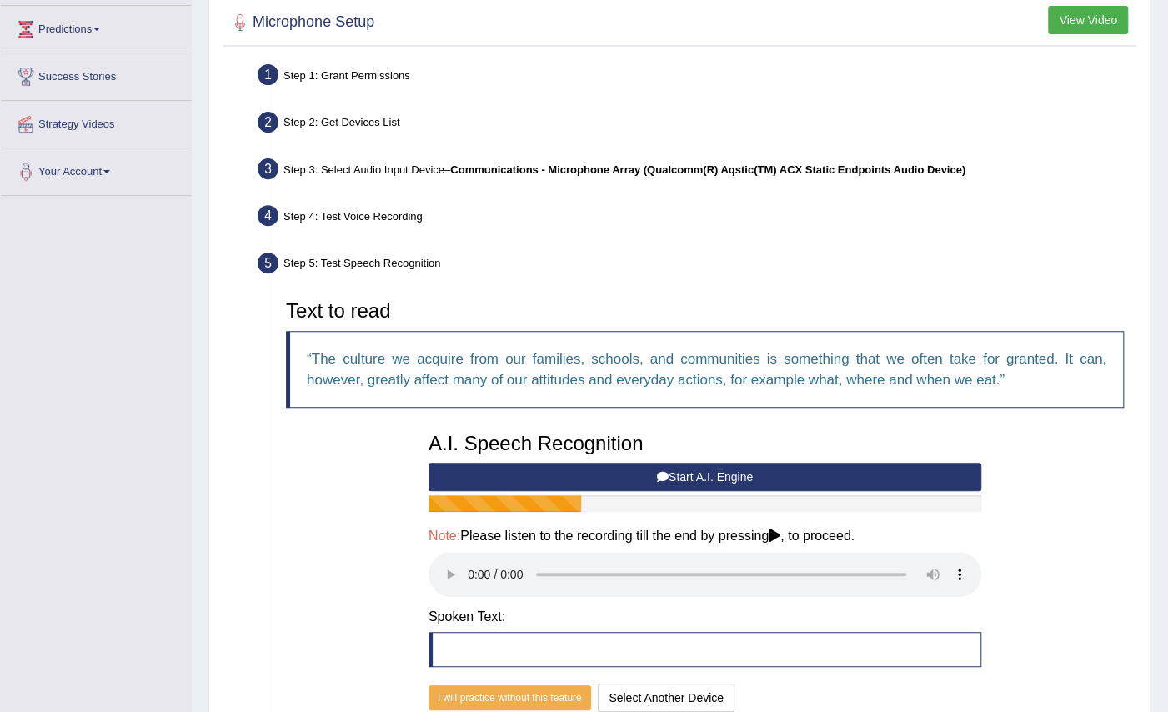
click at [780, 528] on icon at bounding box center [774, 534] width 12 height 13
click at [683, 470] on button "Start A.I. Engine" at bounding box center [704, 477] width 553 height 28
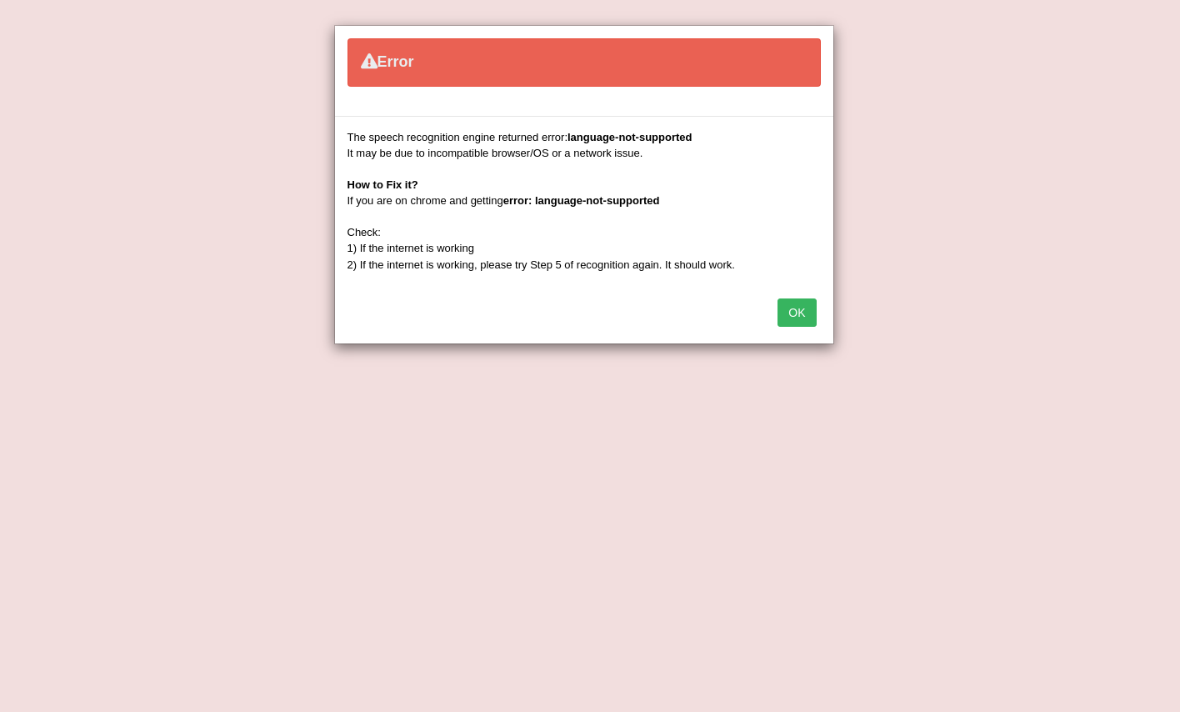
click at [789, 296] on div "OK" at bounding box center [584, 314] width 498 height 58
click at [800, 310] on button "OK" at bounding box center [797, 312] width 38 height 28
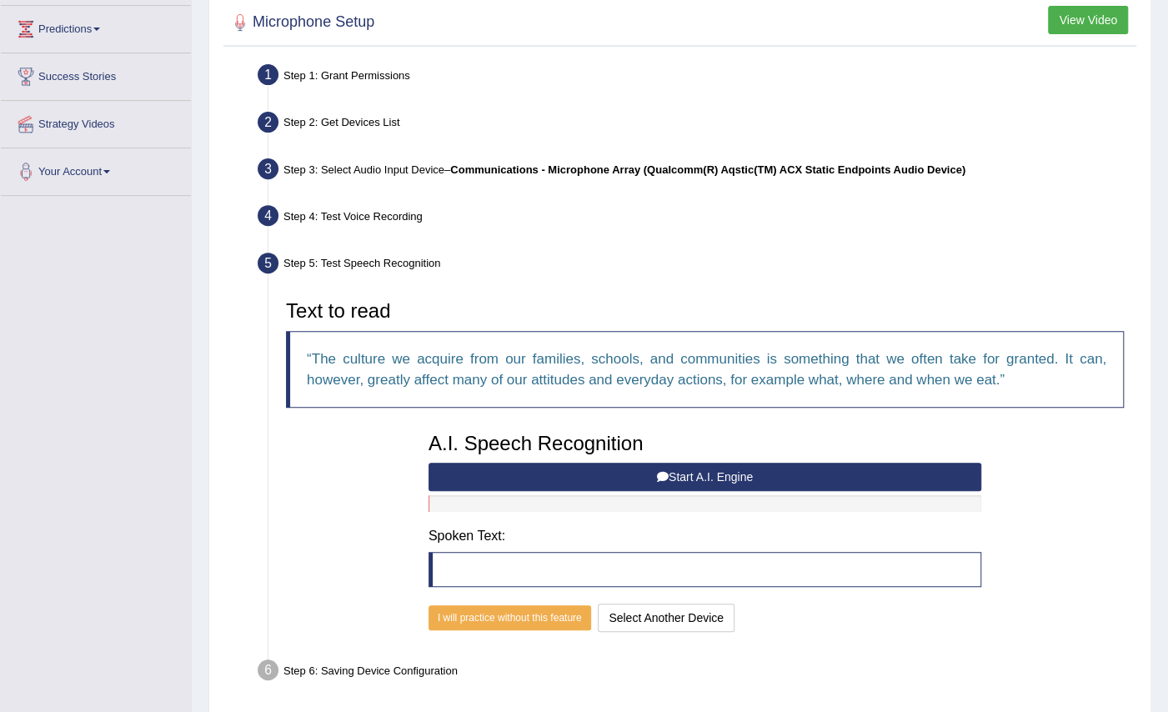
click at [736, 470] on button "Start A.I. Engine" at bounding box center [704, 477] width 553 height 28
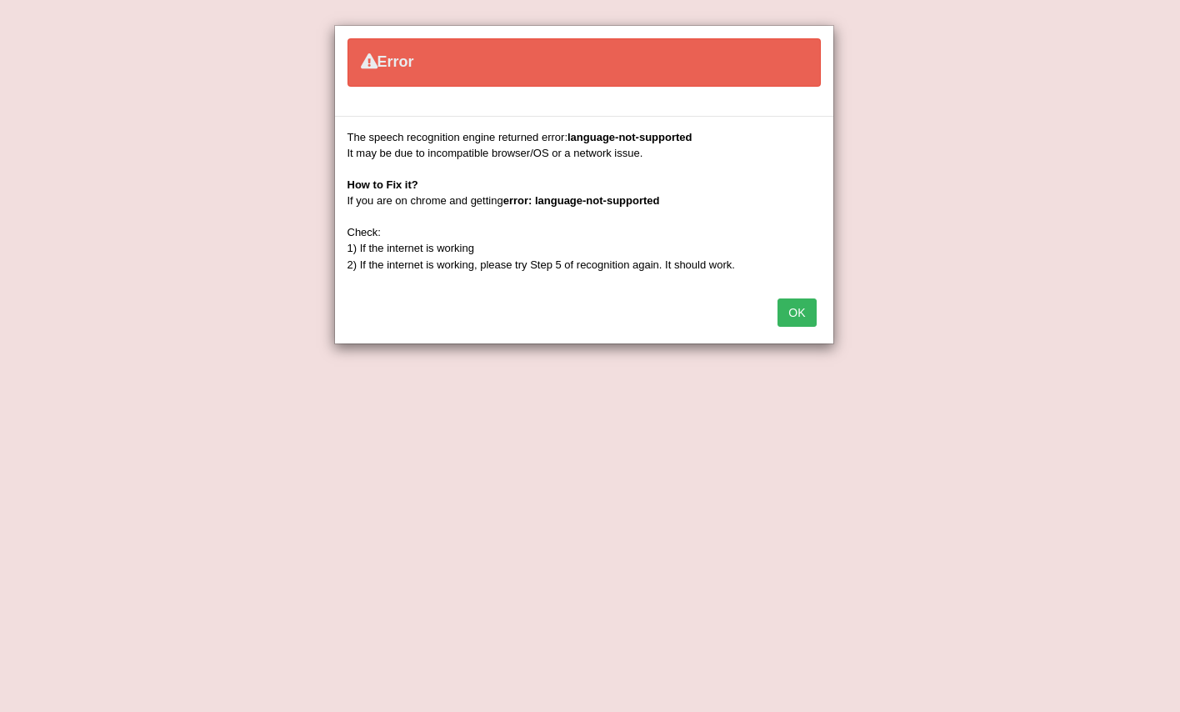
click at [801, 314] on button "OK" at bounding box center [797, 312] width 38 height 28
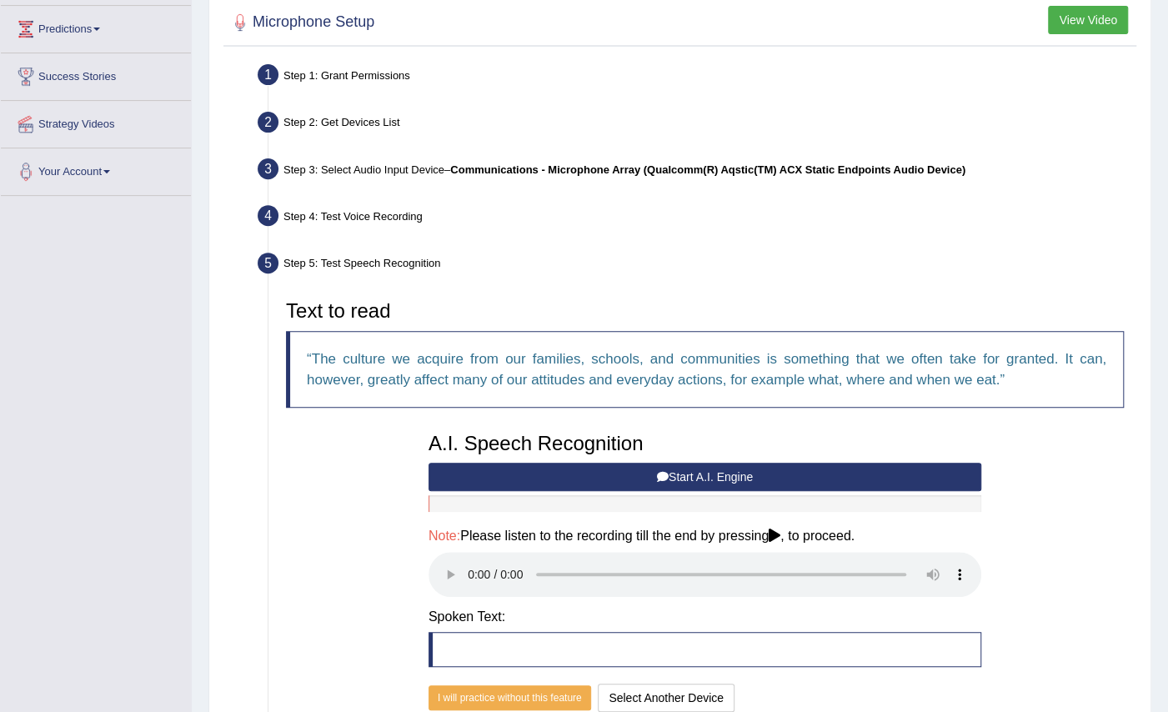
click at [748, 471] on button "Start A.I. Engine" at bounding box center [704, 477] width 553 height 28
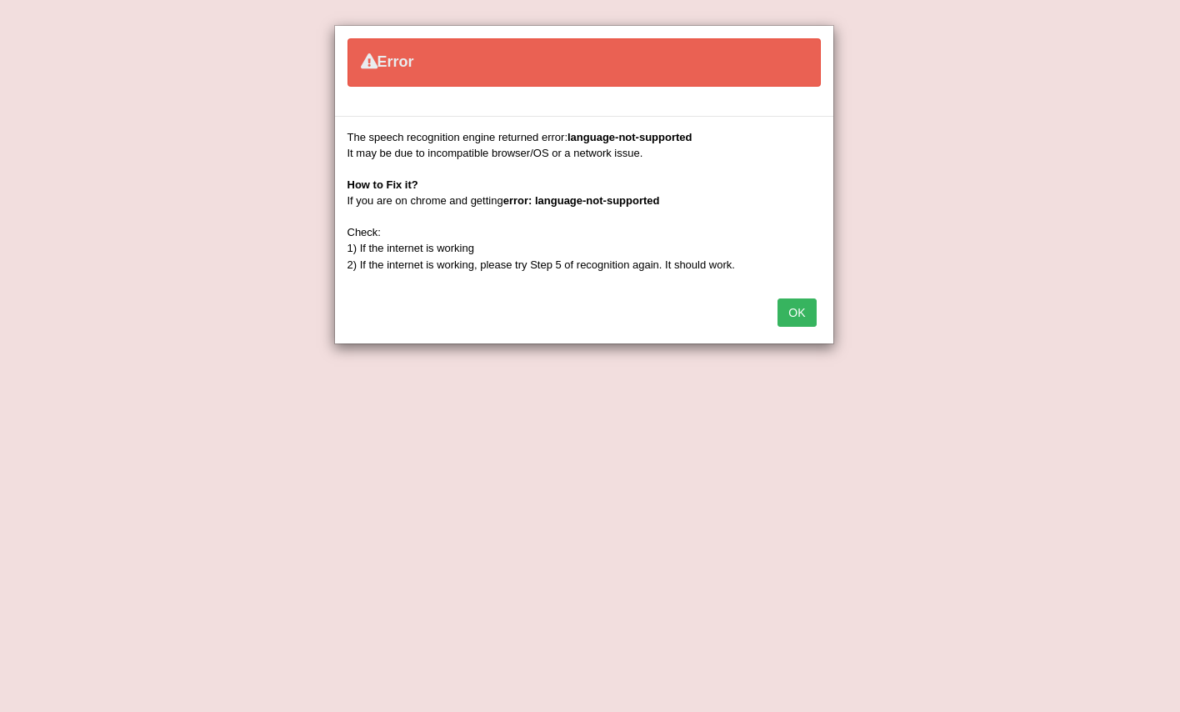
click at [798, 302] on button "OK" at bounding box center [797, 312] width 38 height 28
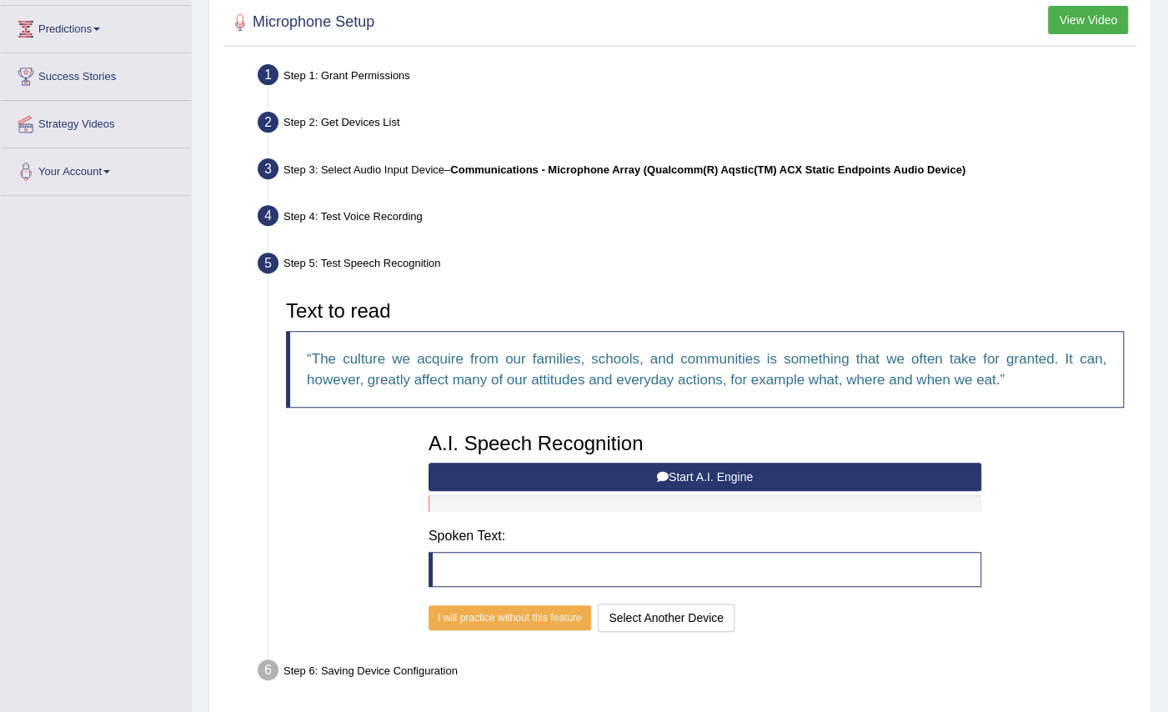
click at [487, 538] on h4 "Spoken Text:" at bounding box center [704, 535] width 553 height 15
click at [448, 533] on h4 "Spoken Text:" at bounding box center [704, 535] width 553 height 15
click at [427, 567] on div "A.I. Speech Recognition Start A.I. Engine Stop A.I. Engine Note: Please listen …" at bounding box center [704, 530] width 569 height 212
click at [683, 471] on button "Start A.I. Engine" at bounding box center [704, 477] width 553 height 28
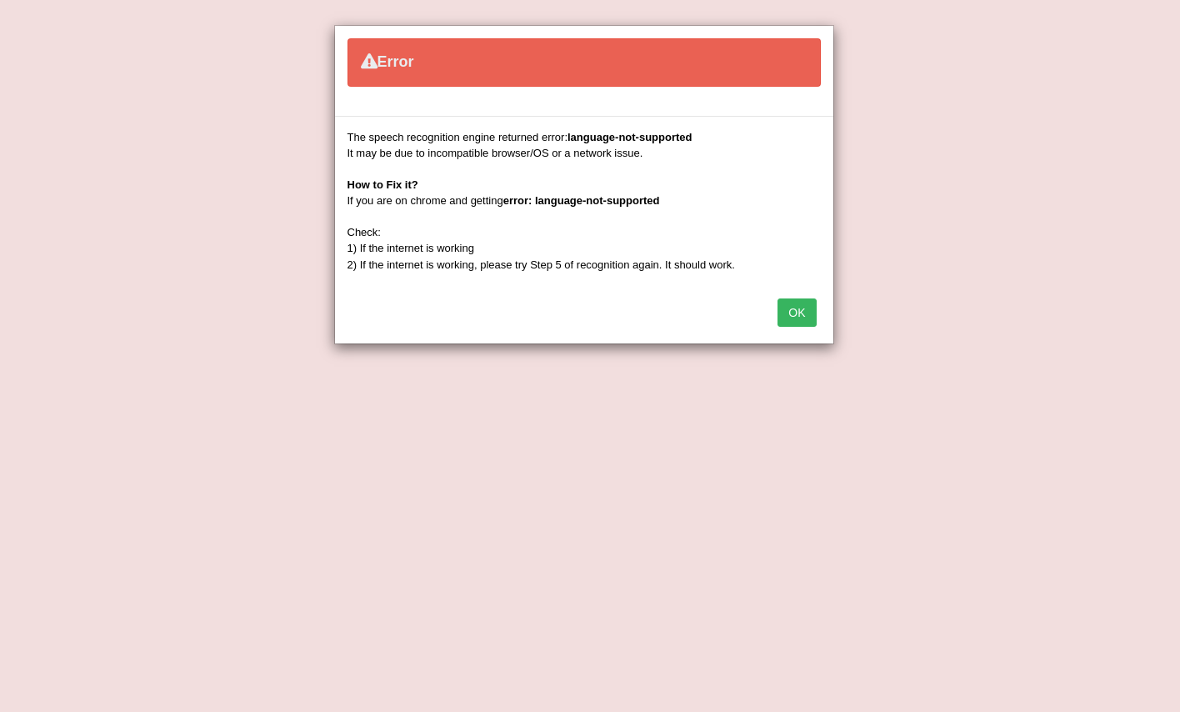
click at [805, 303] on button "OK" at bounding box center [797, 312] width 38 height 28
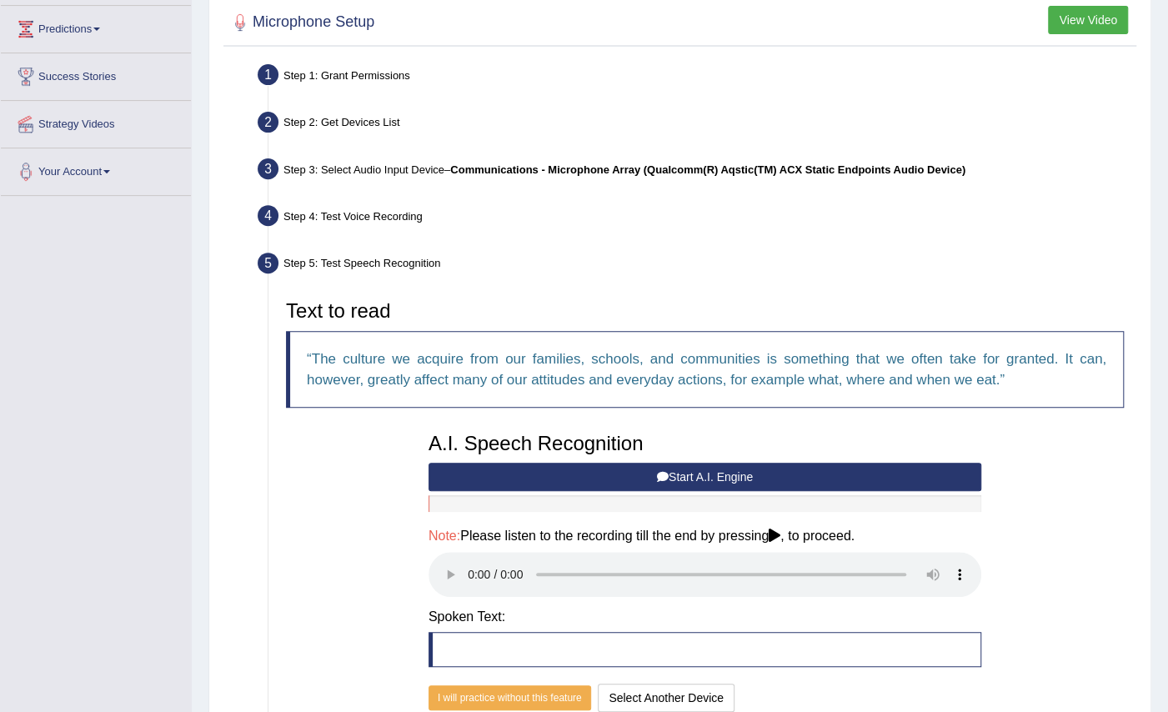
click at [780, 531] on icon at bounding box center [774, 534] width 12 height 13
click at [493, 696] on button "I will practice without this feature" at bounding box center [509, 697] width 163 height 25
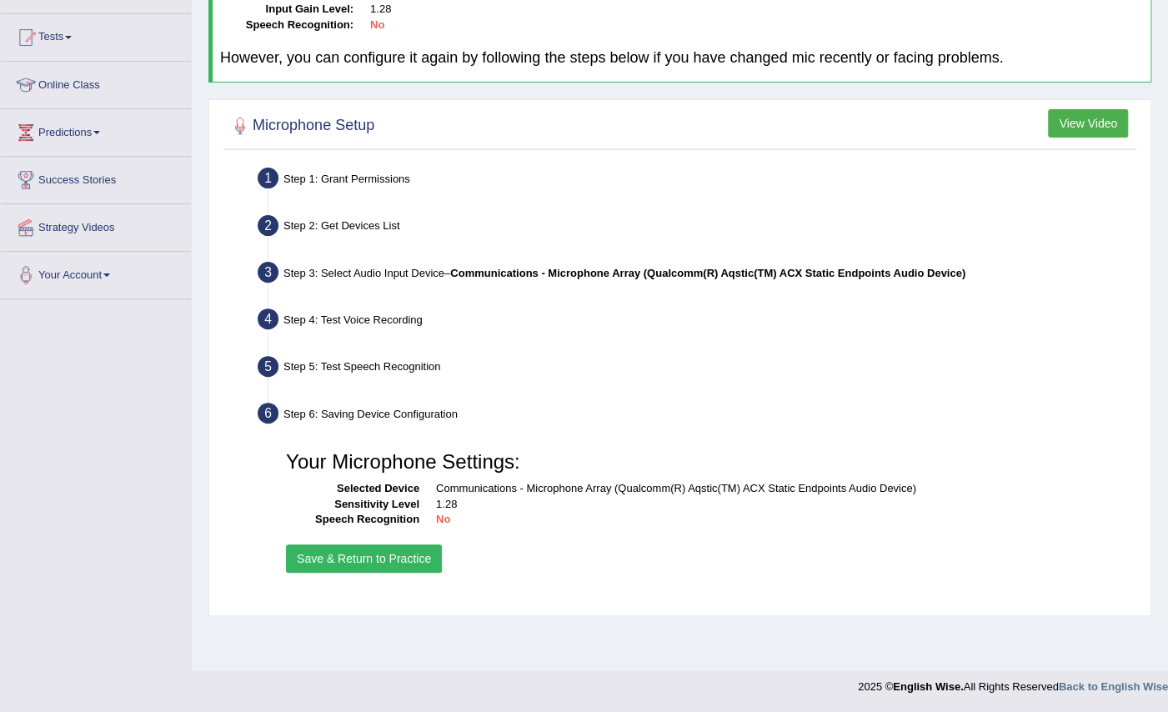
scroll to position [163, 0]
click at [379, 555] on button "Save & Return to Practice" at bounding box center [364, 558] width 156 height 28
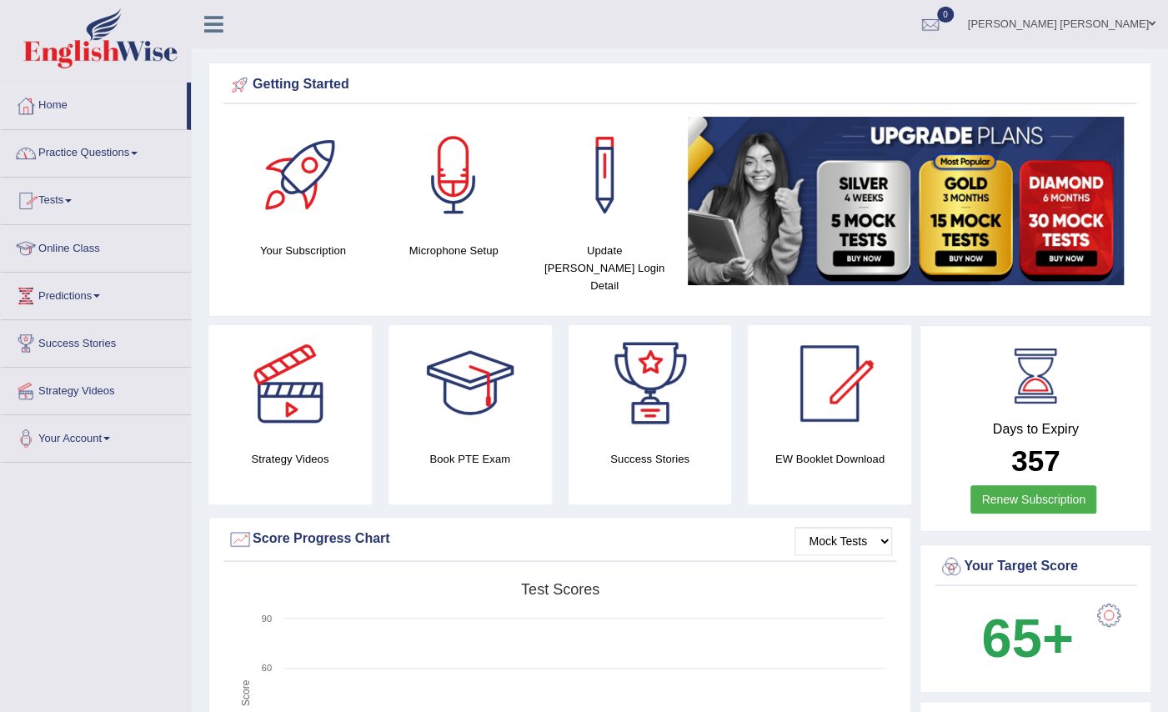
click at [83, 157] on link "Practice Questions" at bounding box center [96, 151] width 190 height 42
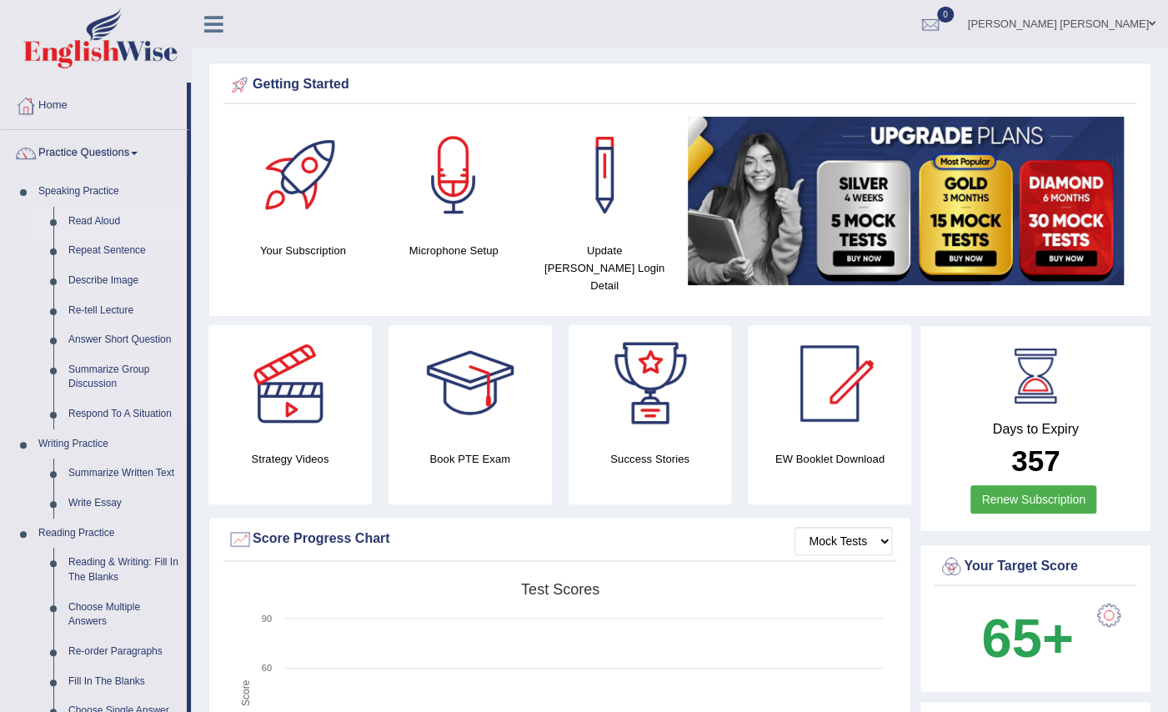
click at [96, 219] on link "Read Aloud" at bounding box center [124, 222] width 126 height 30
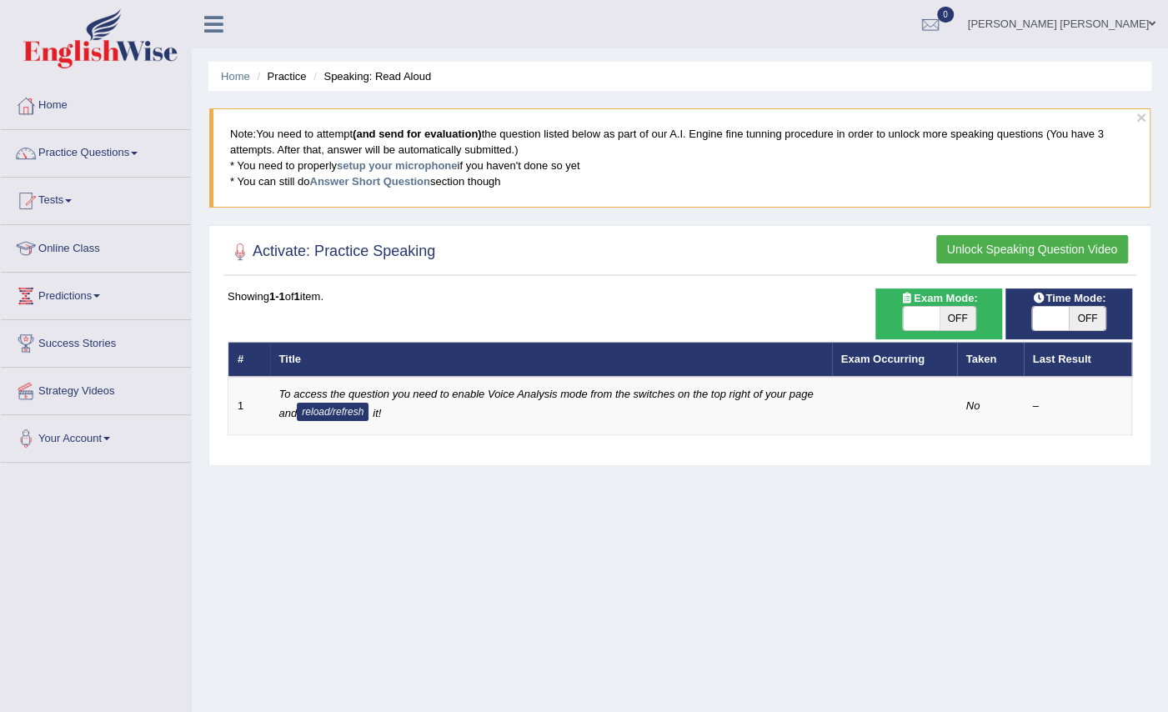
click at [973, 240] on button "Unlock Speaking Question Video" at bounding box center [1032, 249] width 192 height 28
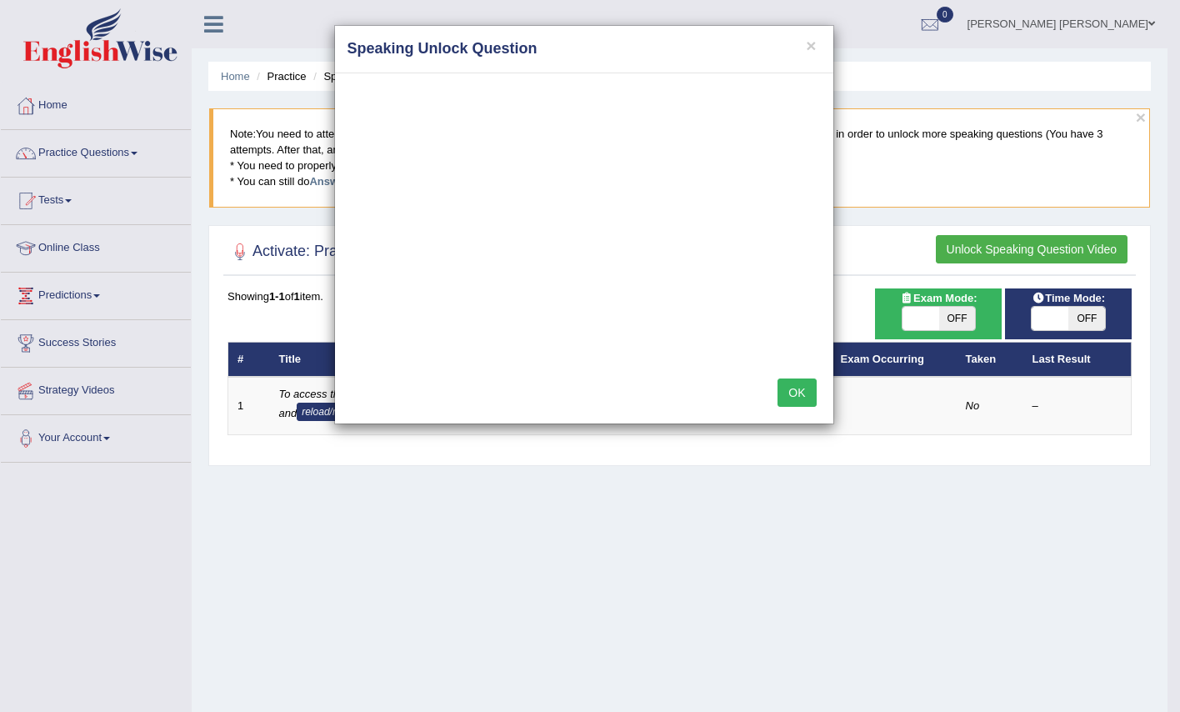
click at [798, 400] on button "OK" at bounding box center [797, 392] width 38 height 28
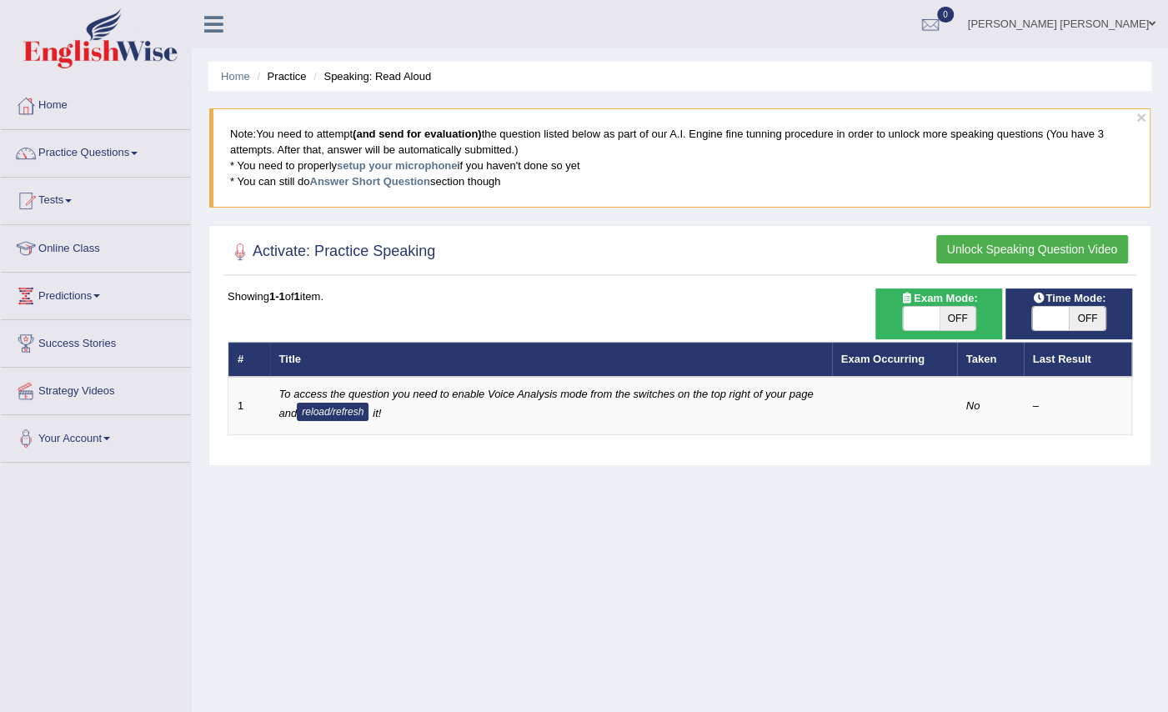
click at [964, 242] on button "Unlock Speaking Question Video" at bounding box center [1032, 249] width 192 height 28
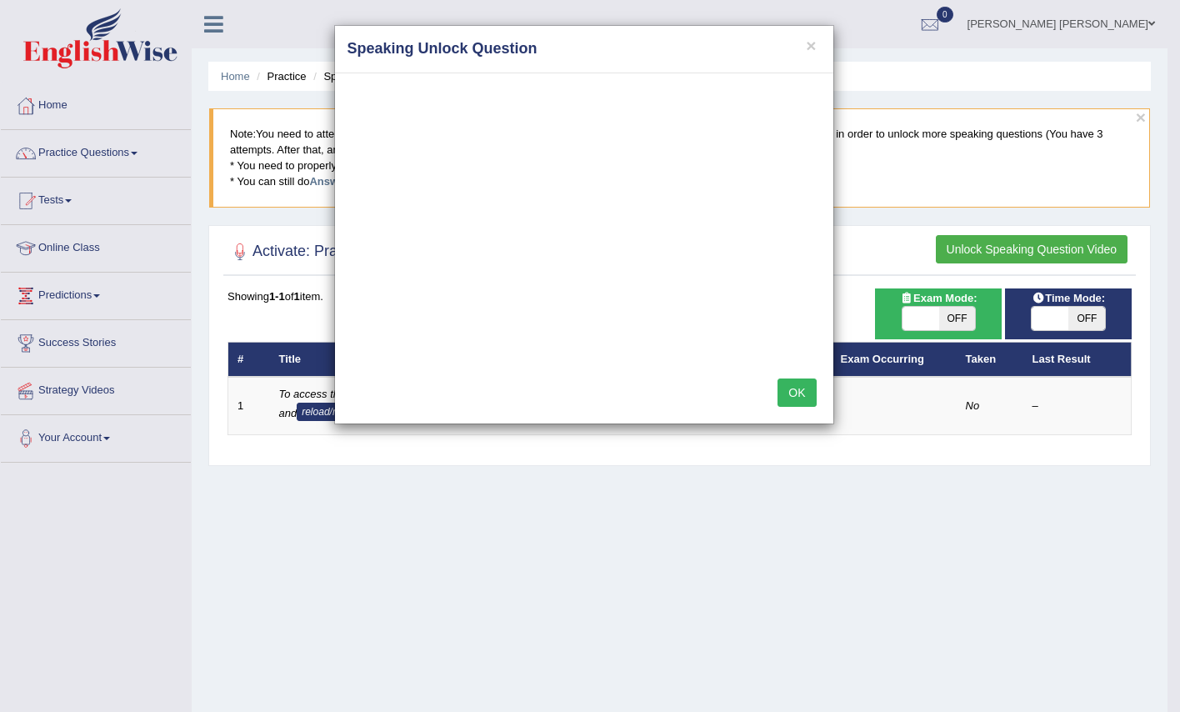
click at [798, 382] on button "OK" at bounding box center [797, 392] width 38 height 28
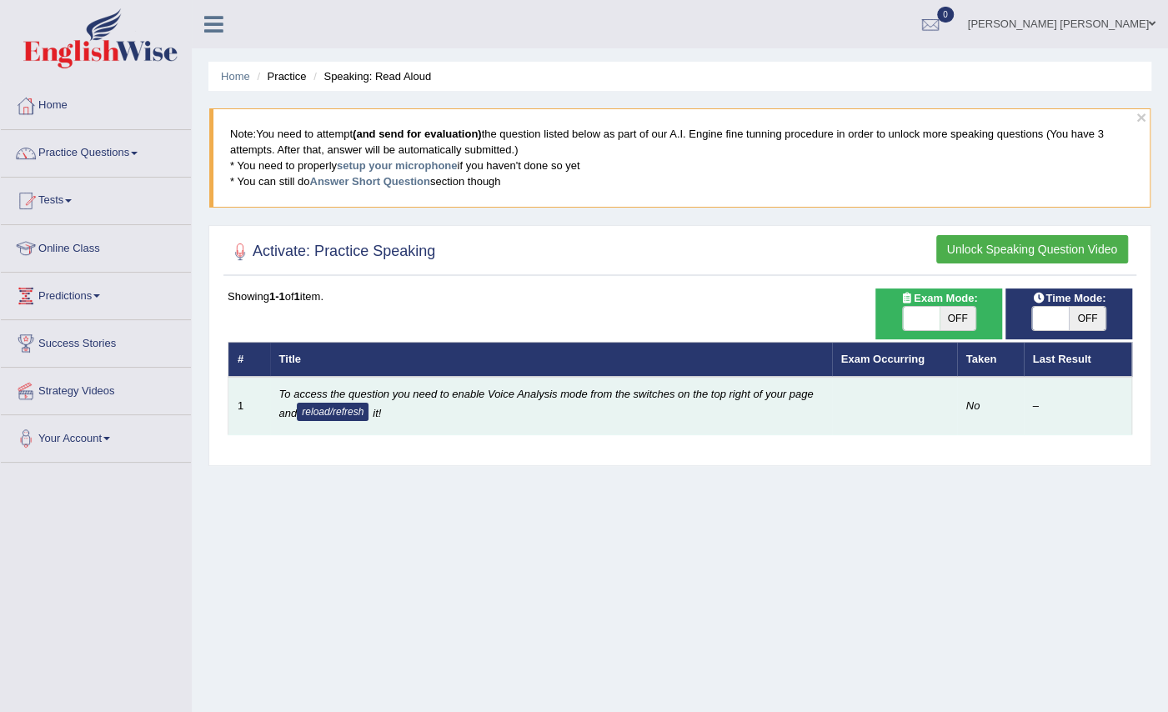
click at [342, 412] on button "reload/refresh" at bounding box center [333, 412] width 72 height 18
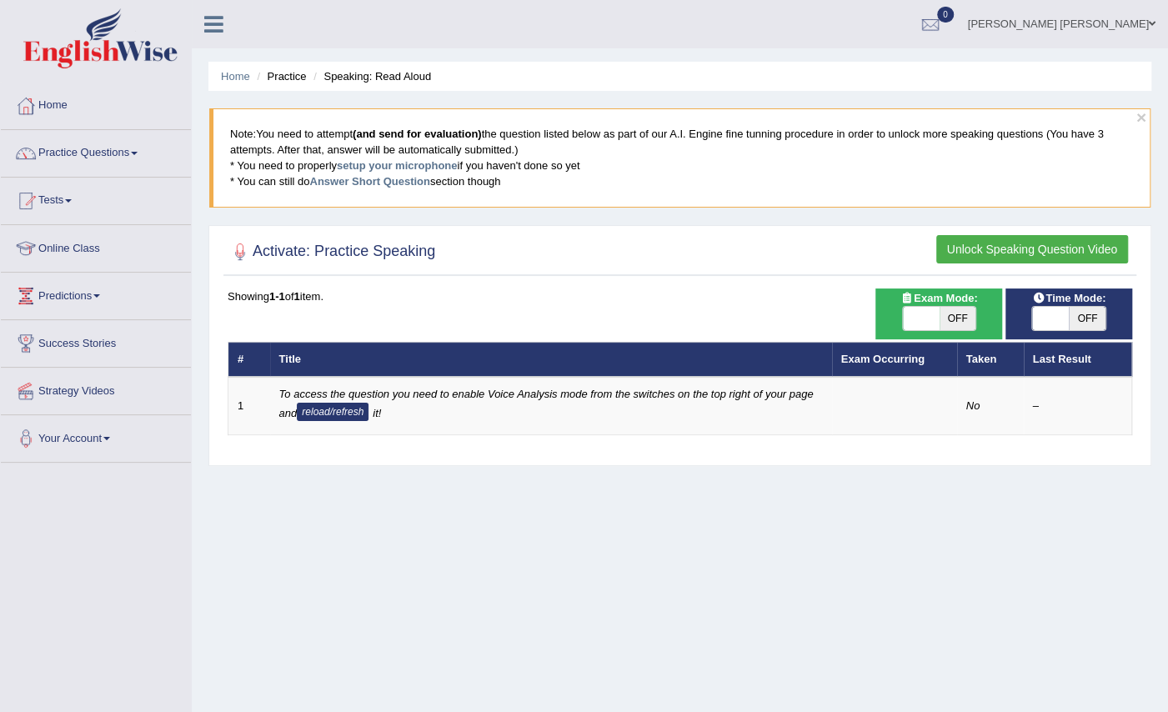
click at [1019, 237] on button "Unlock Speaking Question Video" at bounding box center [1032, 249] width 192 height 28
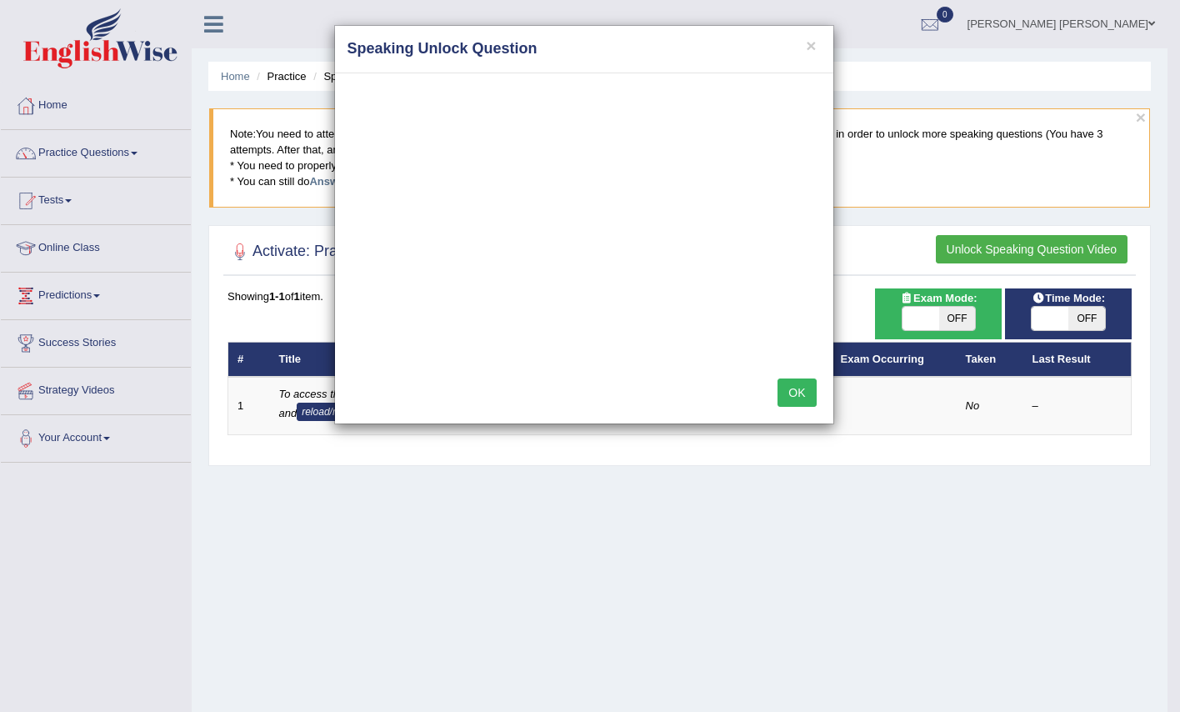
click at [799, 383] on button "OK" at bounding box center [797, 392] width 38 height 28
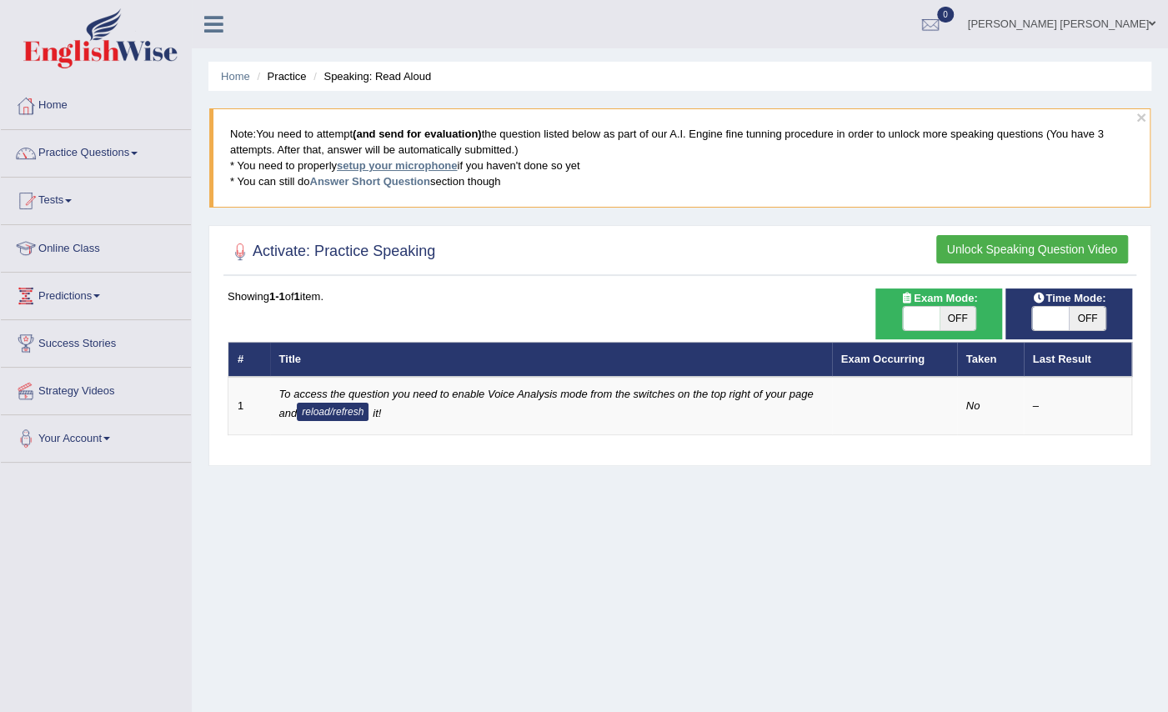
click at [402, 165] on link "setup your microphone" at bounding box center [397, 165] width 120 height 13
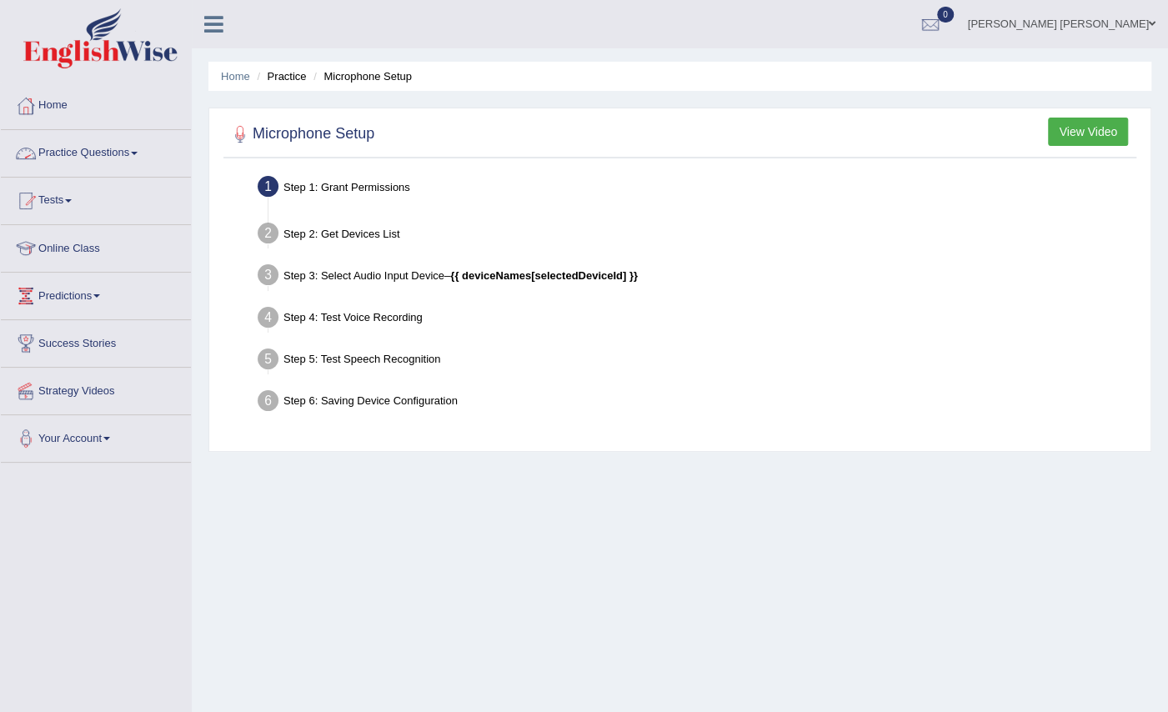
click at [126, 153] on link "Practice Questions" at bounding box center [96, 151] width 190 height 42
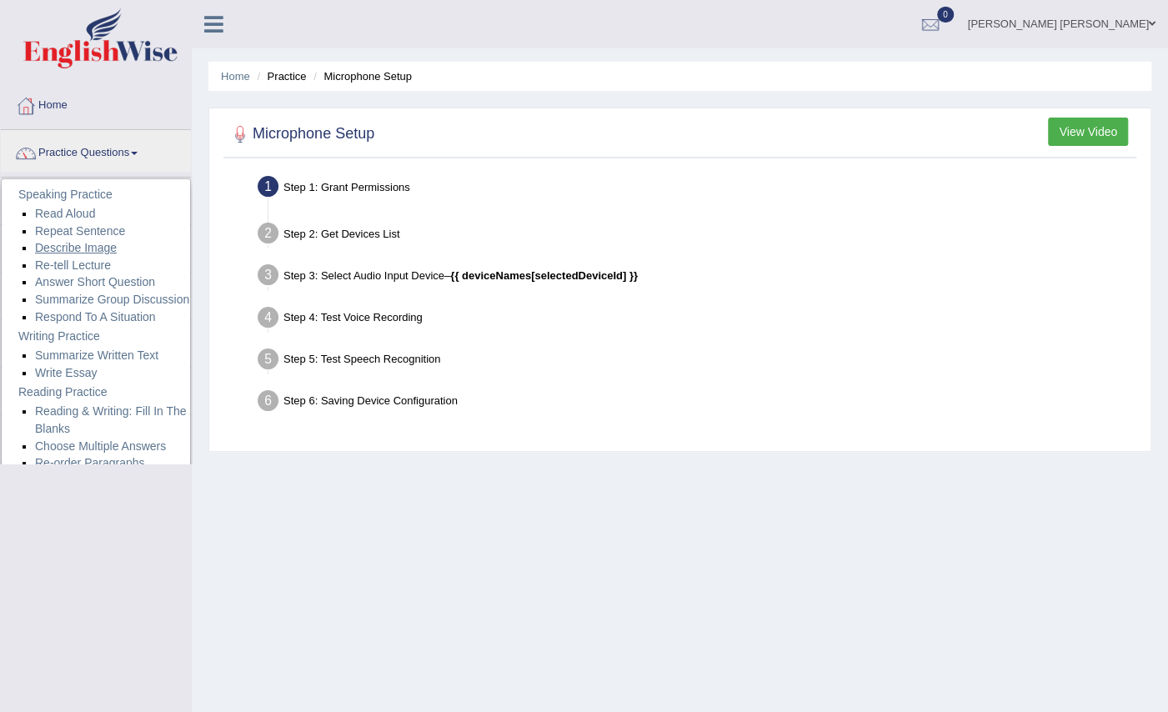
click at [100, 243] on link "Describe Image" at bounding box center [76, 247] width 82 height 13
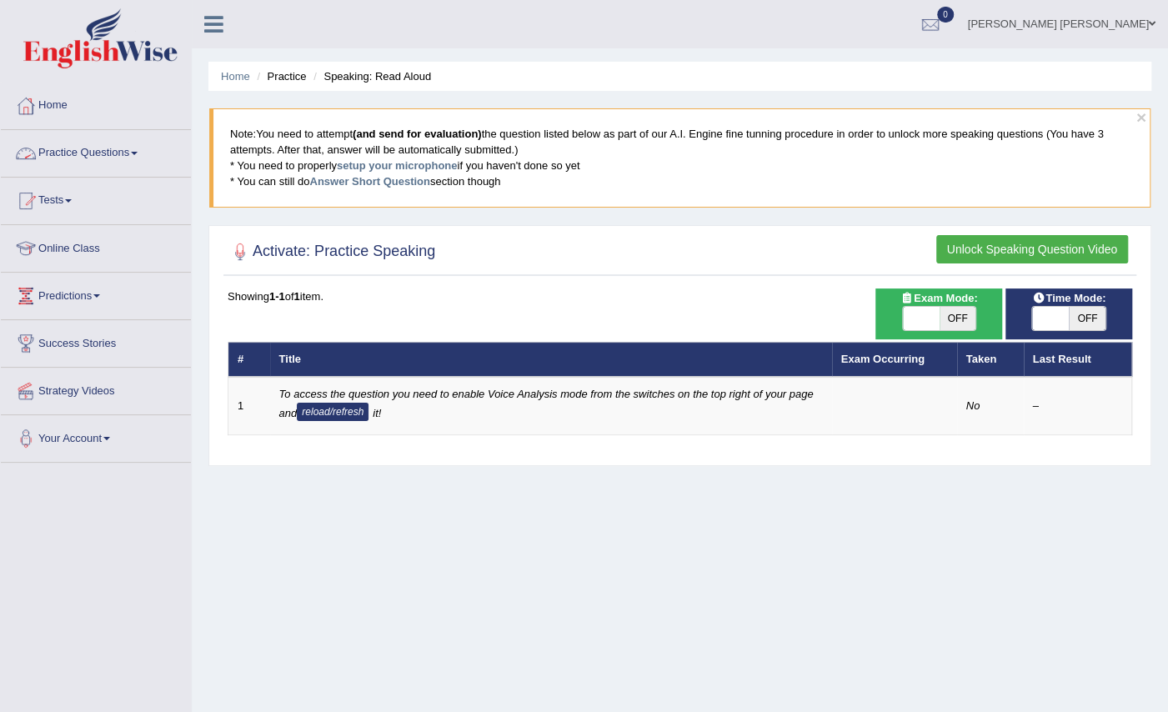
click at [136, 153] on link "Practice Questions" at bounding box center [96, 151] width 190 height 42
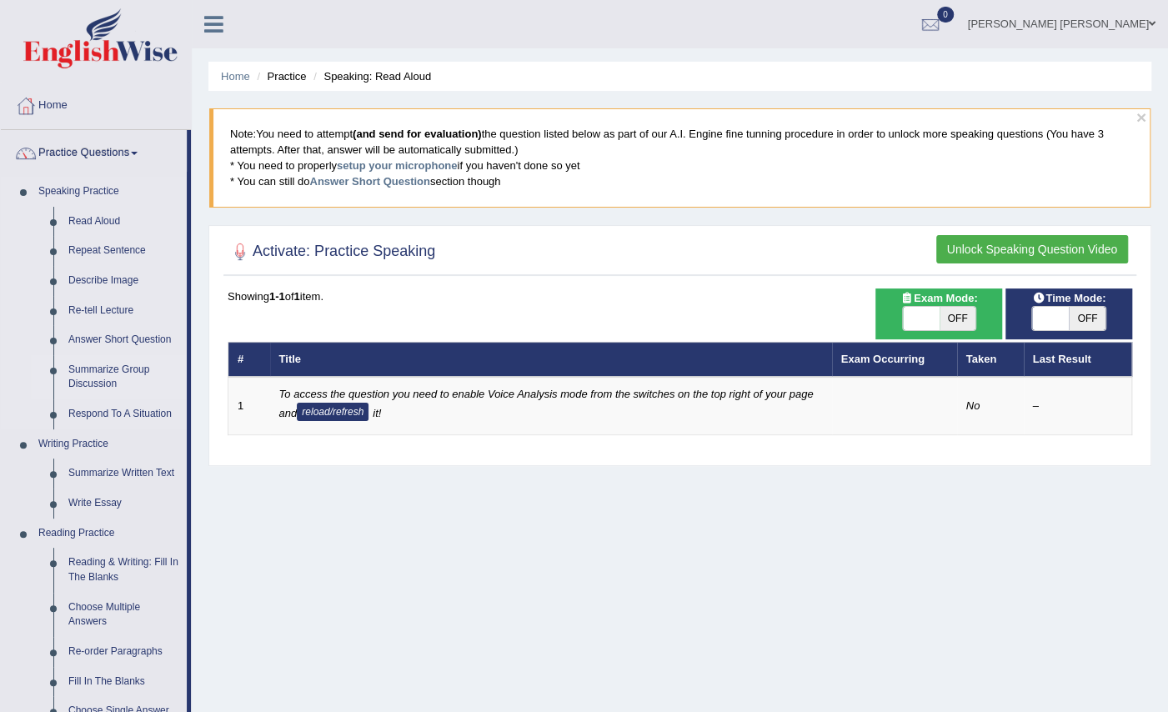
click at [120, 368] on link "Summarize Group Discussion" at bounding box center [124, 377] width 126 height 44
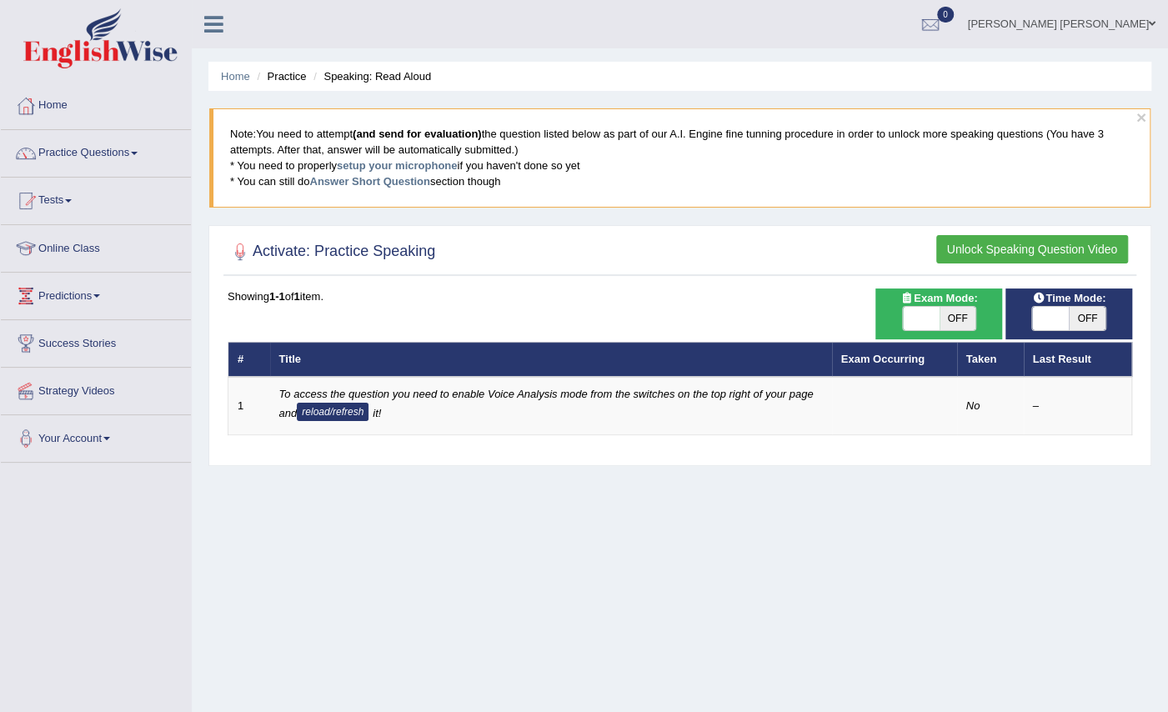
click at [138, 292] on link "Predictions" at bounding box center [96, 294] width 190 height 42
